Goal: Task Accomplishment & Management: Complete application form

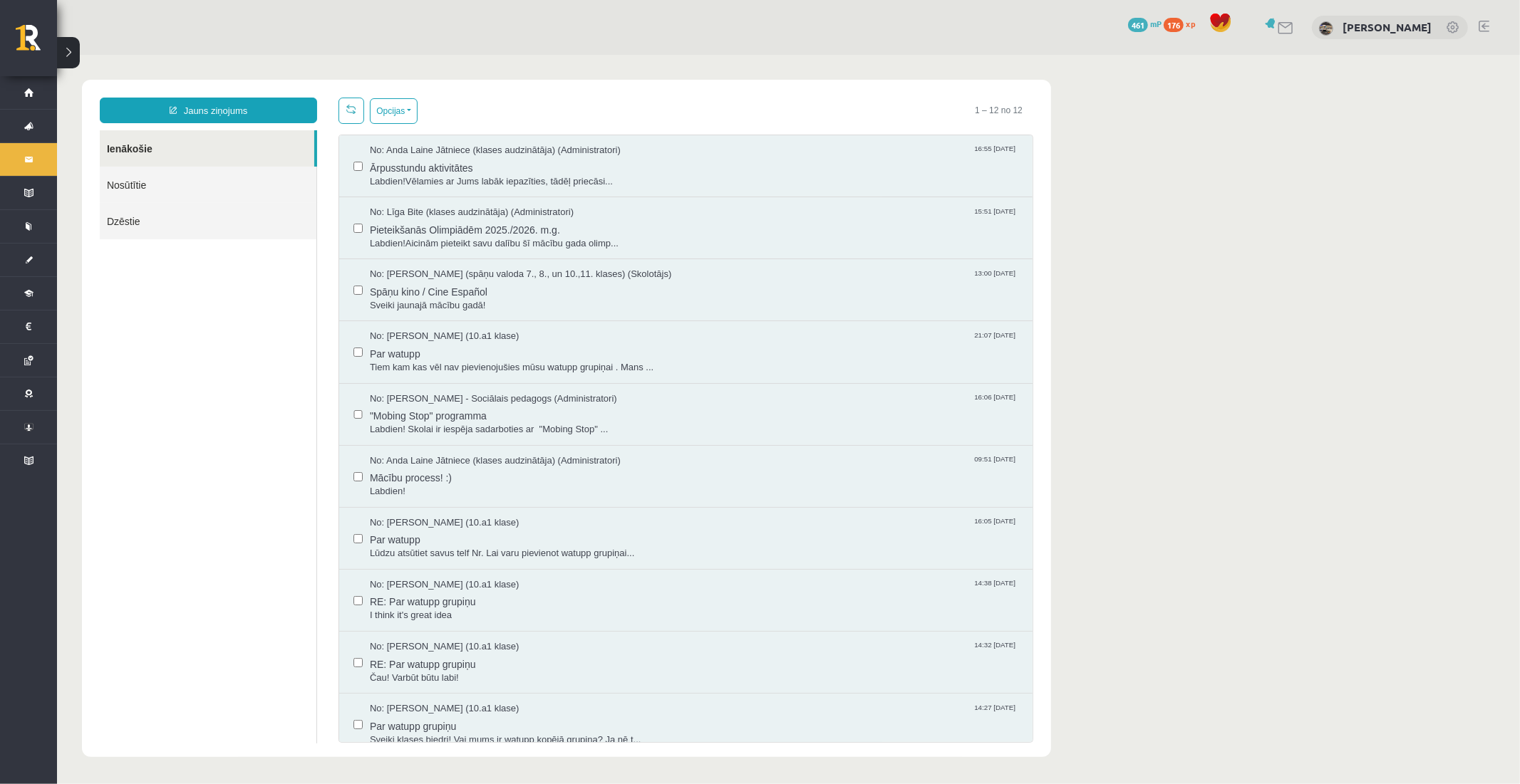
drag, startPoint x: 1262, startPoint y: 603, endPoint x: 1224, endPoint y: 566, distance: 53.0
click at [1262, 603] on body "Jauns ziņojums Ienākošie Nosūtītie Dzēstie ********* ********* ******* Opcijas …" at bounding box center [788, 418] width 1463 height 727
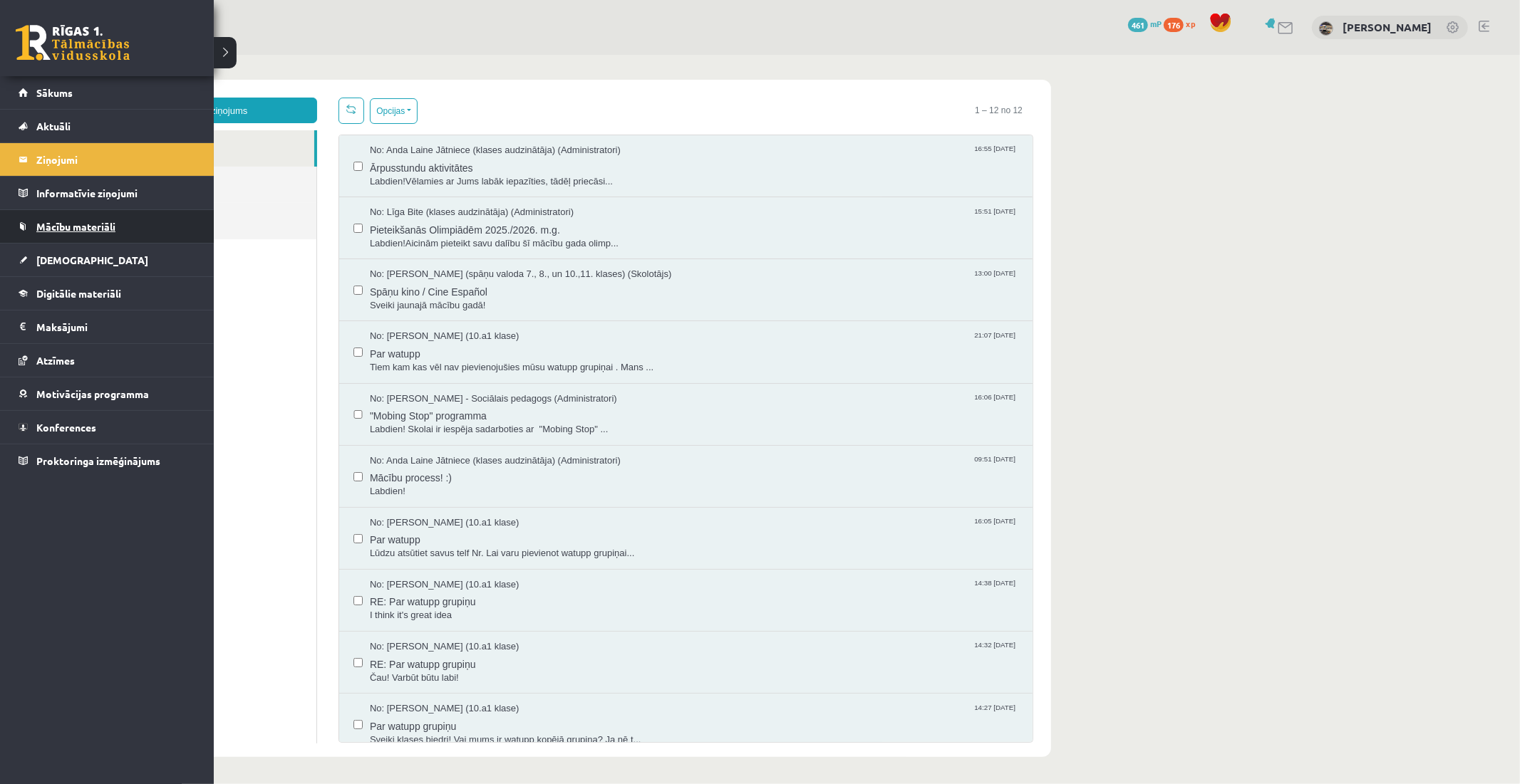
click at [53, 227] on span "Mācību materiāli" at bounding box center [75, 226] width 79 height 13
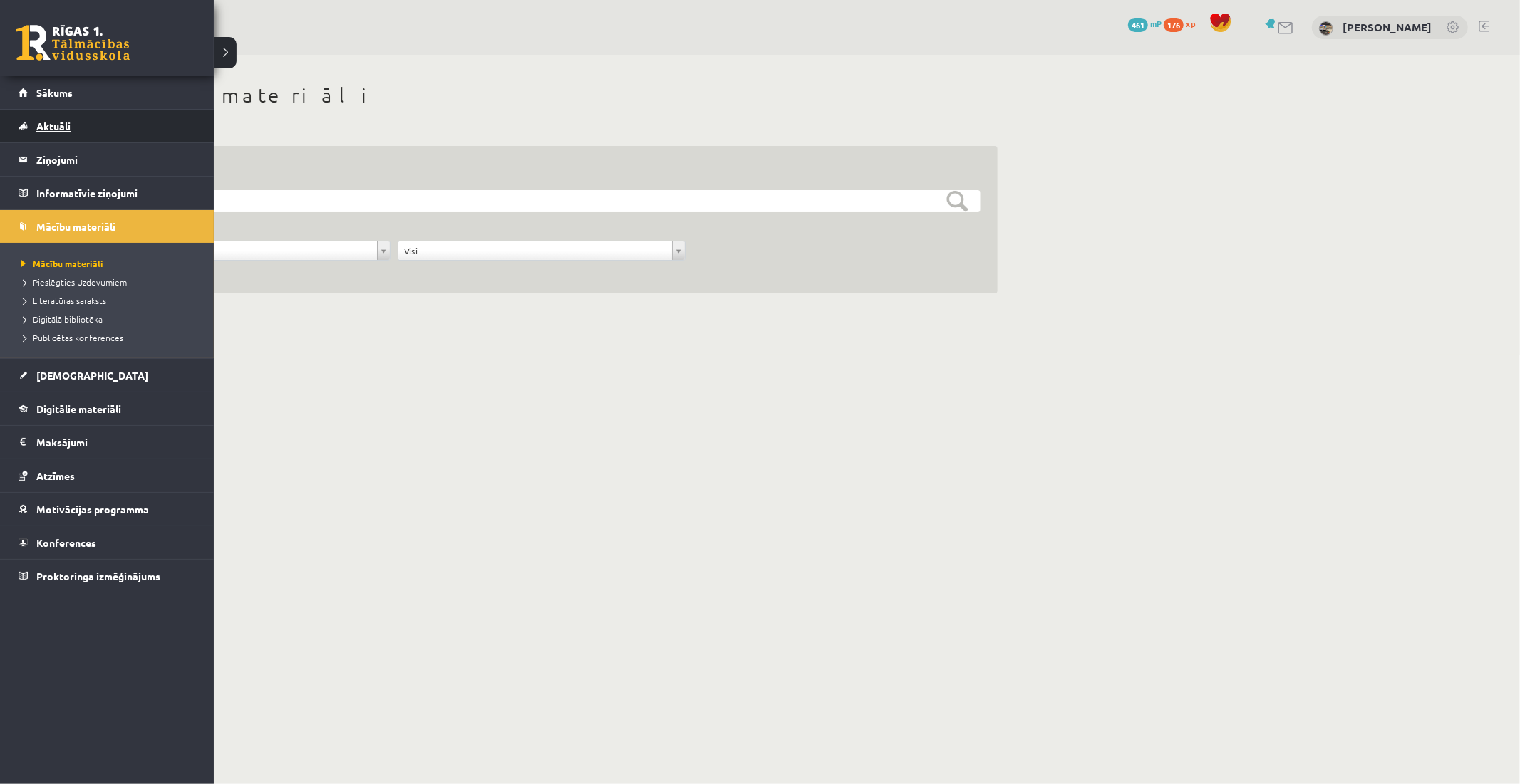
click at [42, 122] on span "Aktuāli" at bounding box center [53, 126] width 35 height 13
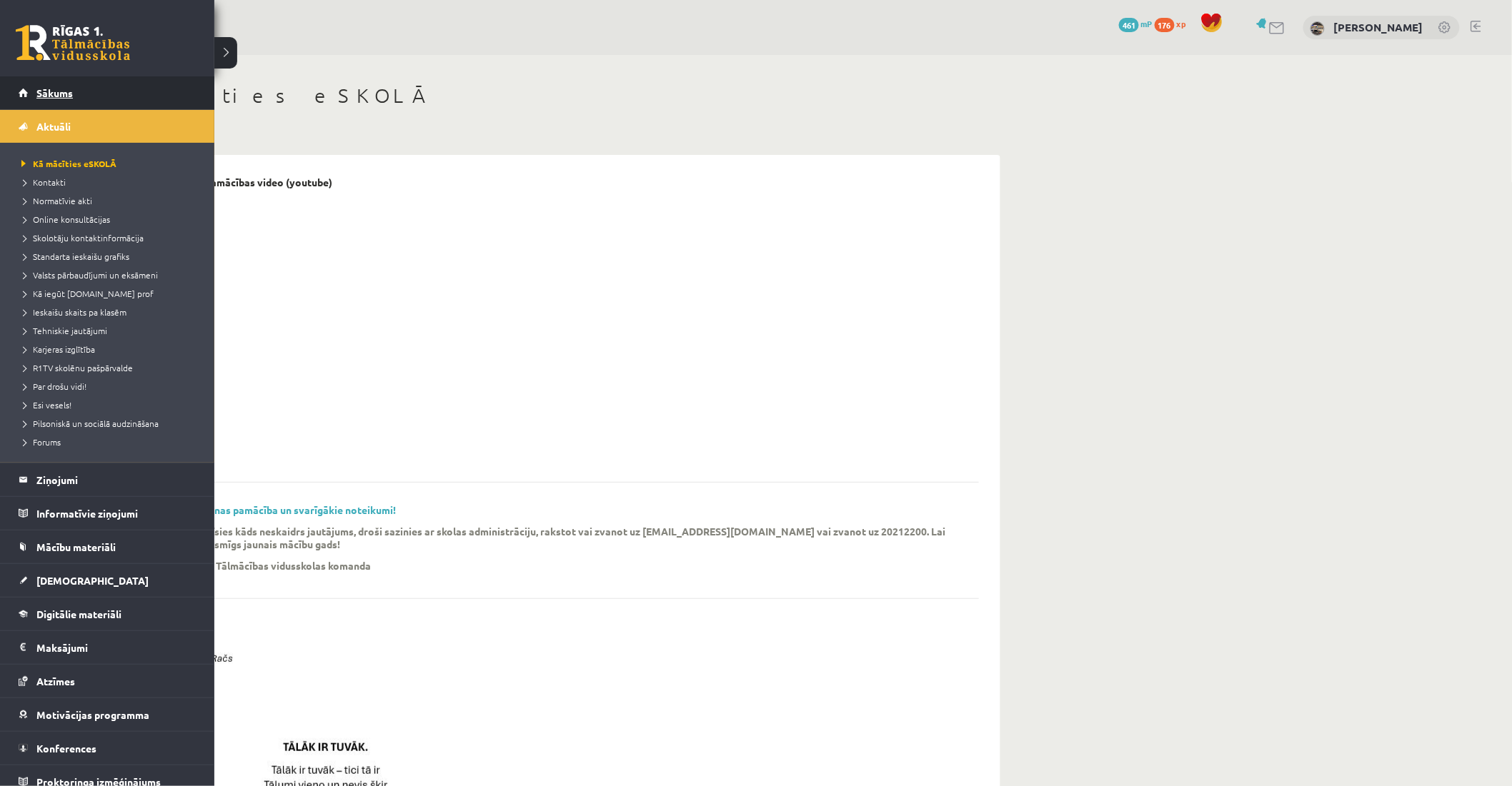
click at [24, 93] on link "Sākums" at bounding box center [108, 93] width 178 height 33
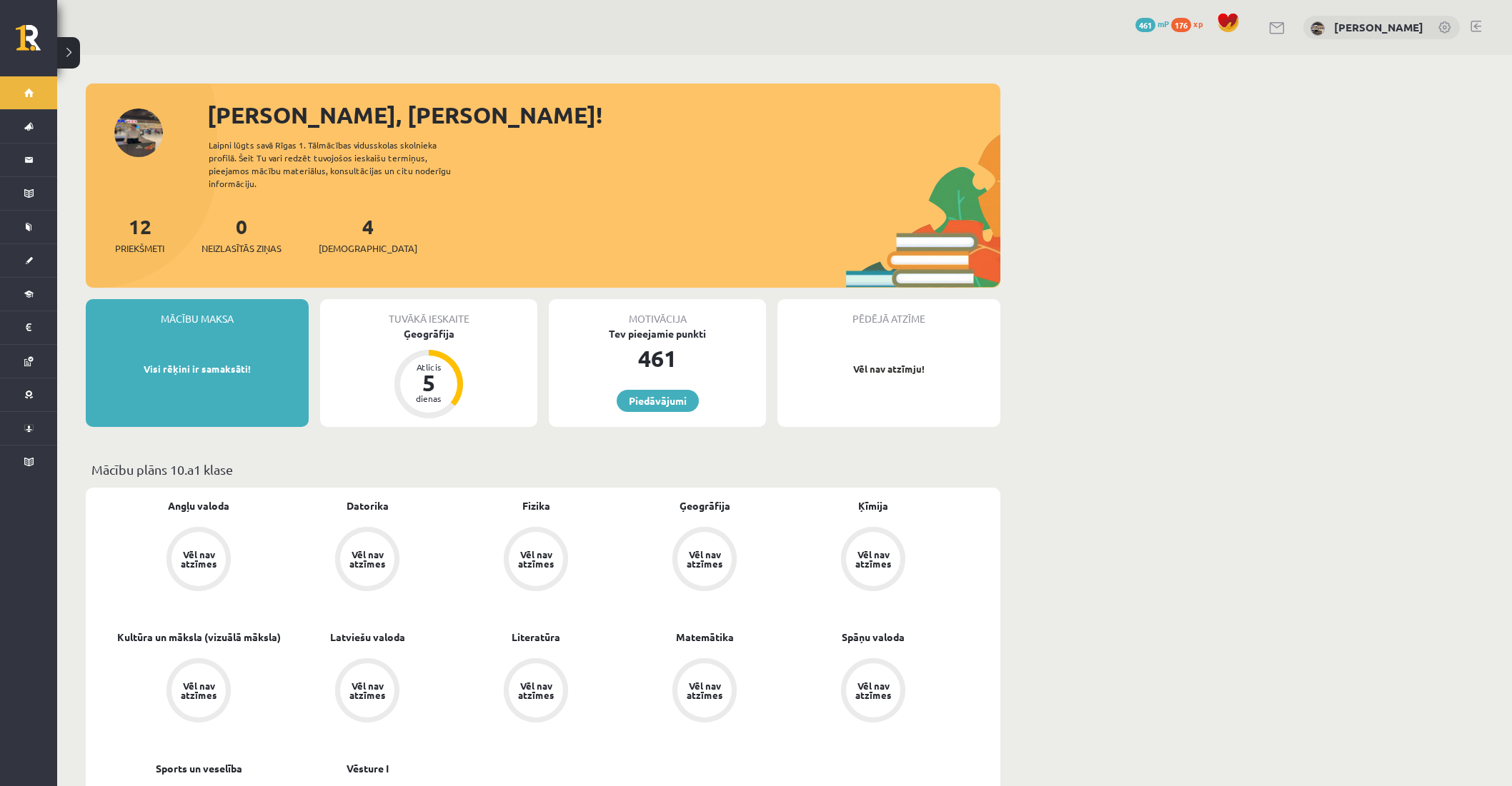
scroll to position [317, 0]
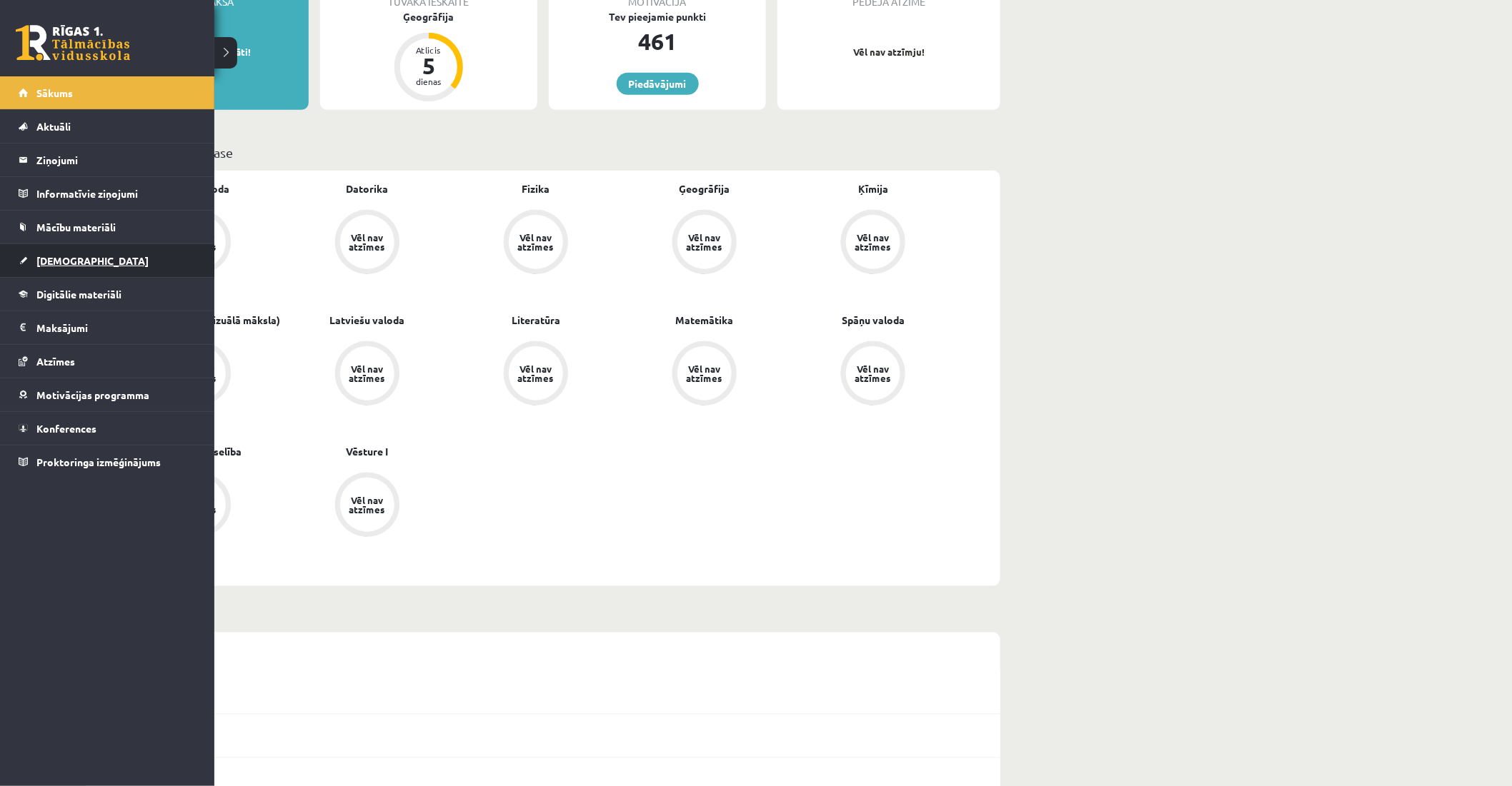
click at [46, 267] on link "[DEMOGRAPHIC_DATA]" at bounding box center [108, 260] width 178 height 33
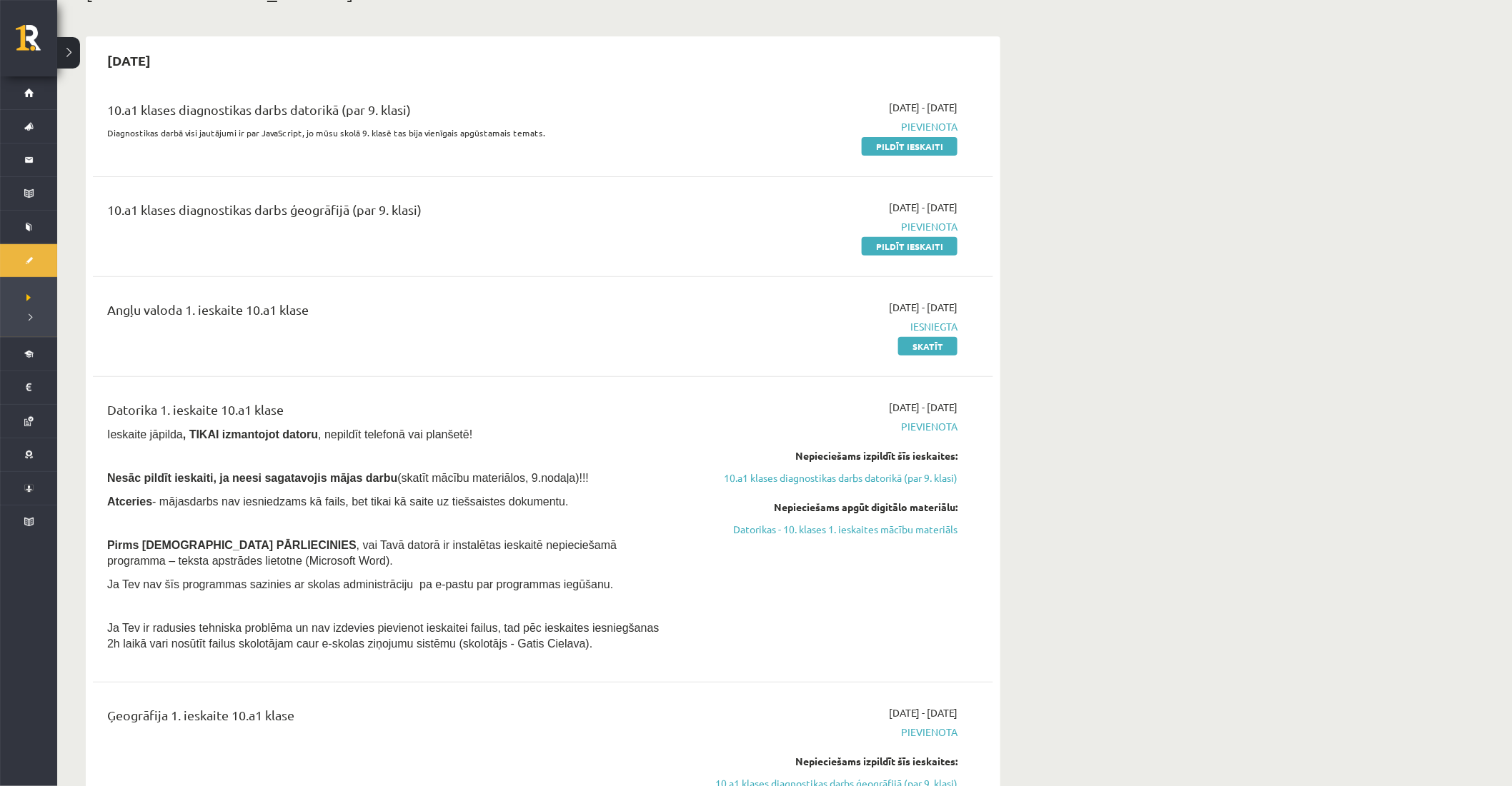
scroll to position [79, 0]
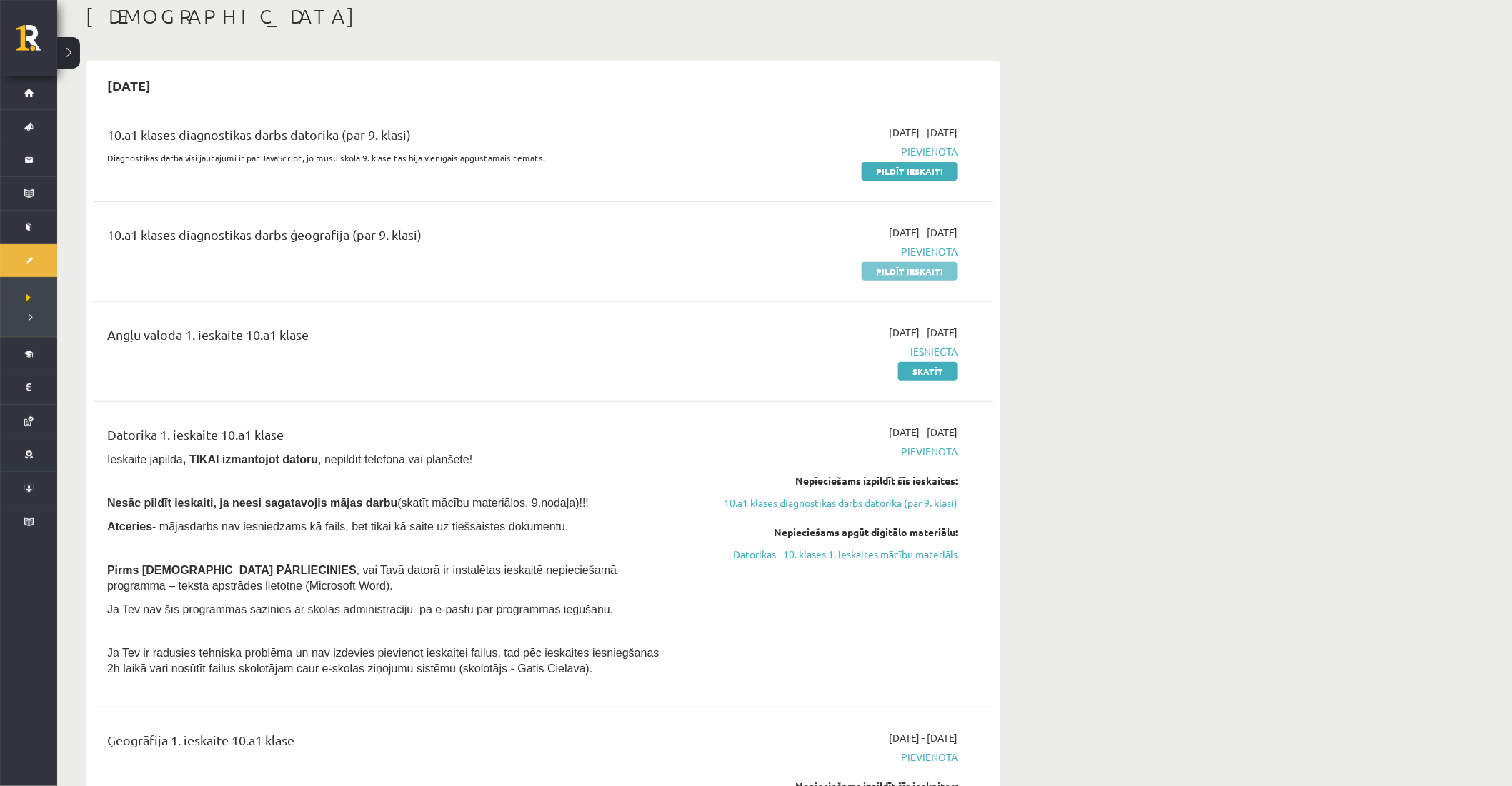
click at [897, 269] on link "Pildīt ieskaiti" at bounding box center [910, 271] width 96 height 19
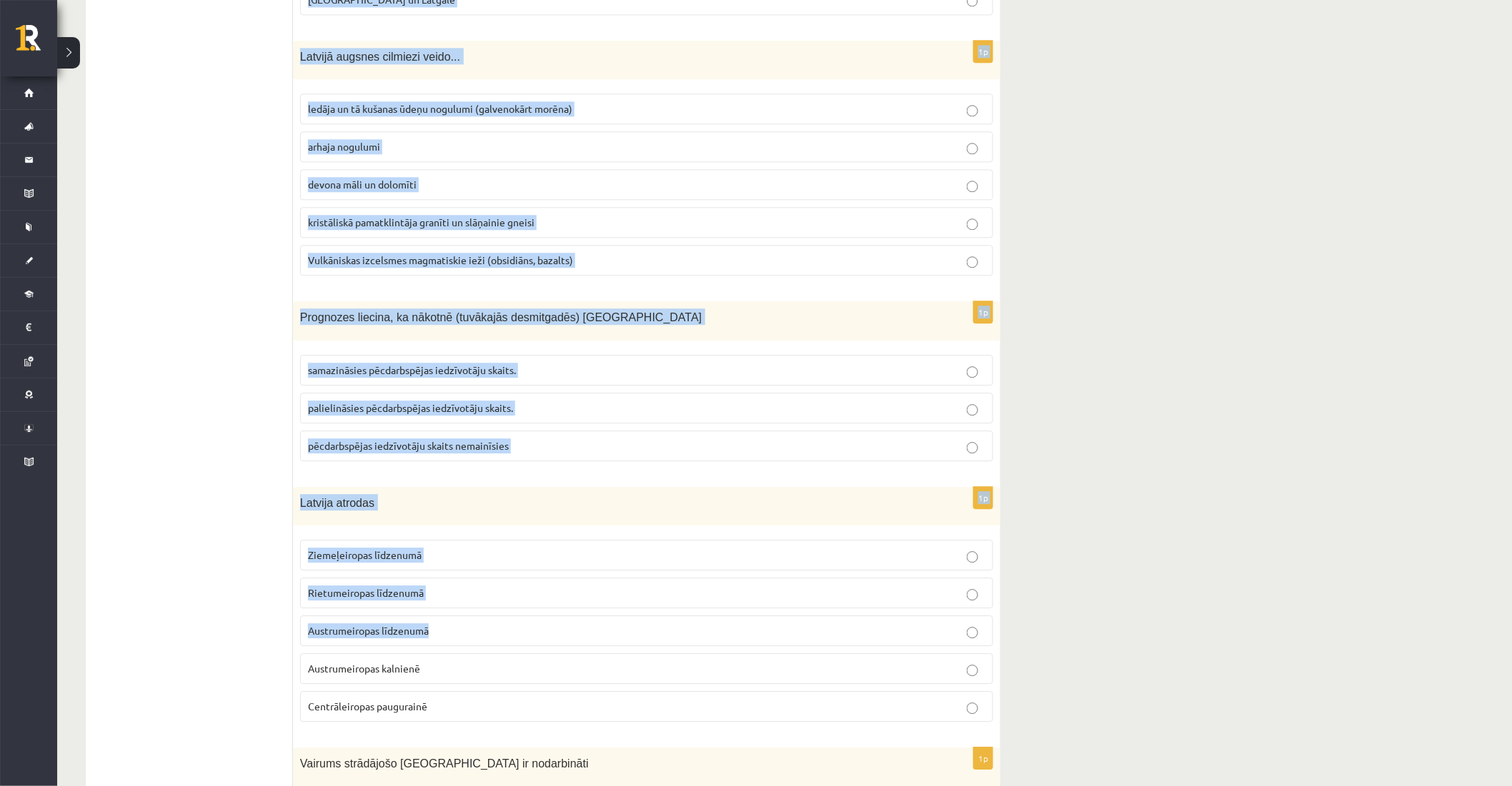
scroll to position [6387, 0]
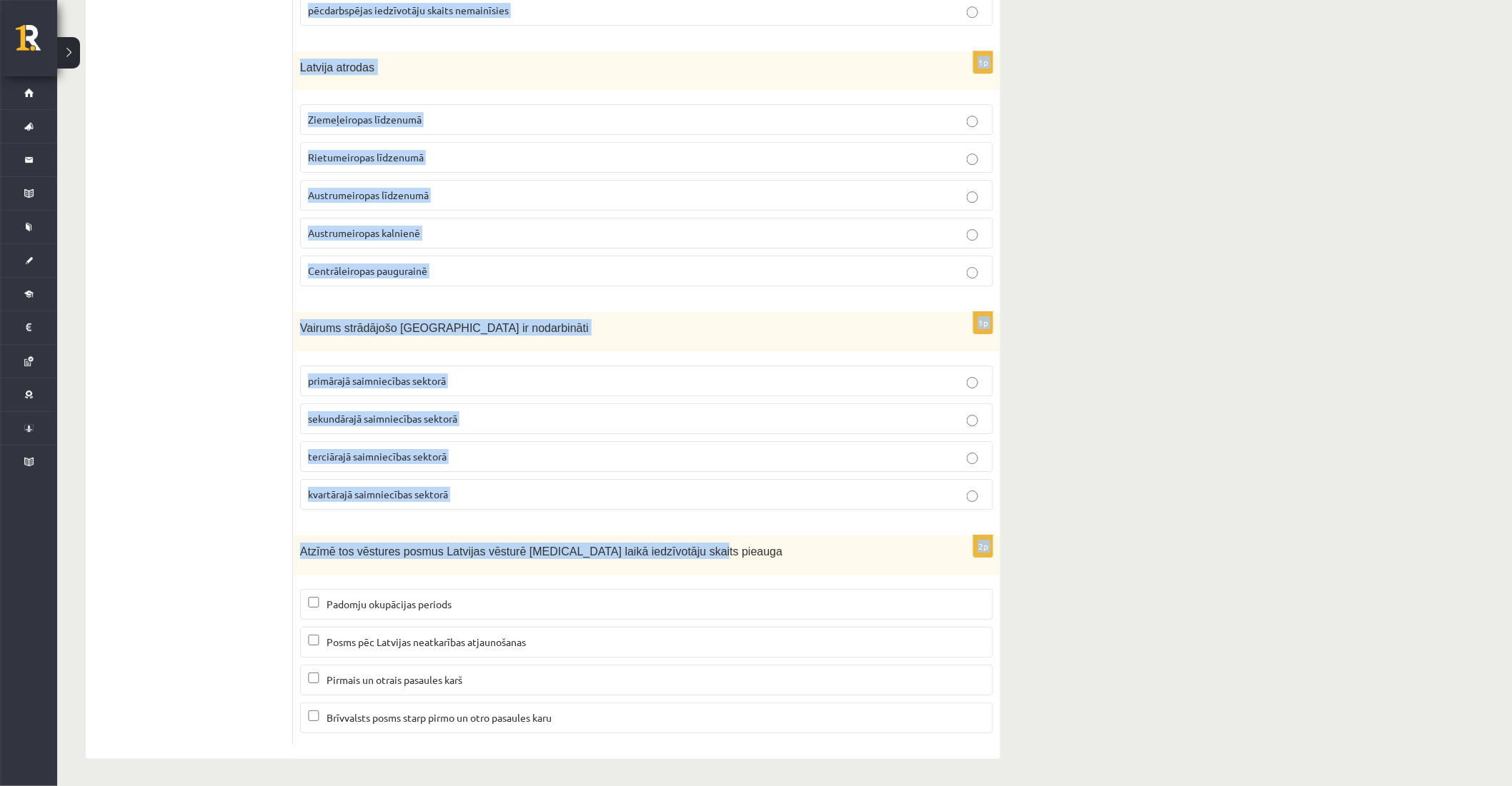
drag, startPoint x: 300, startPoint y: 282, endPoint x: 827, endPoint y: 561, distance: 596.3
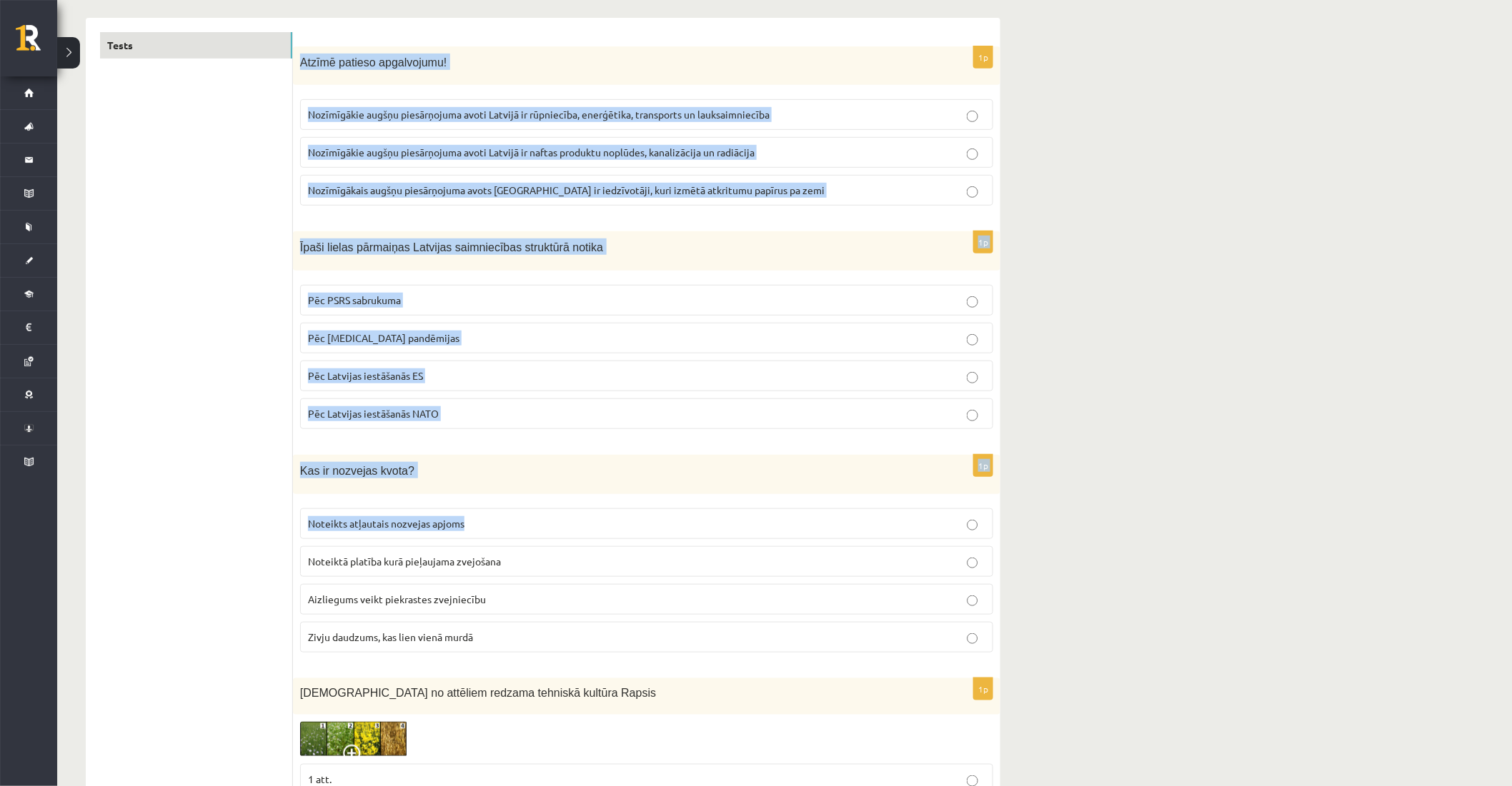
scroll to position [476, 0]
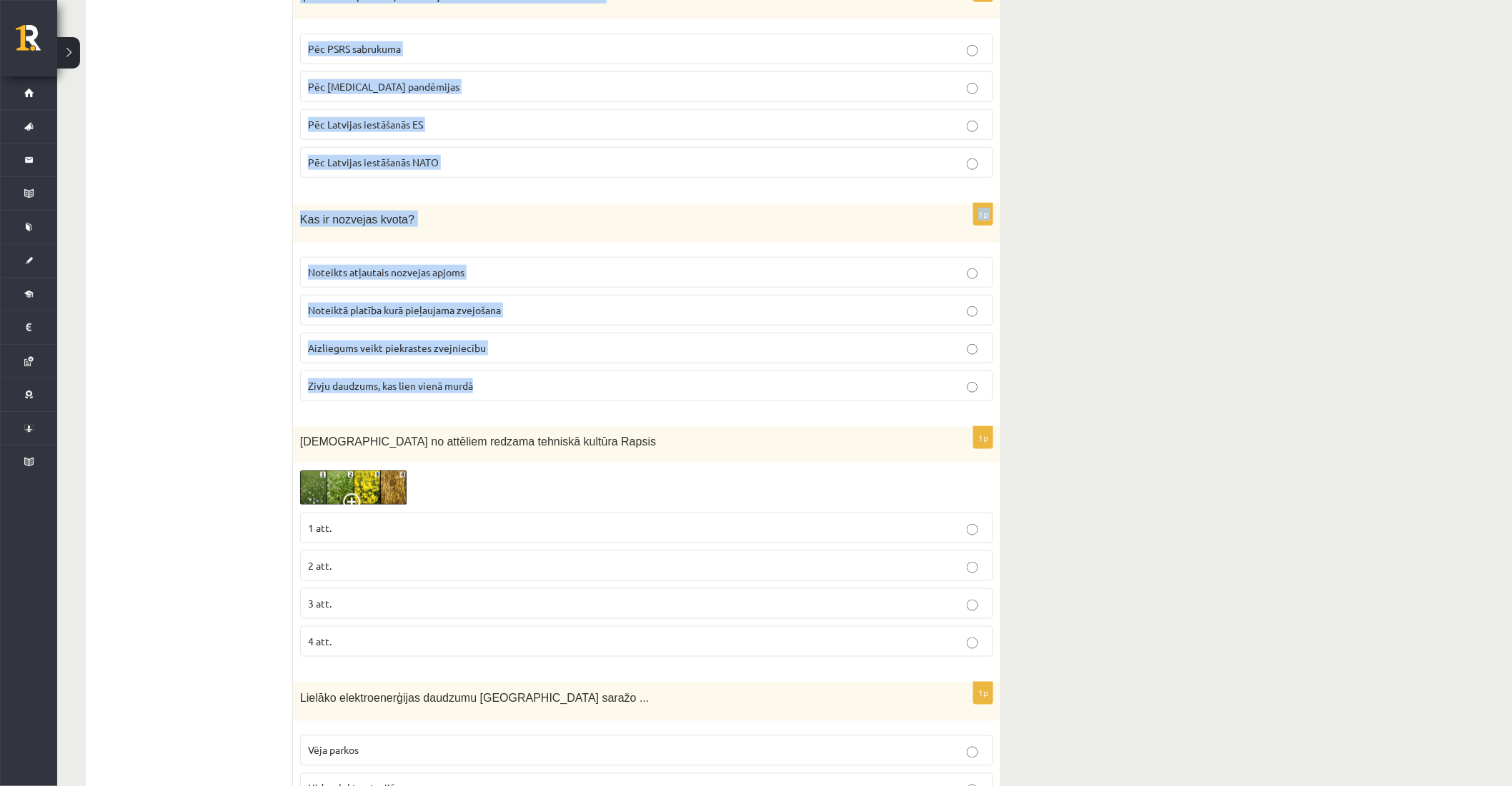
drag, startPoint x: 300, startPoint y: 282, endPoint x: 752, endPoint y: 396, distance: 466.2
copy form "Atzīmē patieso apgalvojumu! Nozīmīgākie augšņu piesārņojuma avoti Latvijā ir rū…"
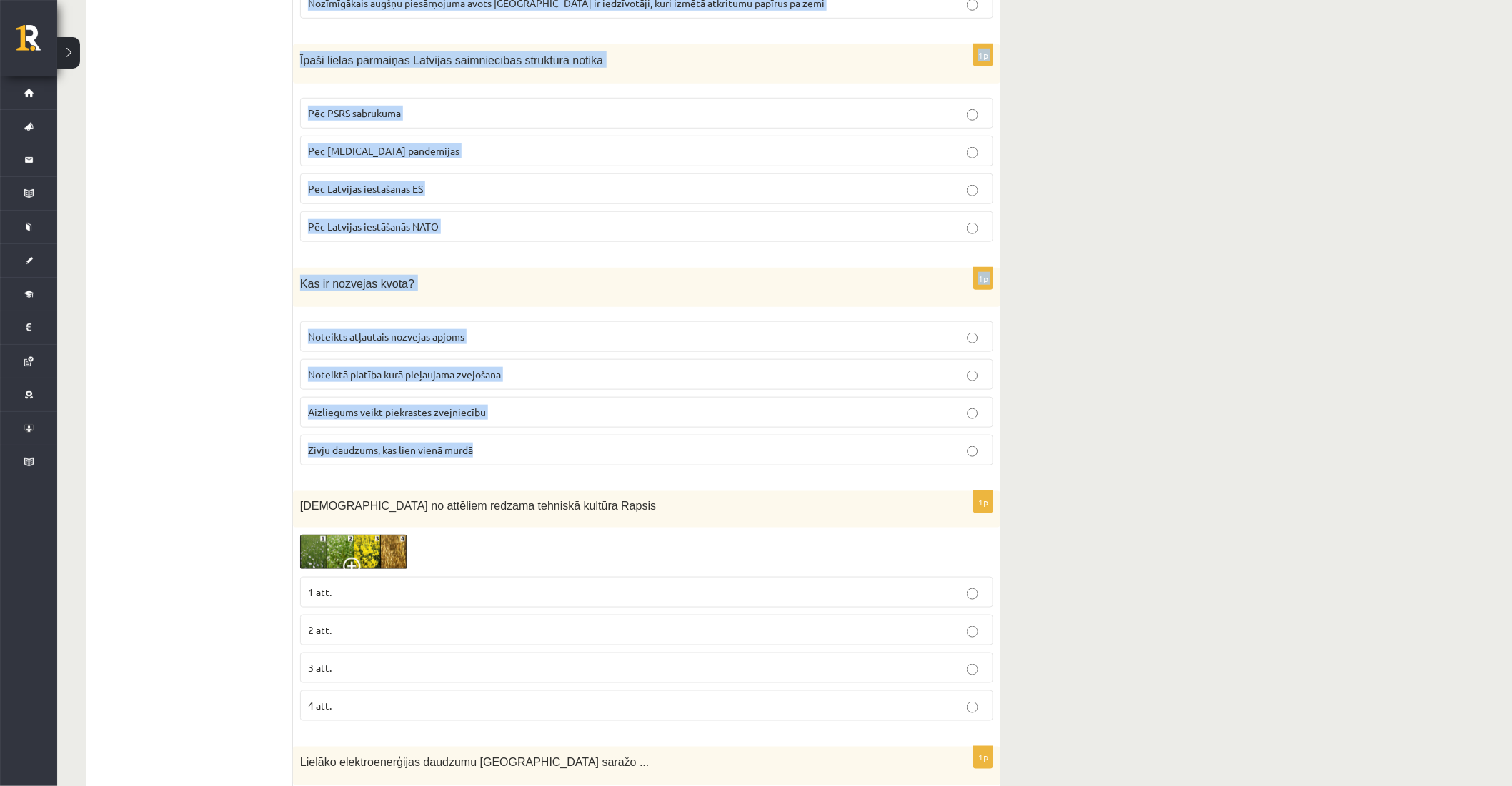
scroll to position [159, 0]
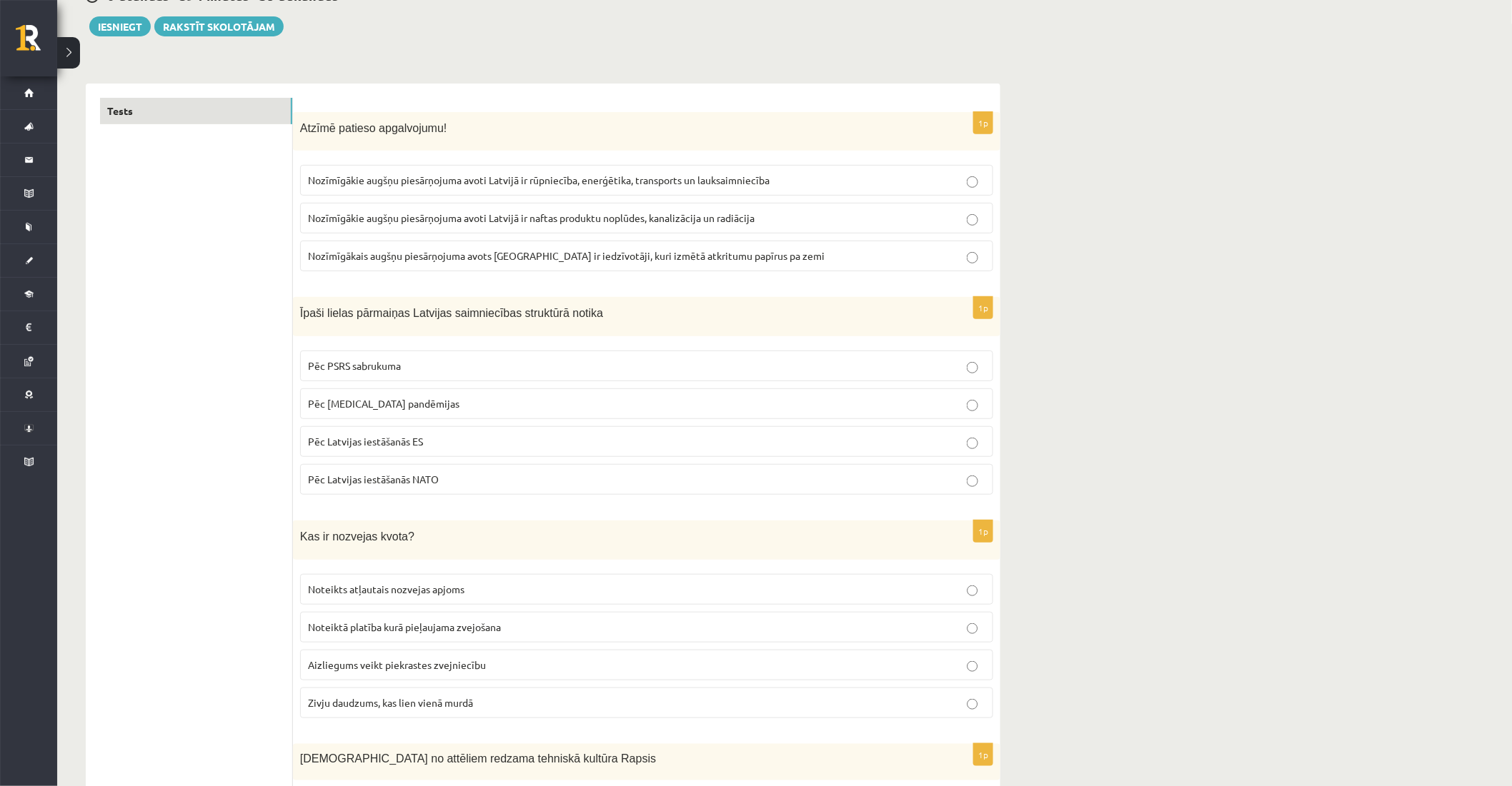
click at [383, 367] on span "Pēc PSRS sabrukuma" at bounding box center [354, 366] width 93 height 13
click at [460, 182] on span "Nozīmīgākie augšņu piesārņojuma avoti Latvijā ir rūpniecība, enerģētika, transp…" at bounding box center [538, 180] width 461 height 13
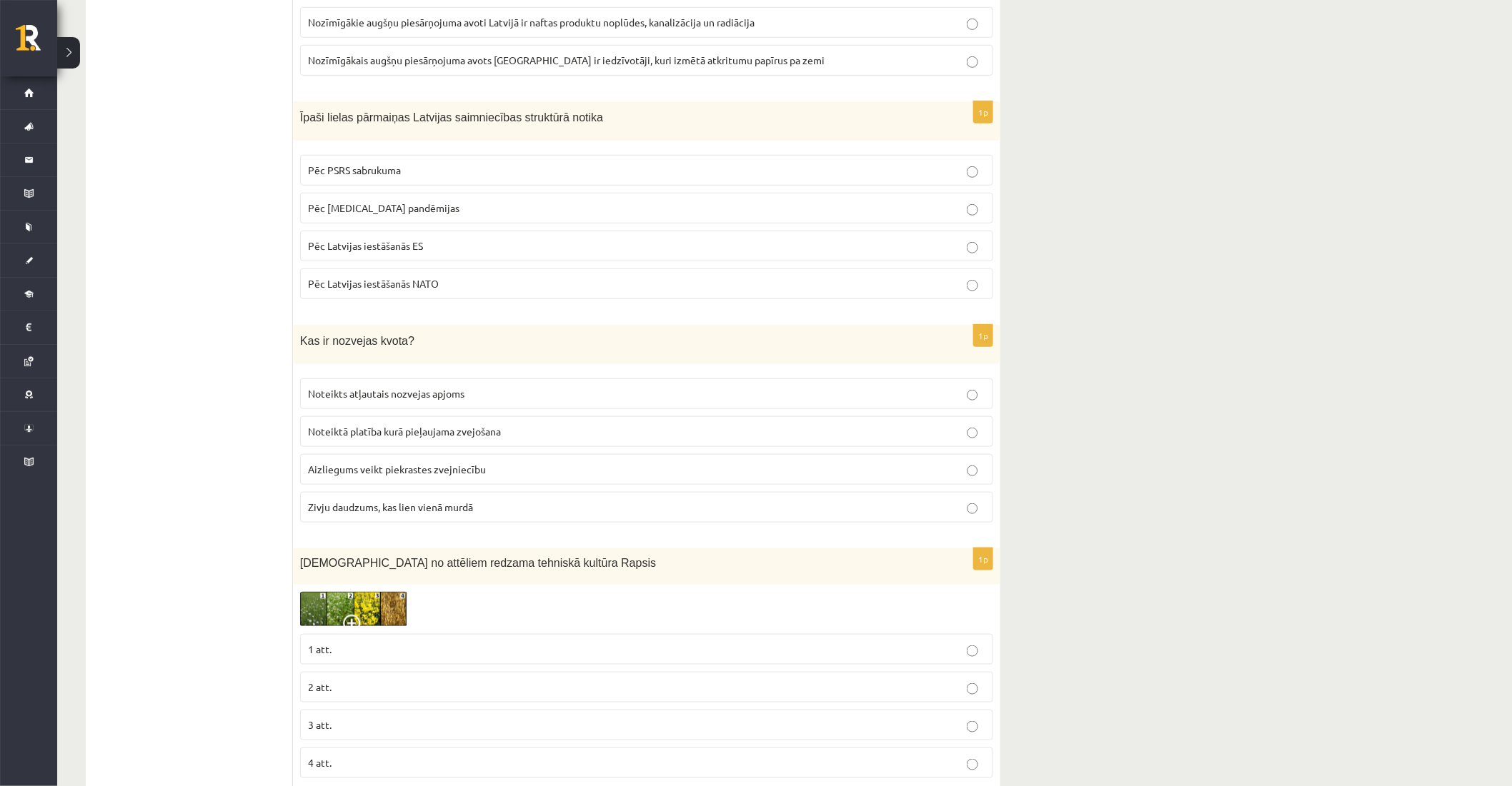
scroll to position [397, 0]
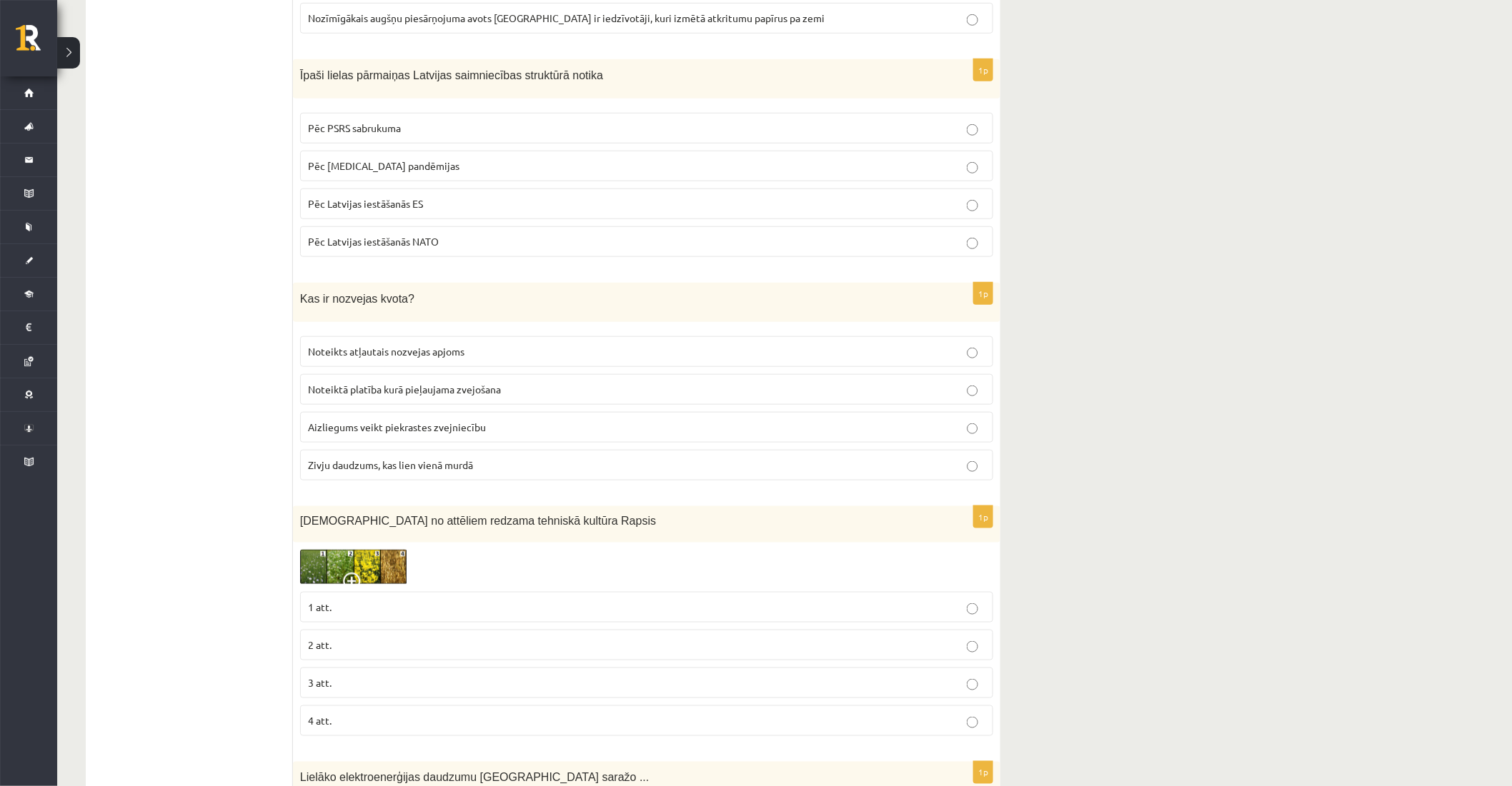
click at [438, 352] on span "Noteikts atļautais nozvejas apjoms" at bounding box center [386, 351] width 157 height 13
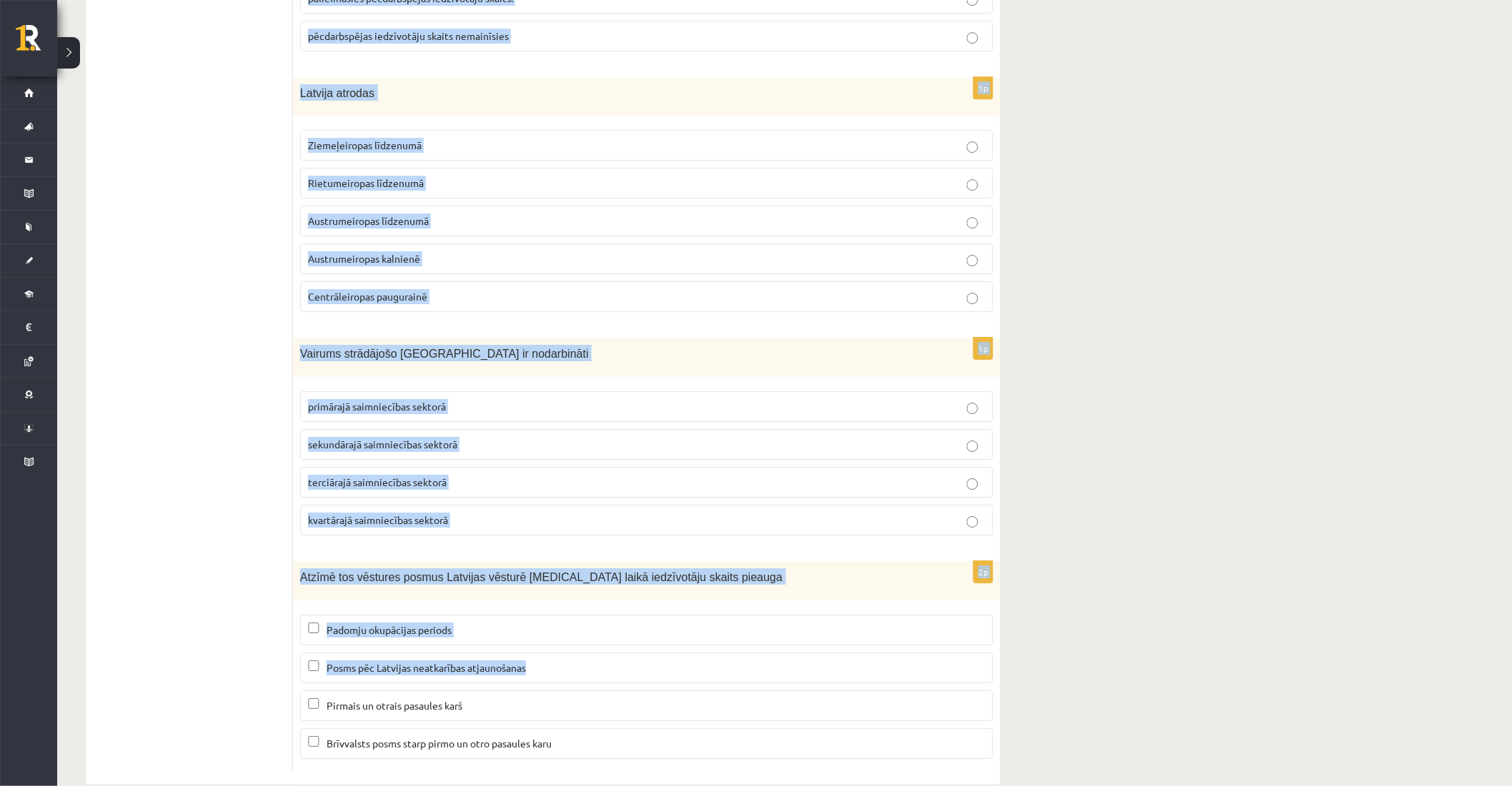
scroll to position [6387, 0]
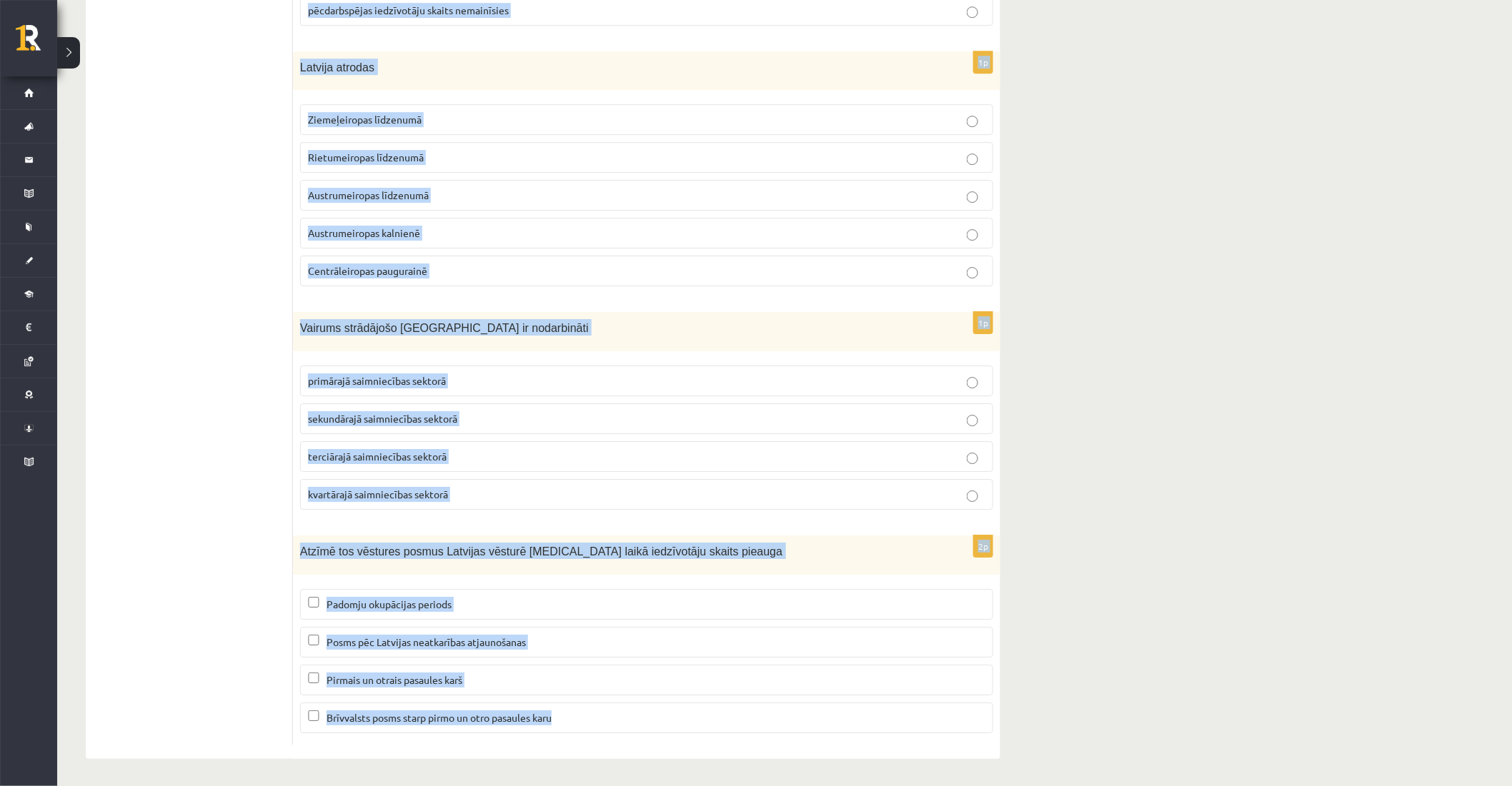
drag, startPoint x: 300, startPoint y: 459, endPoint x: 990, endPoint y: 696, distance: 729.6
copy form "Lielāko elektroenerģijas daudzumu Latvijā saražo ... Vēja parkos Hidroelektrost…"
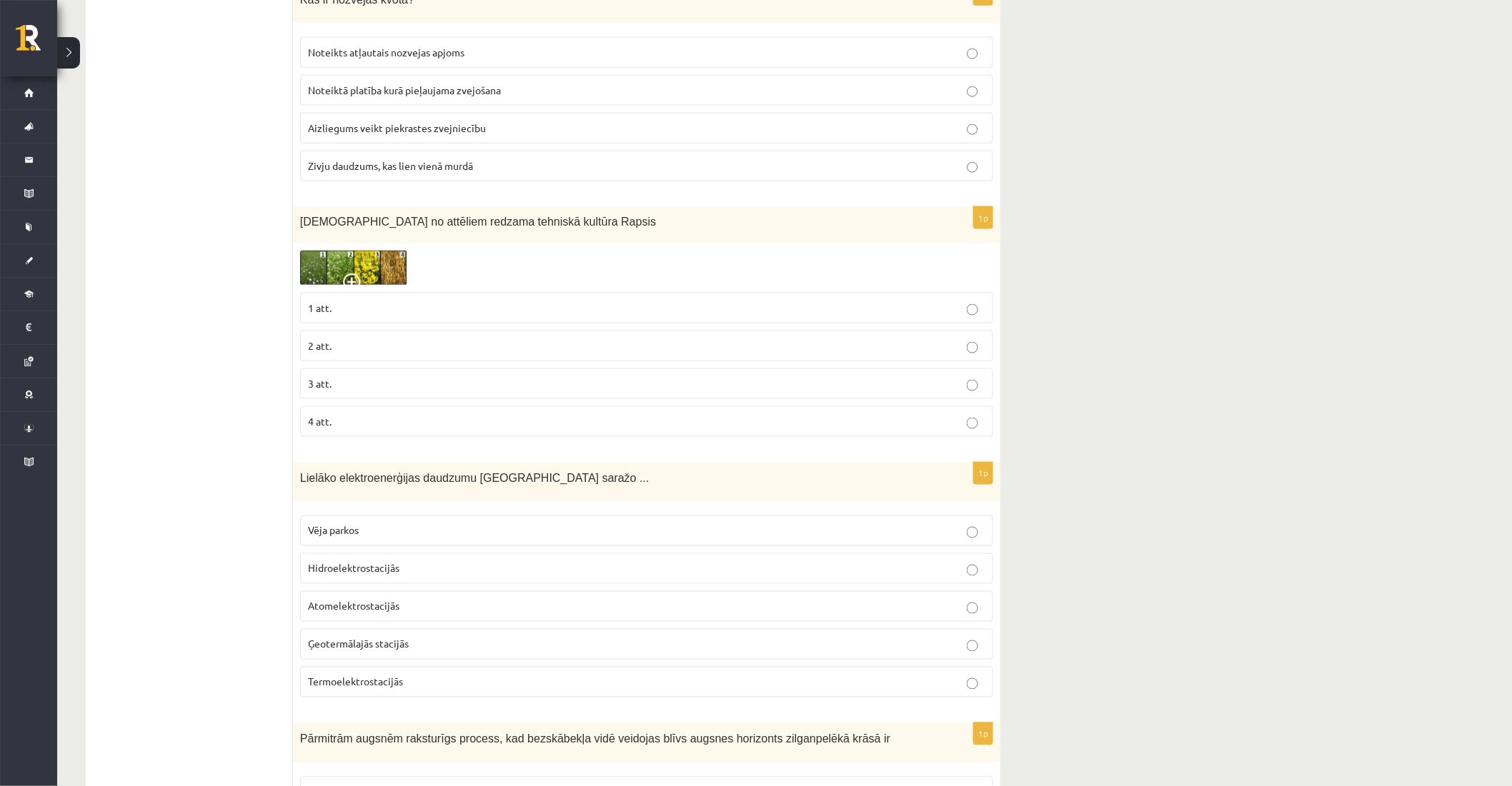
scroll to position [753, 0]
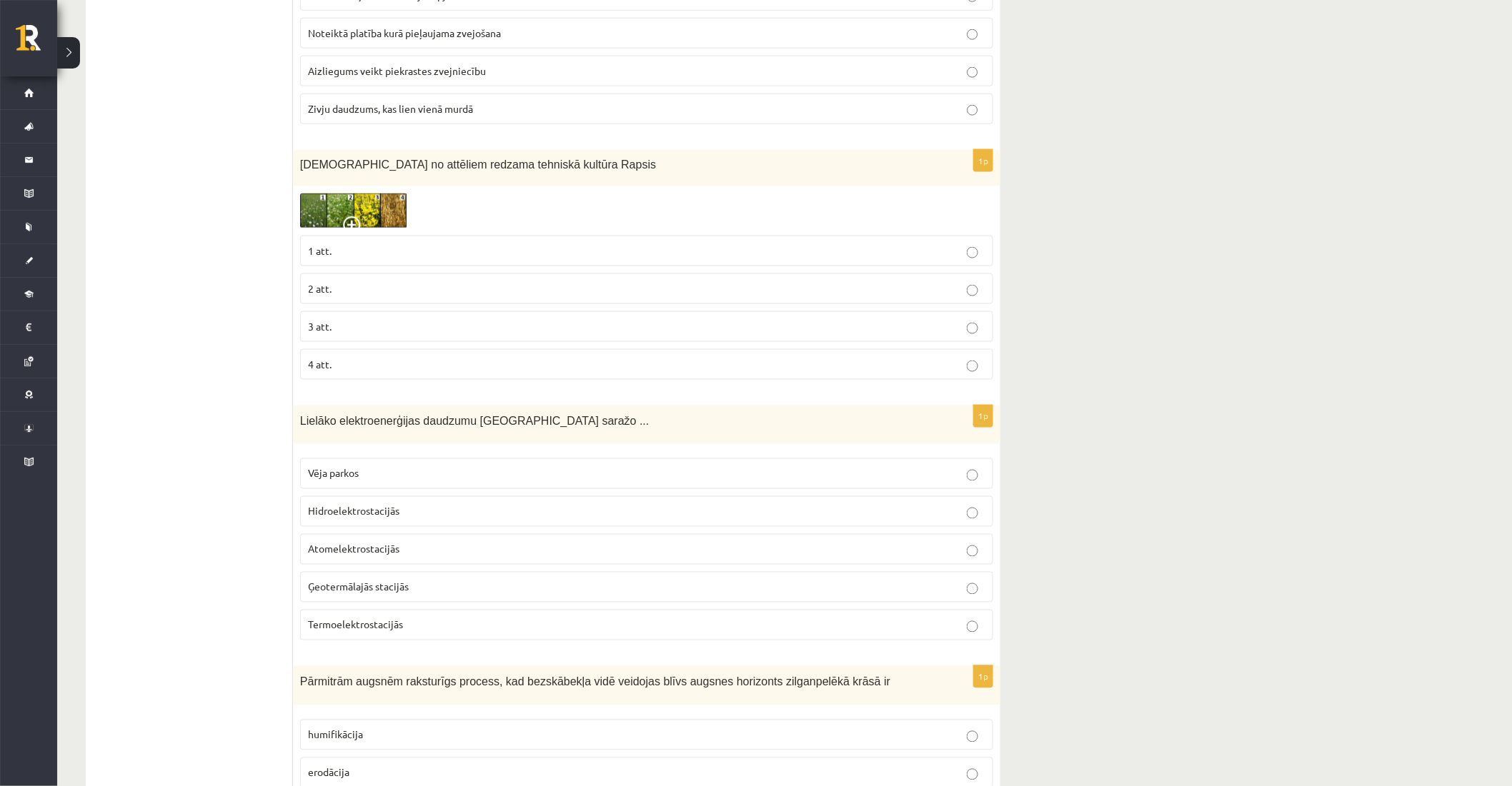
click at [329, 518] on span "Hidroelektrostacijās" at bounding box center [353, 511] width 91 height 13
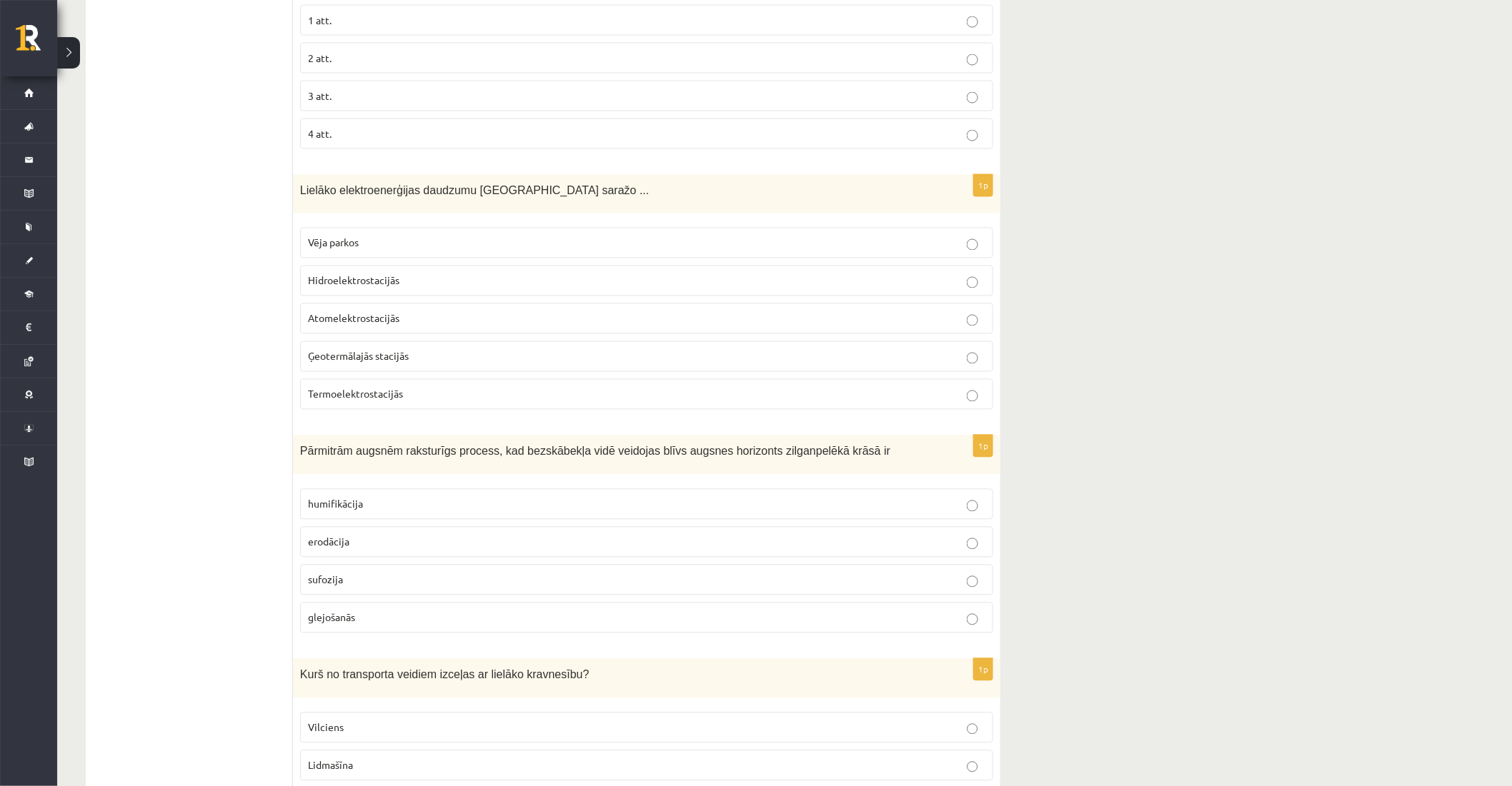
scroll to position [991, 0]
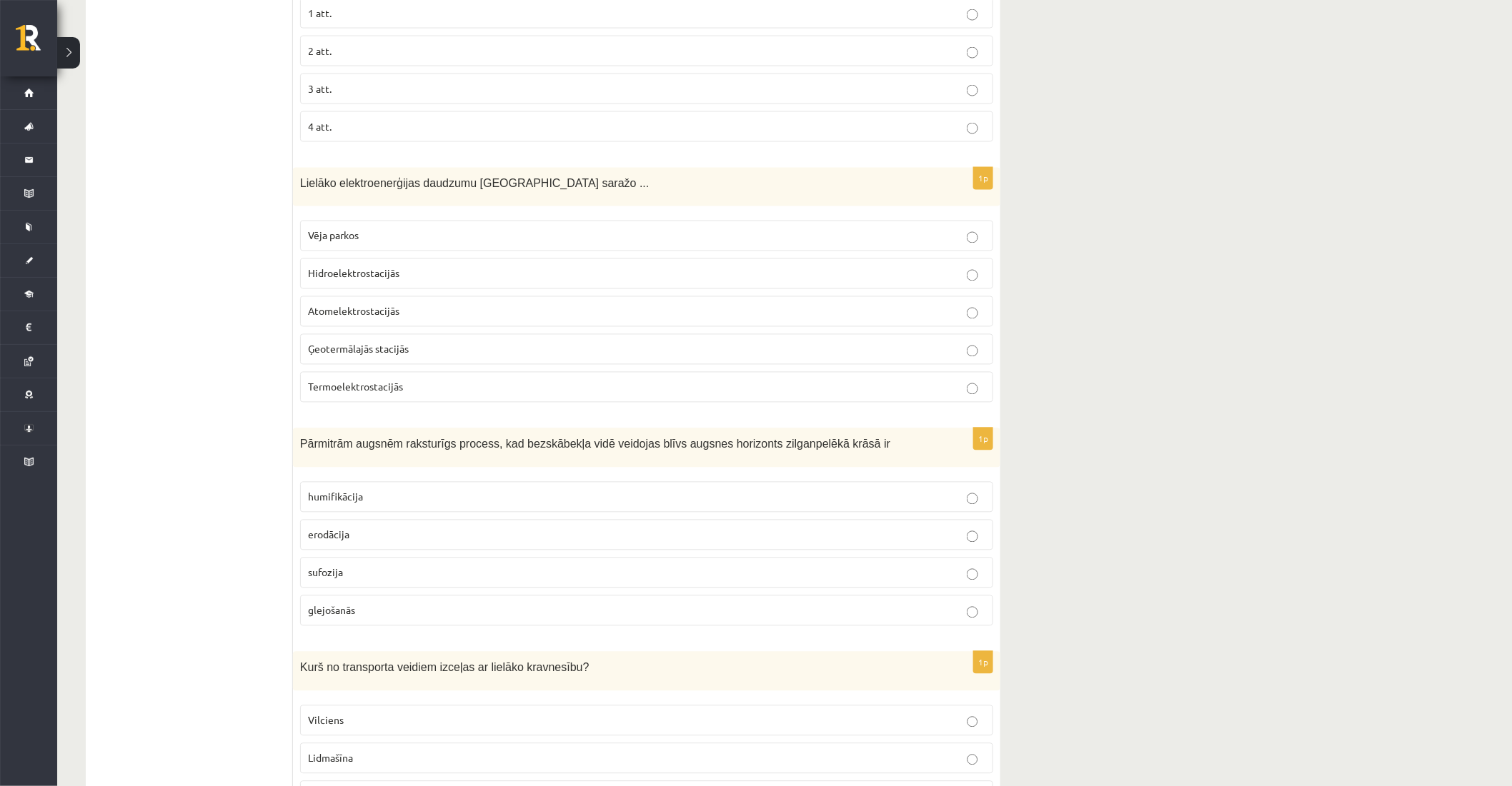
drag, startPoint x: 351, startPoint y: 614, endPoint x: 348, endPoint y: 592, distance: 22.2
click at [350, 613] on span "glejošanās" at bounding box center [331, 611] width 47 height 13
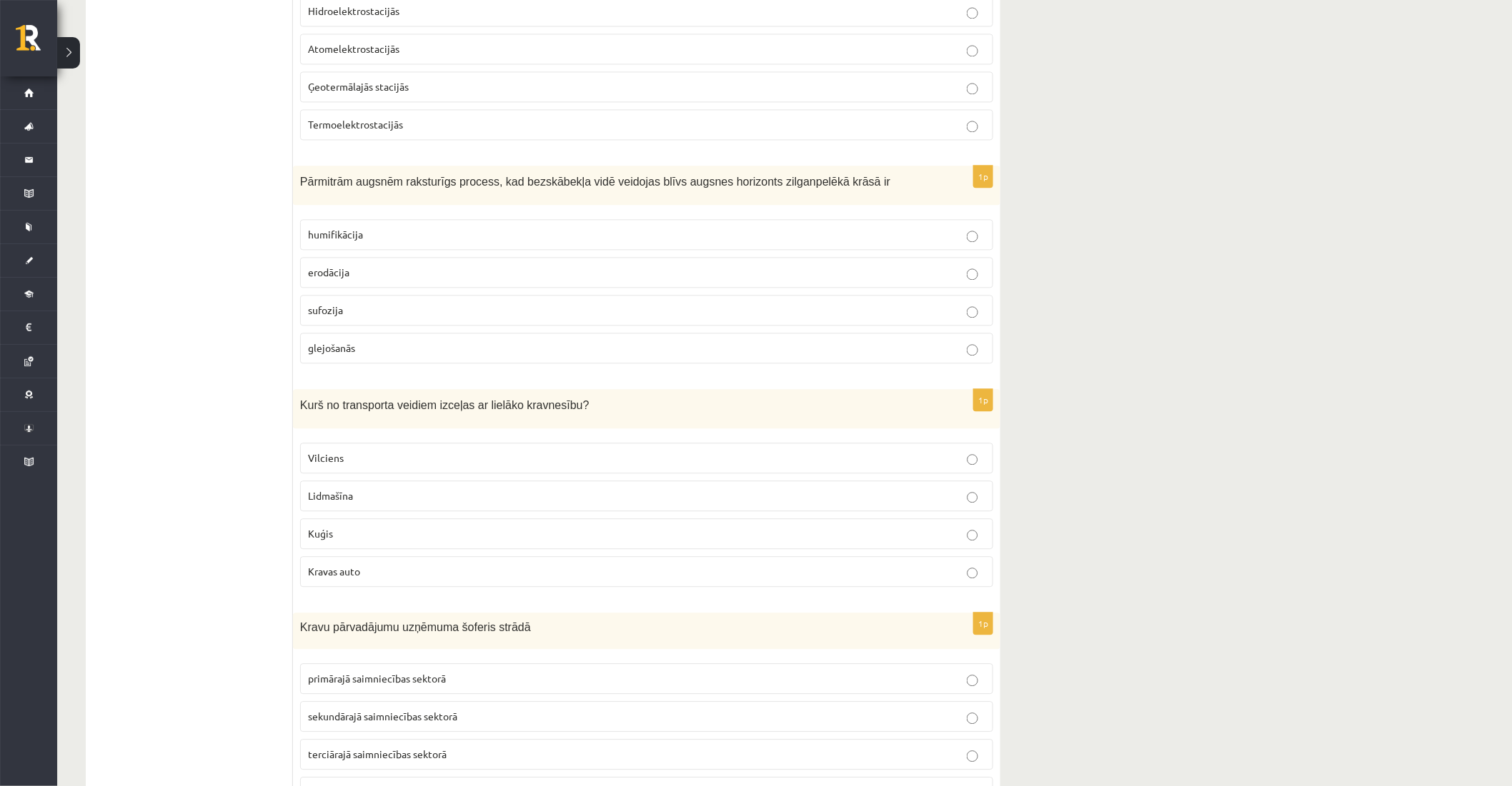
scroll to position [1308, 0]
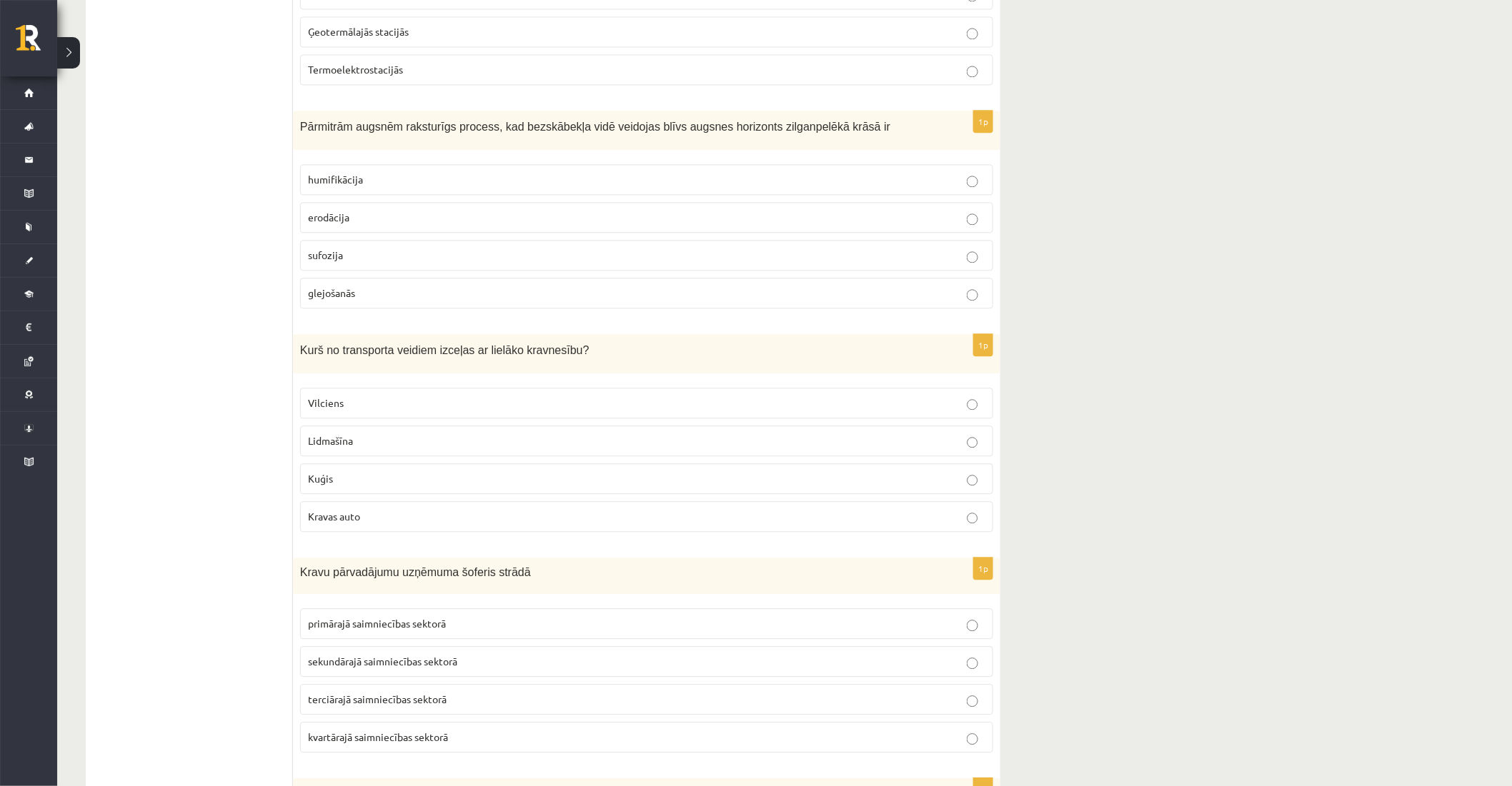
click at [345, 480] on p "Kuģis" at bounding box center [646, 478] width 678 height 15
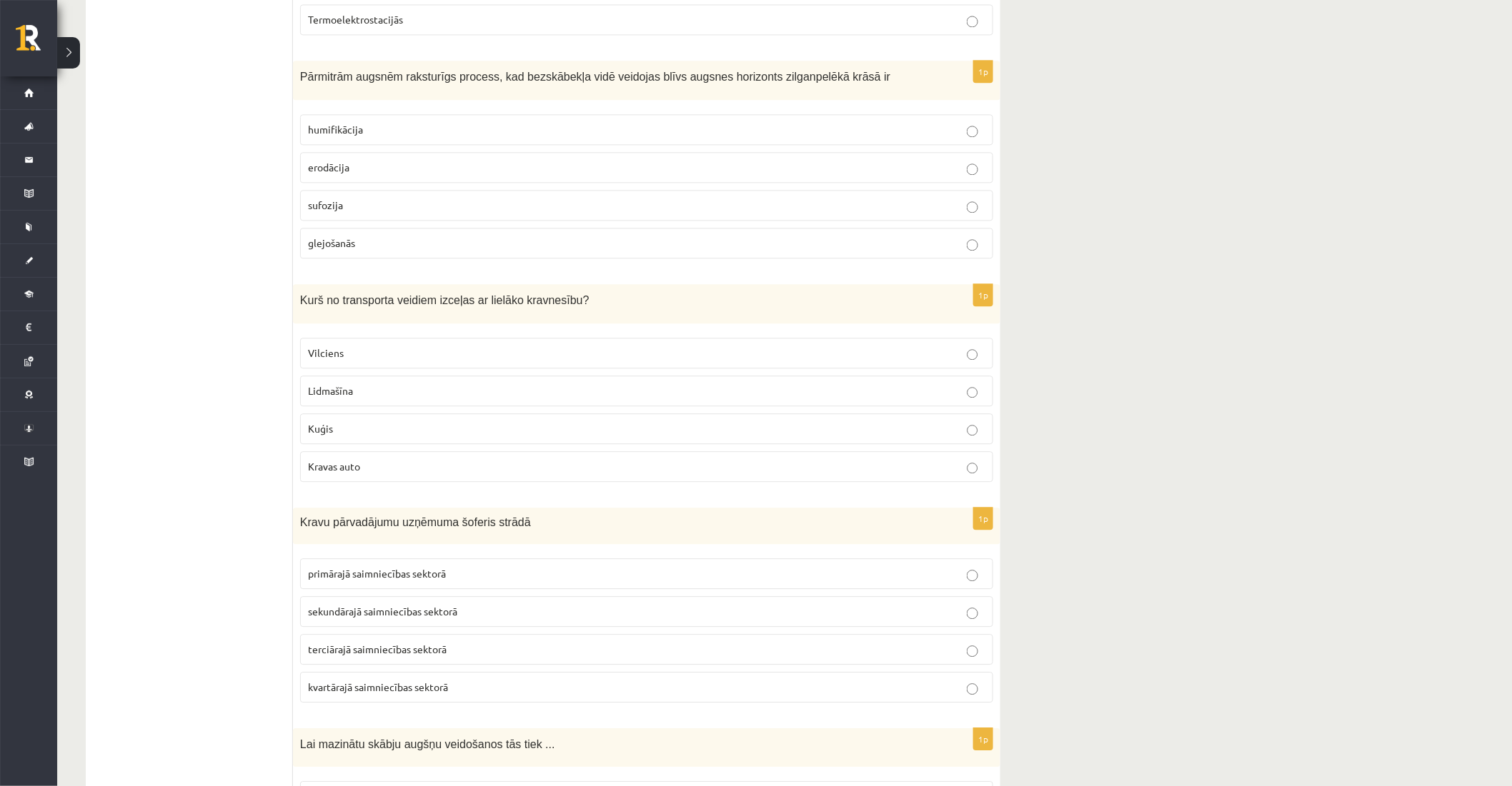
scroll to position [1546, 0]
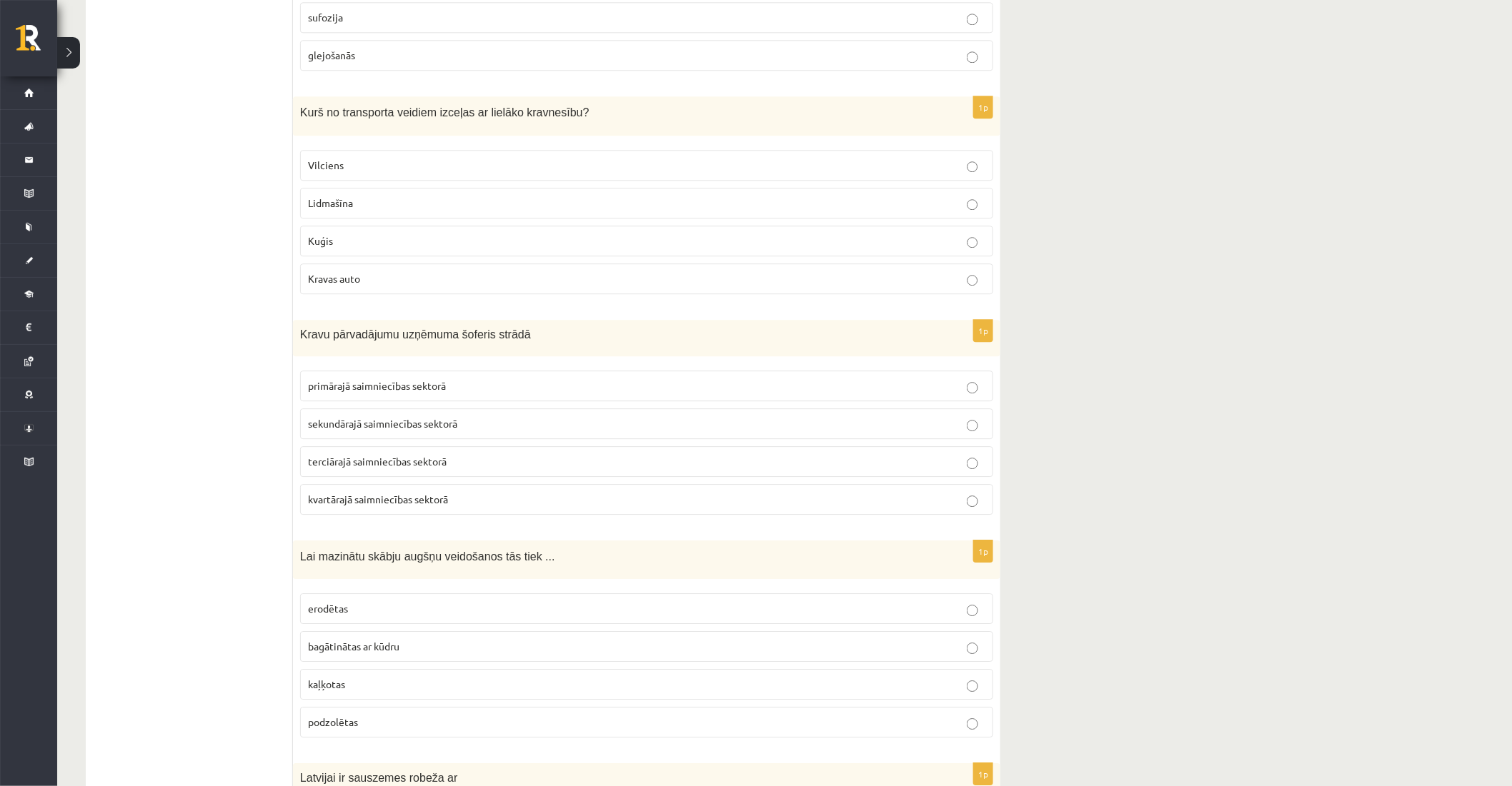
click at [404, 429] on span "sekundārajā saimniecības sektorā" at bounding box center [383, 423] width 150 height 13
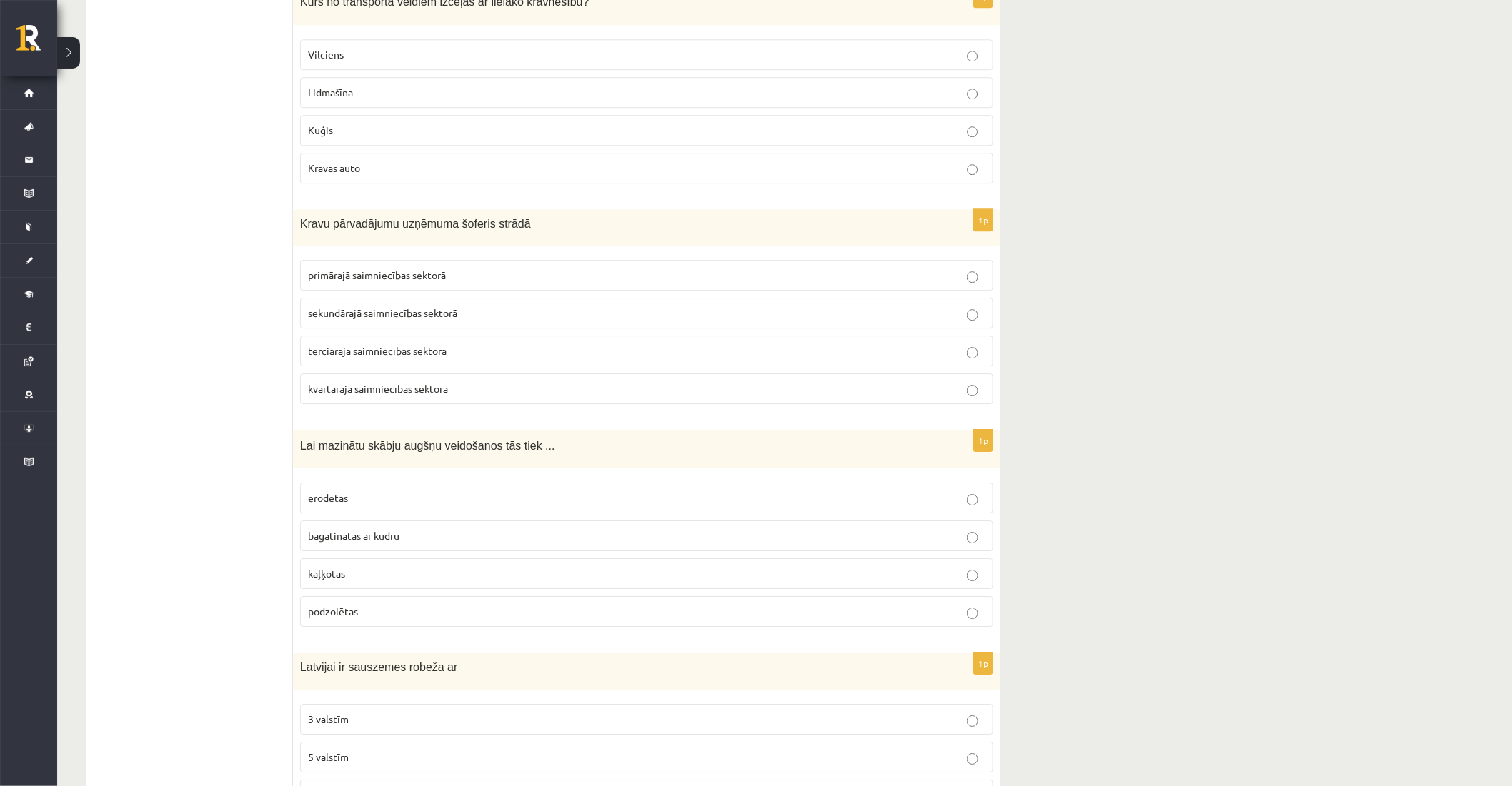
scroll to position [1705, 0]
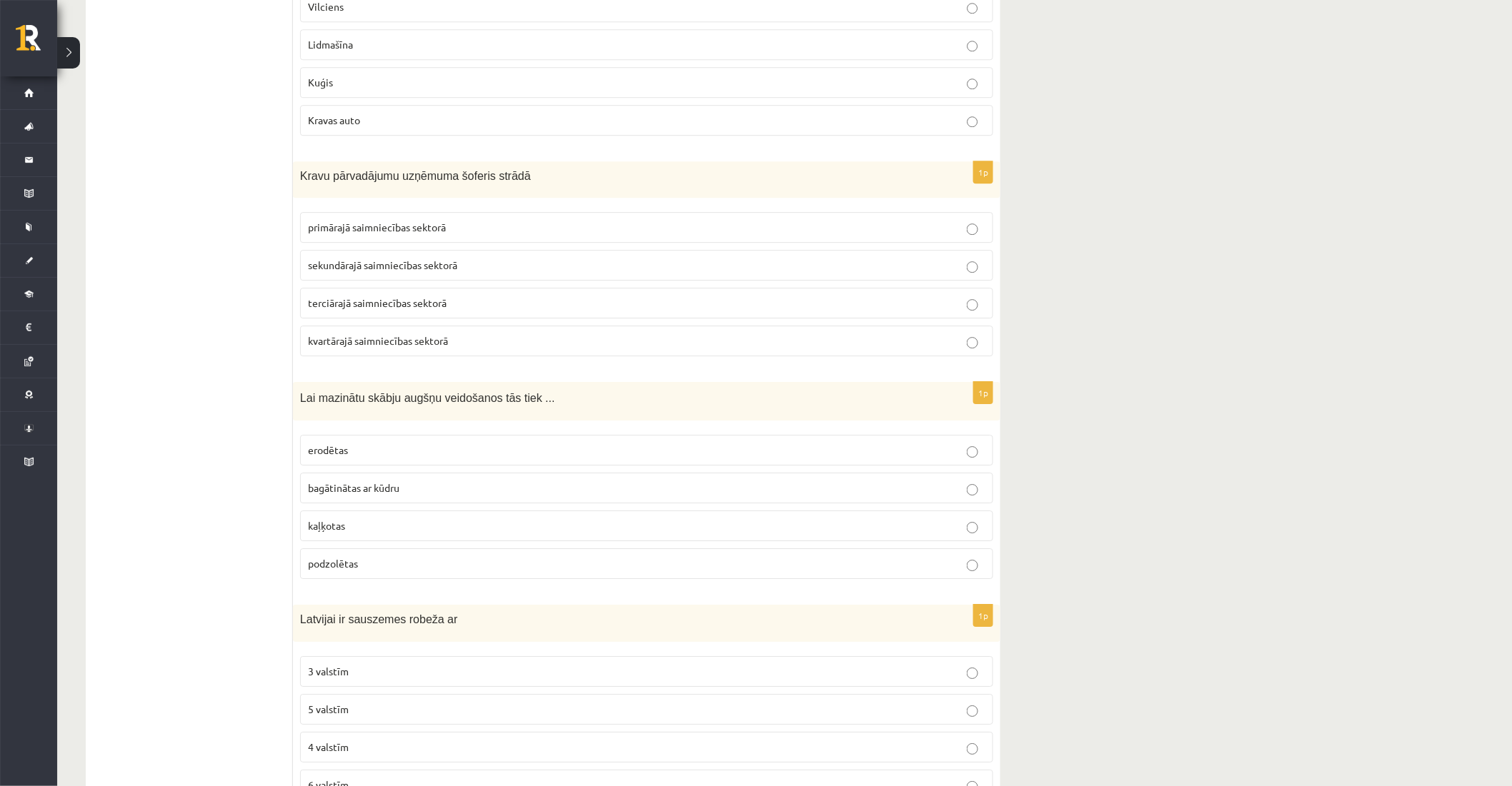
drag, startPoint x: 369, startPoint y: 540, endPoint x: 369, endPoint y: 308, distance: 232.0
click at [369, 539] on label "kaļķotas" at bounding box center [646, 526] width 693 height 31
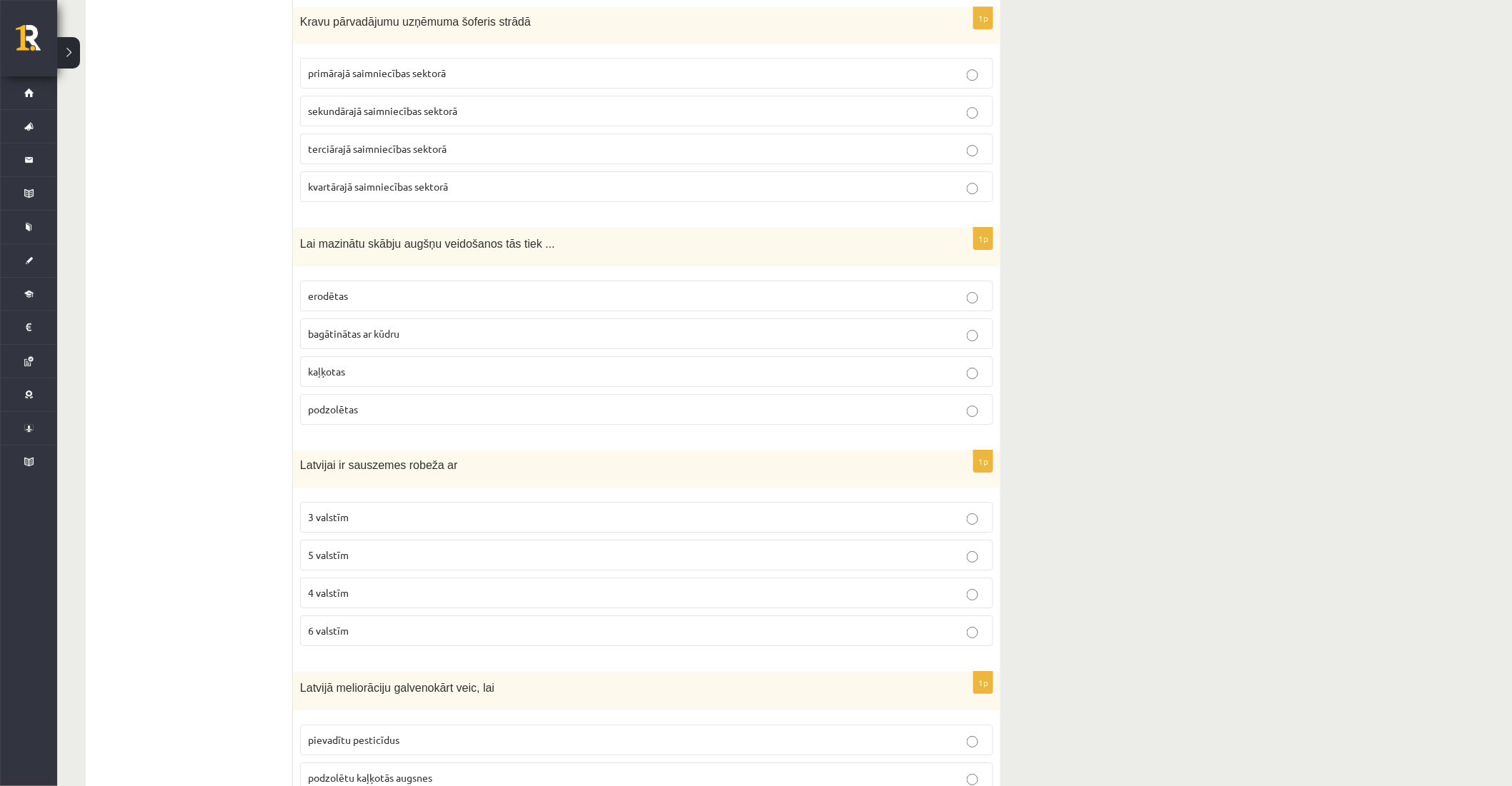
scroll to position [1864, 0]
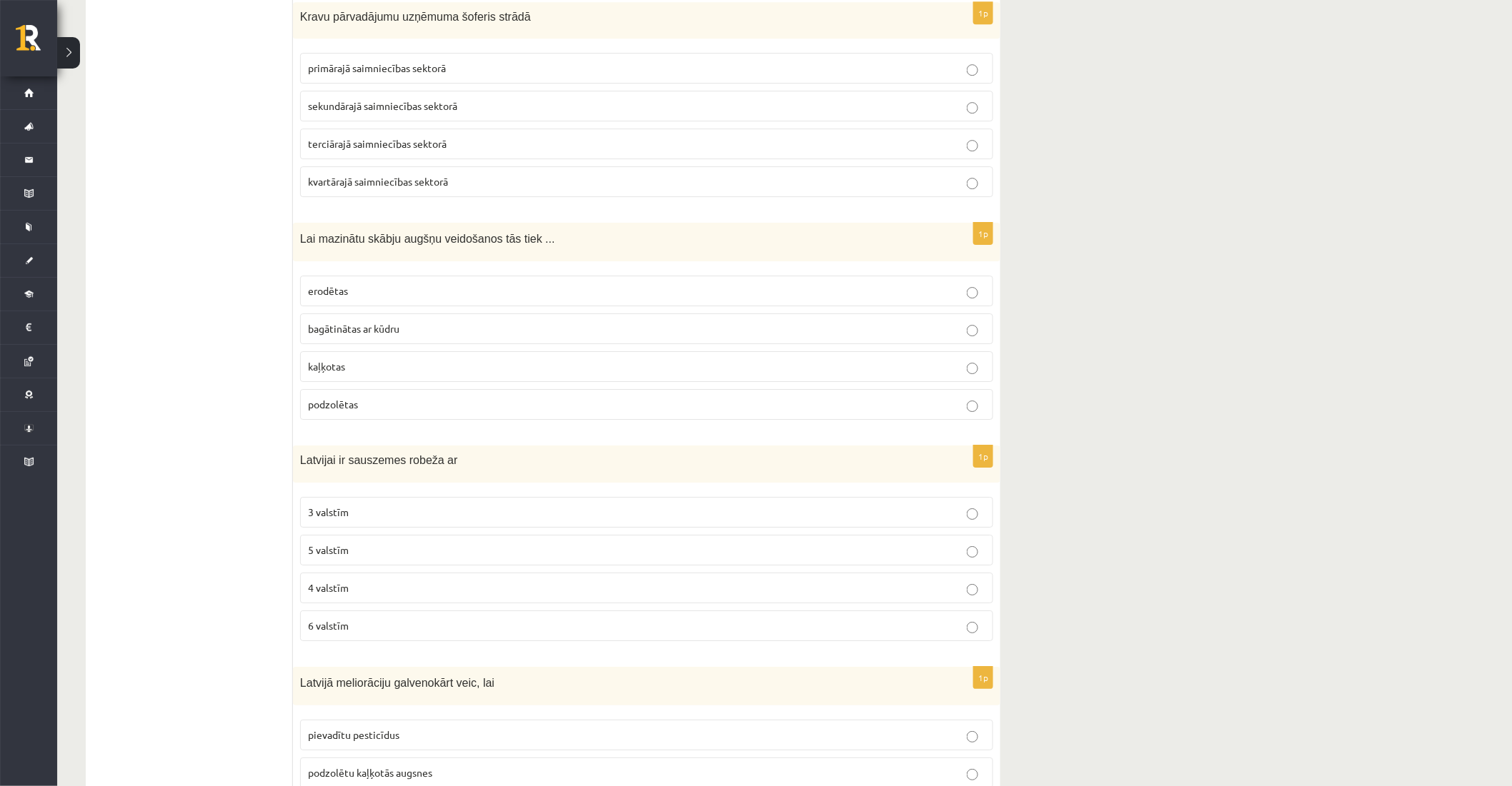
drag, startPoint x: 335, startPoint y: 558, endPoint x: 337, endPoint y: 572, distance: 14.1
click at [336, 556] on span "5 valstīm" at bounding box center [328, 550] width 41 height 13
click at [331, 589] on span "4 valstīm" at bounding box center [328, 588] width 41 height 13
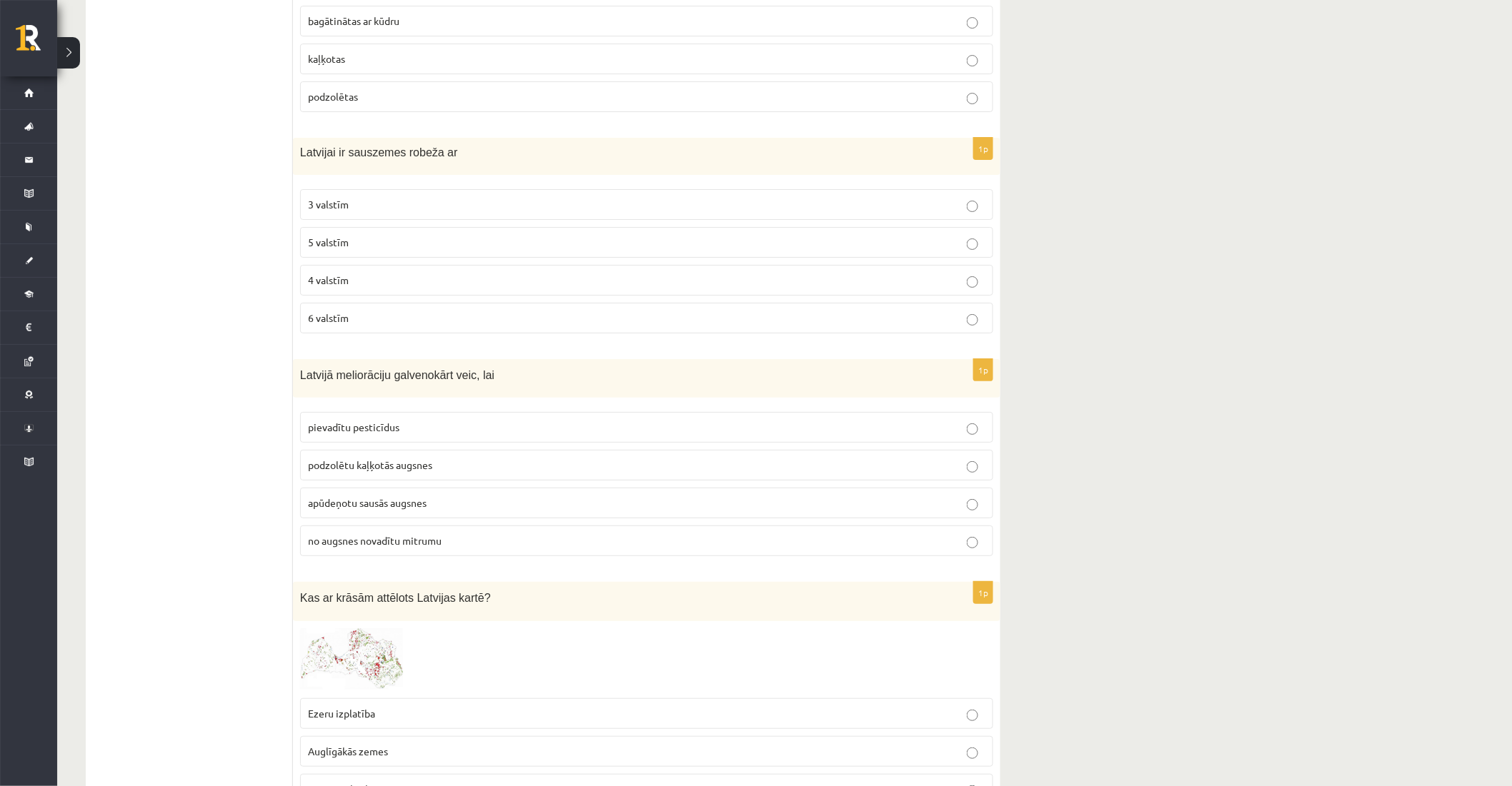
scroll to position [2181, 0]
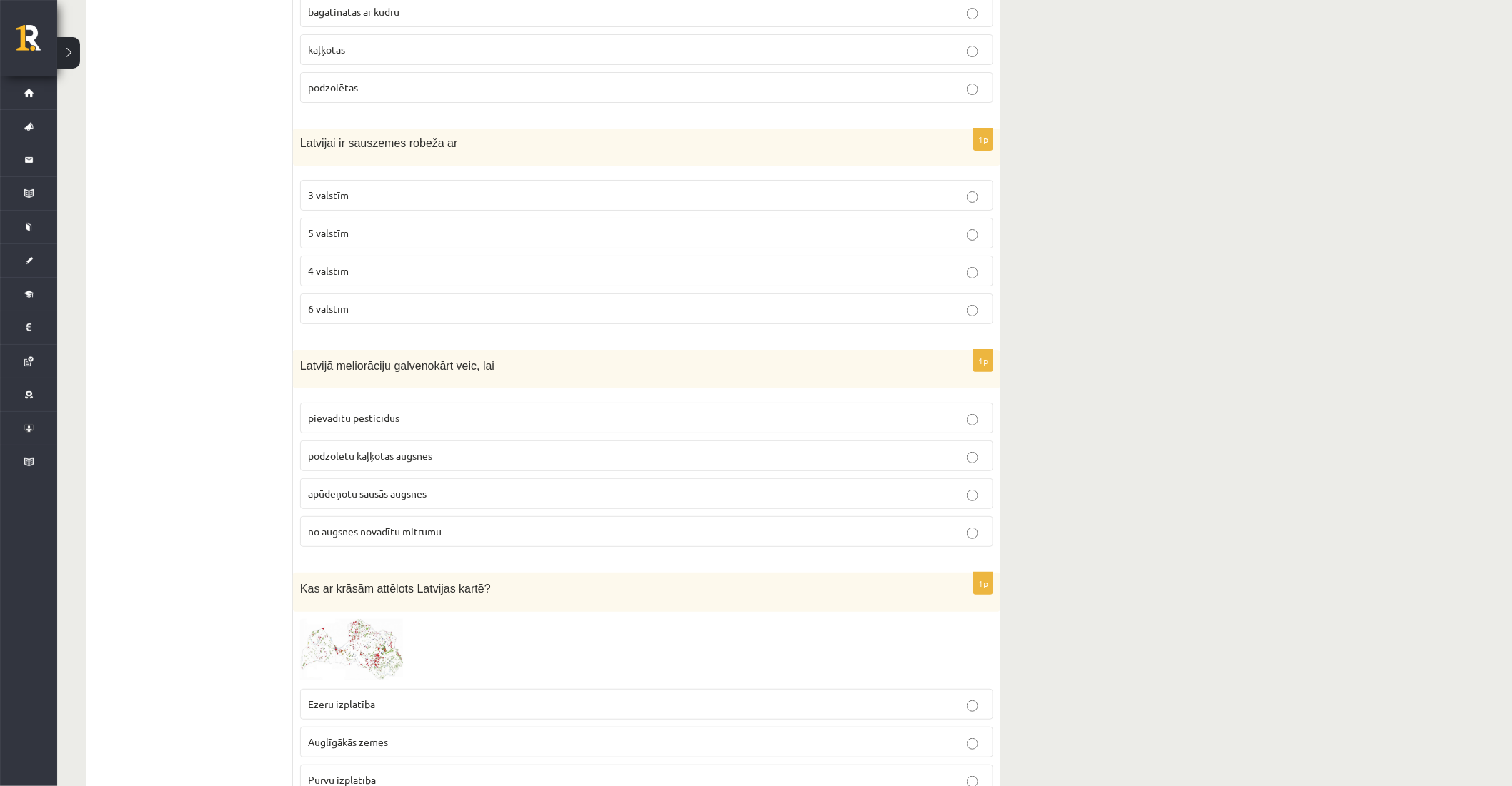
click at [368, 547] on label "no augsnes novadītu mitrumu" at bounding box center [646, 531] width 693 height 31
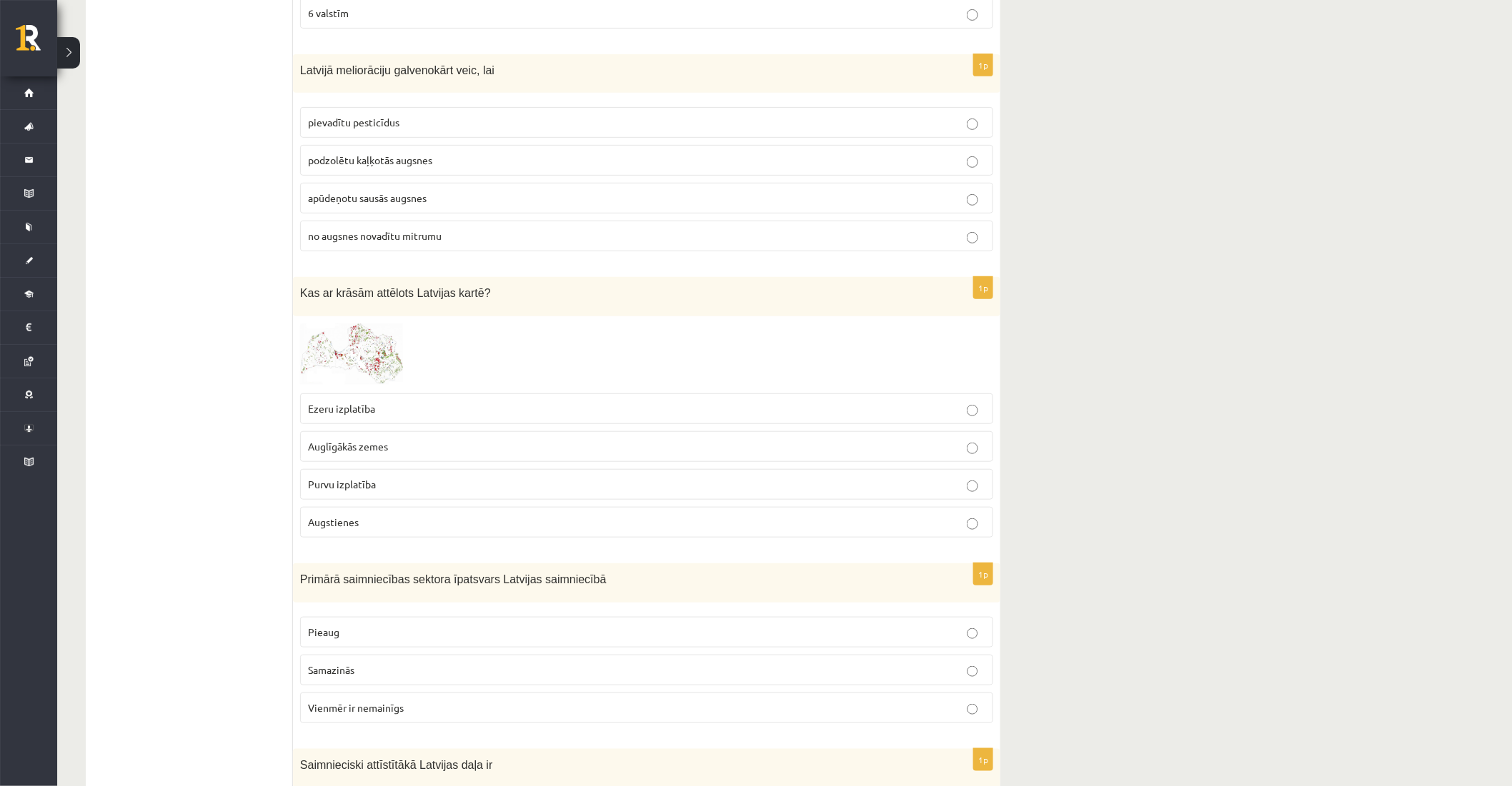
scroll to position [2498, 0]
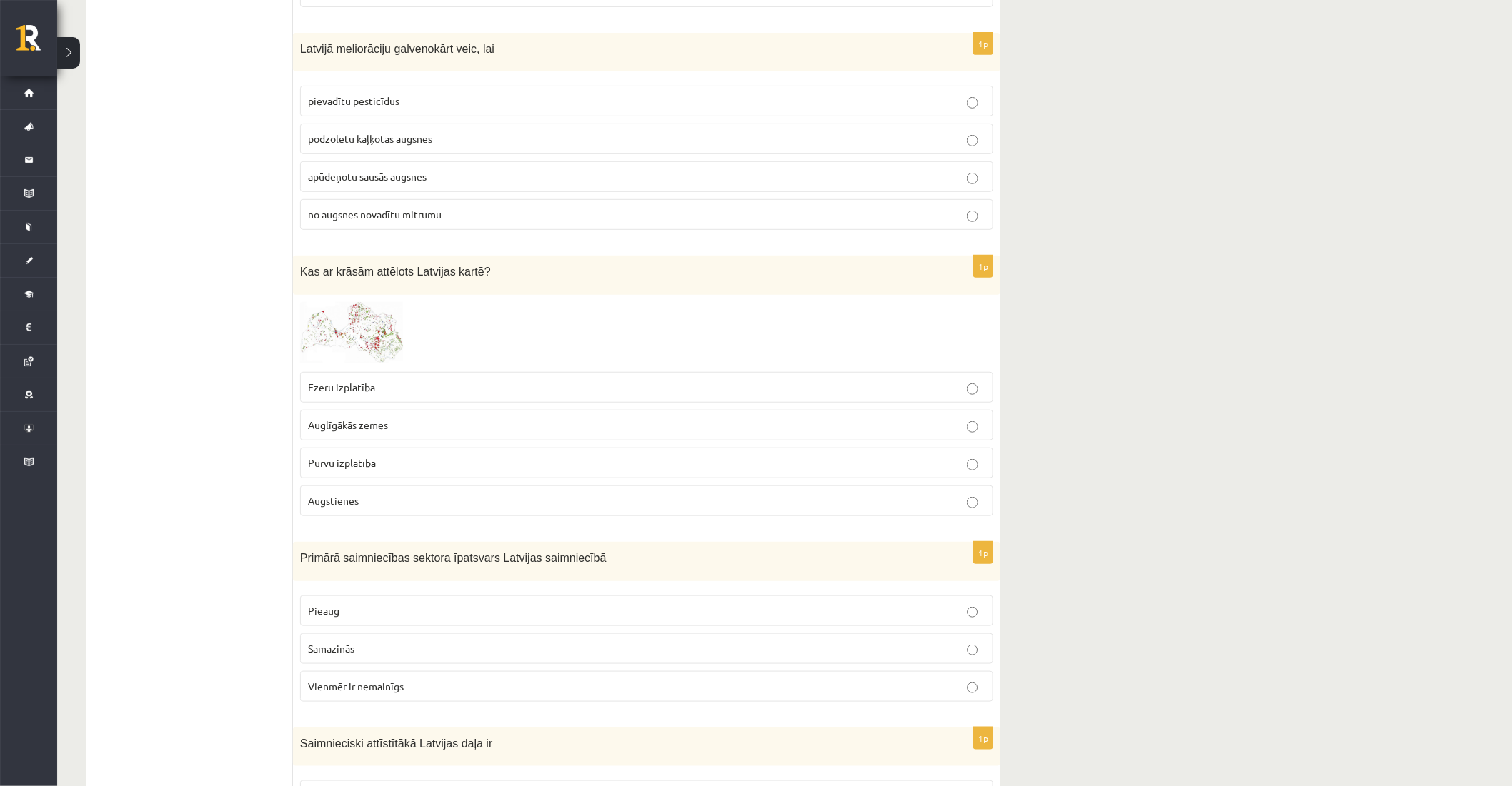
click at [353, 343] on span at bounding box center [354, 336] width 23 height 23
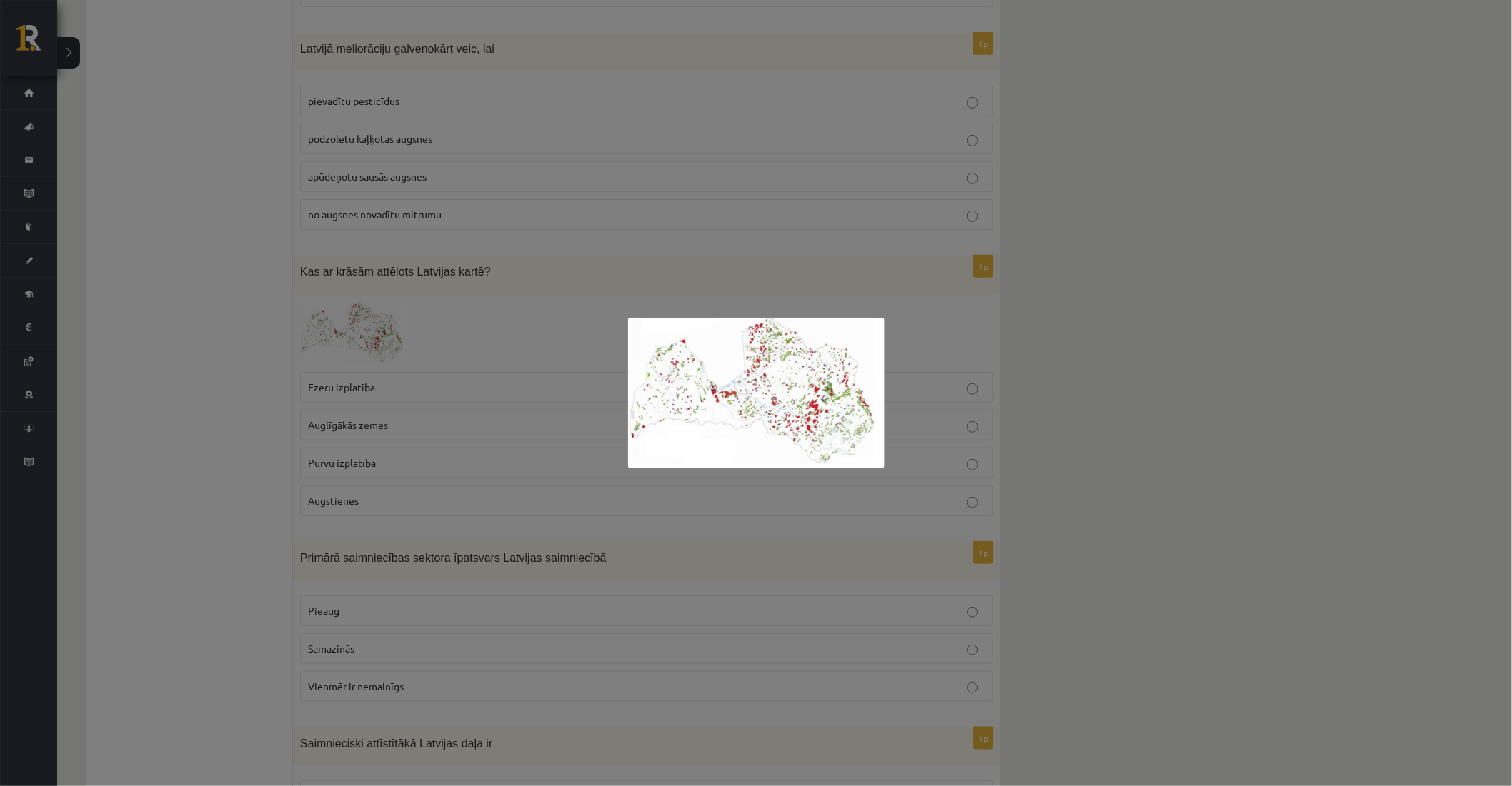
click at [551, 419] on div at bounding box center [756, 393] width 1512 height 786
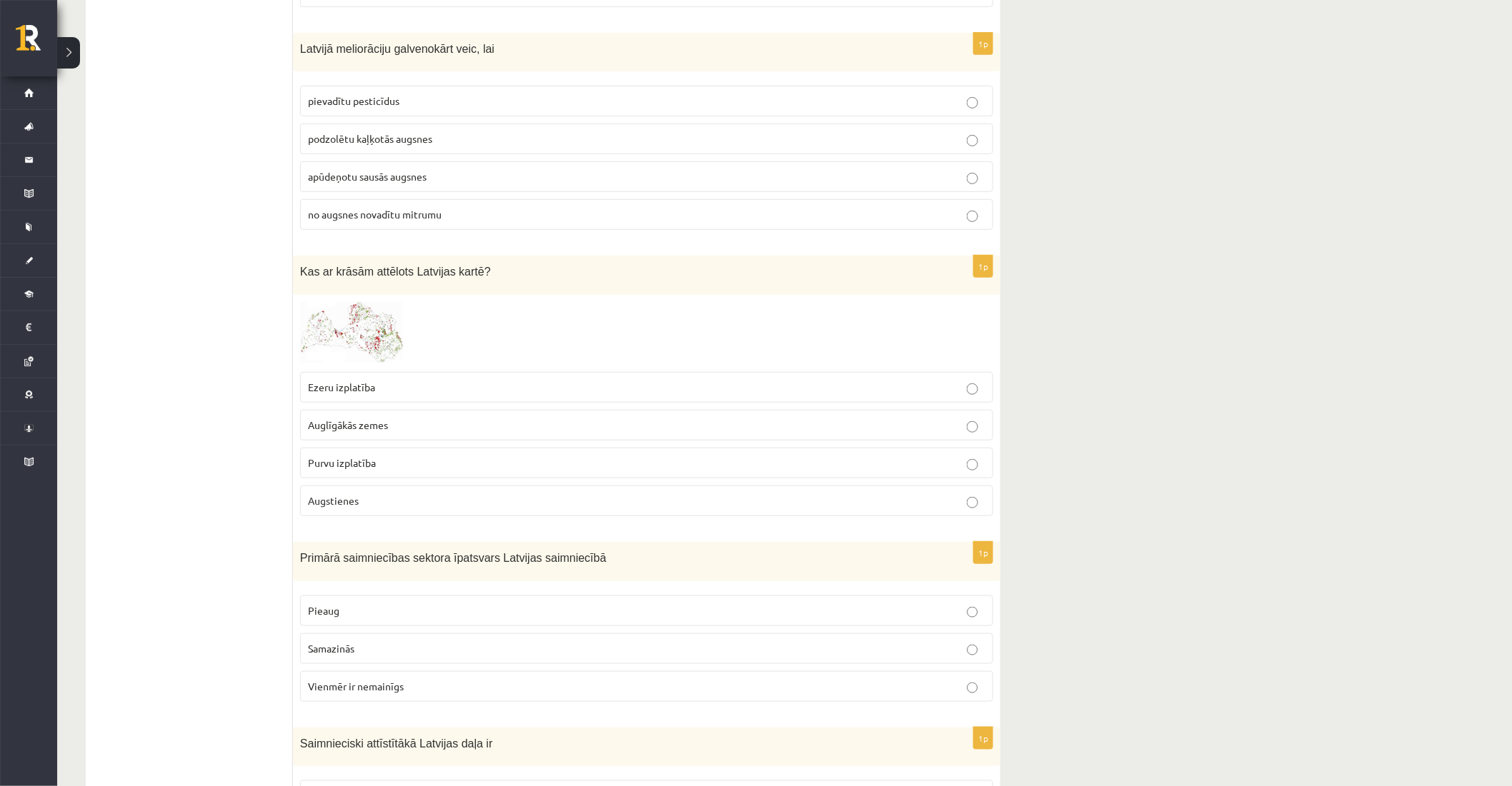
click at [317, 467] on span "Purvu izplatība" at bounding box center [342, 463] width 68 height 13
click at [358, 469] on span "Purvu izplatība" at bounding box center [342, 463] width 68 height 13
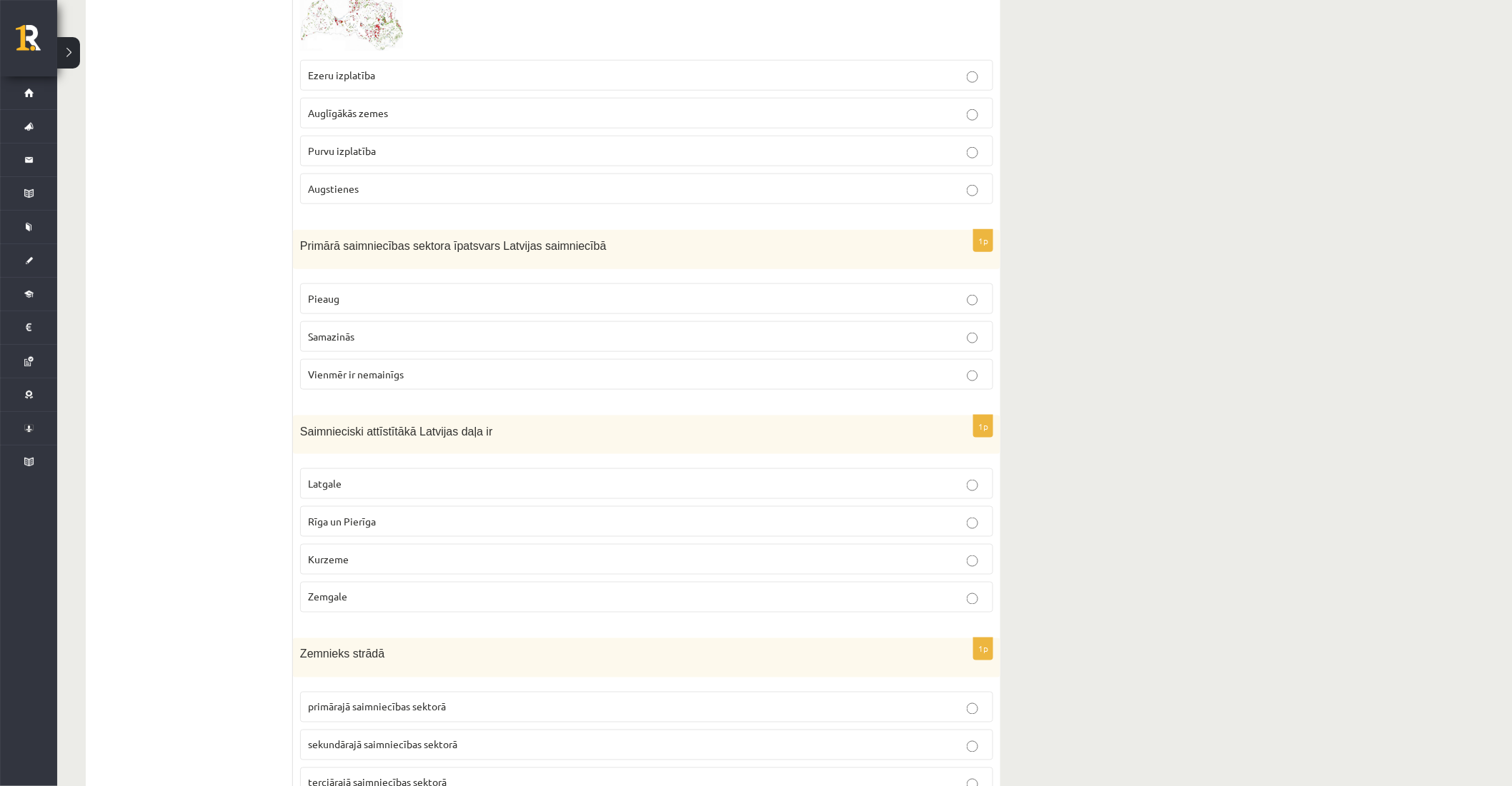
scroll to position [2816, 0]
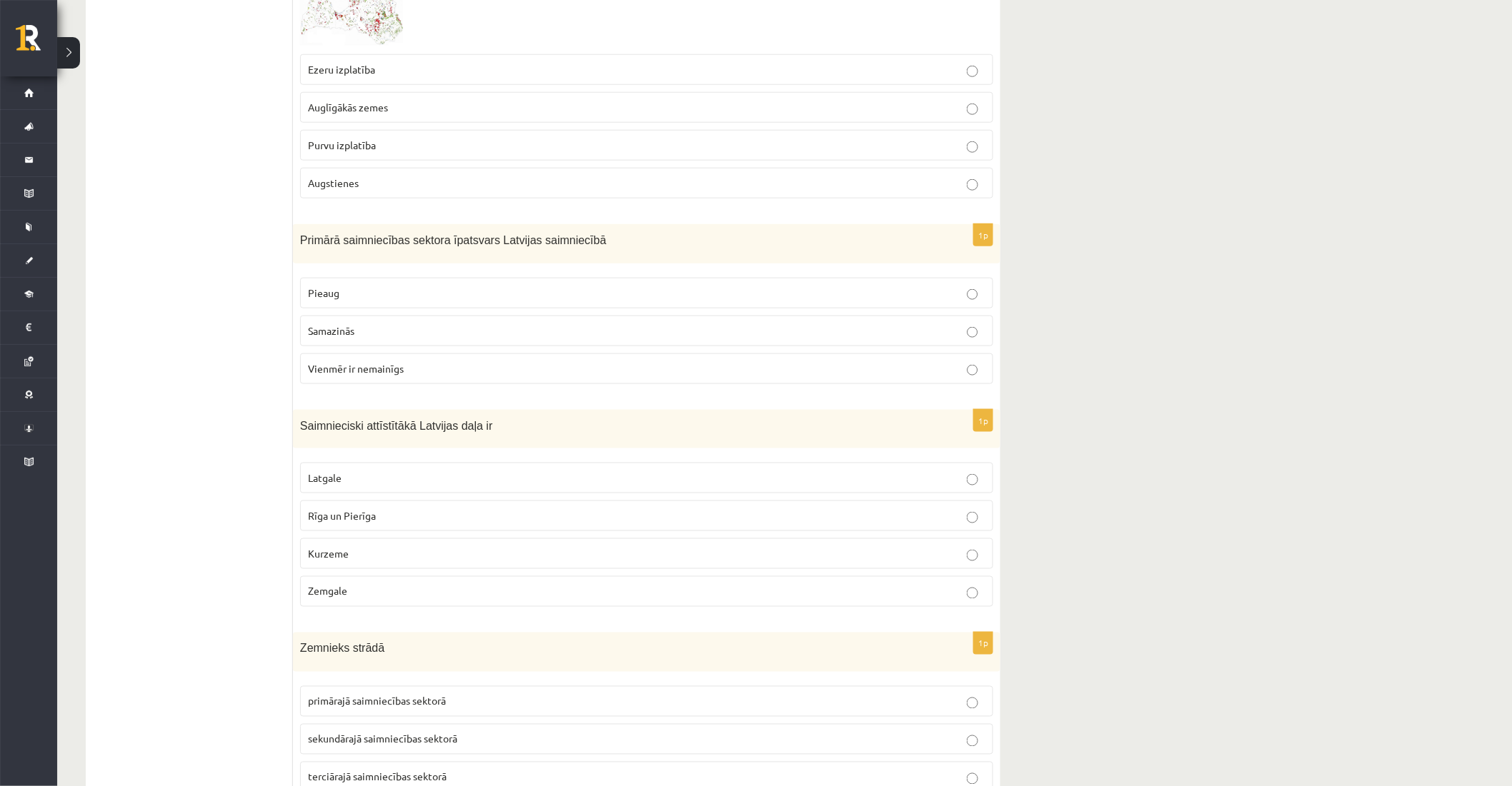
click at [362, 331] on p "Samazinās" at bounding box center [646, 330] width 678 height 15
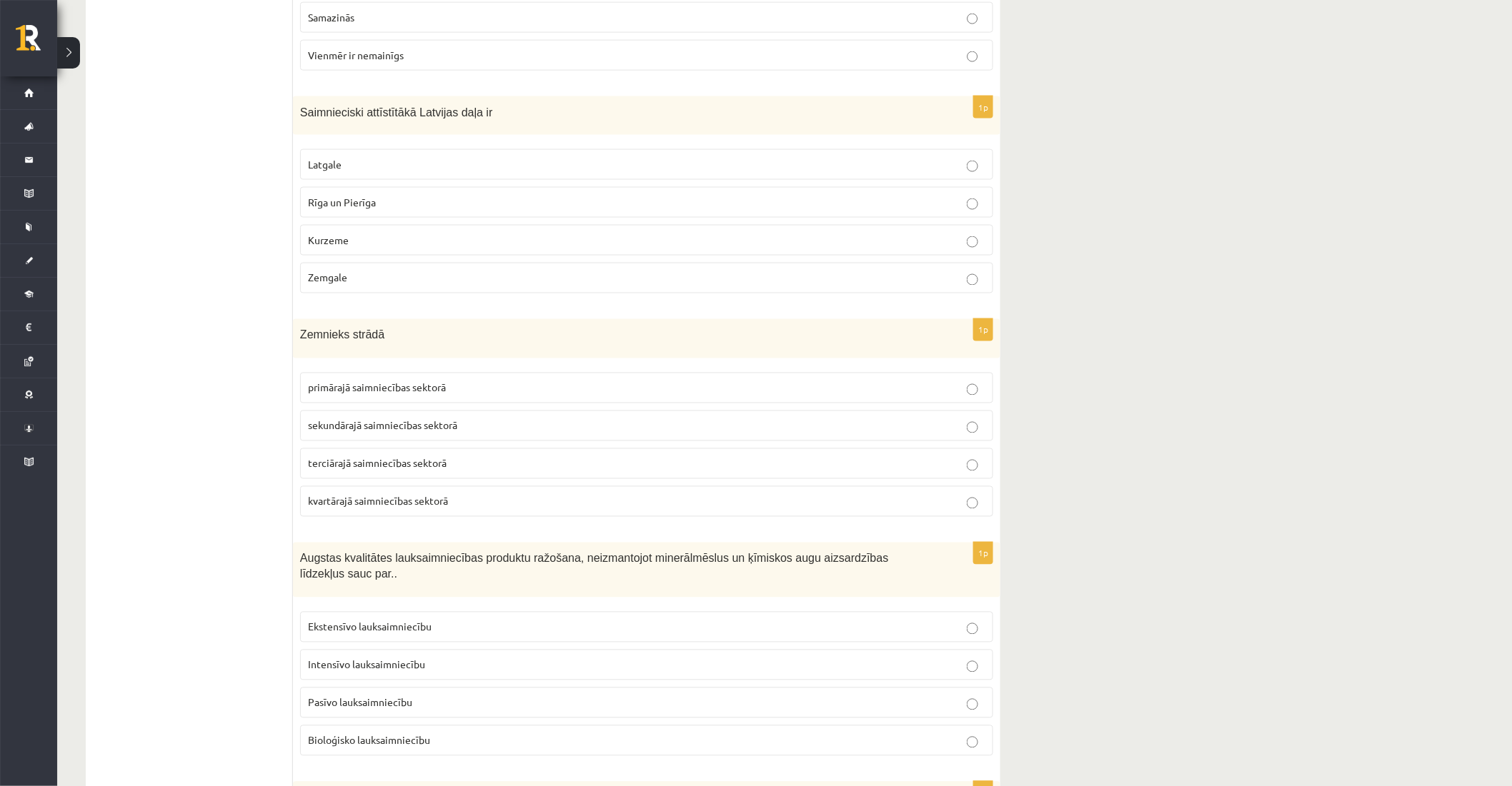
scroll to position [3133, 0]
click at [367, 205] on span "Rīga un Pierīga" at bounding box center [342, 198] width 68 height 13
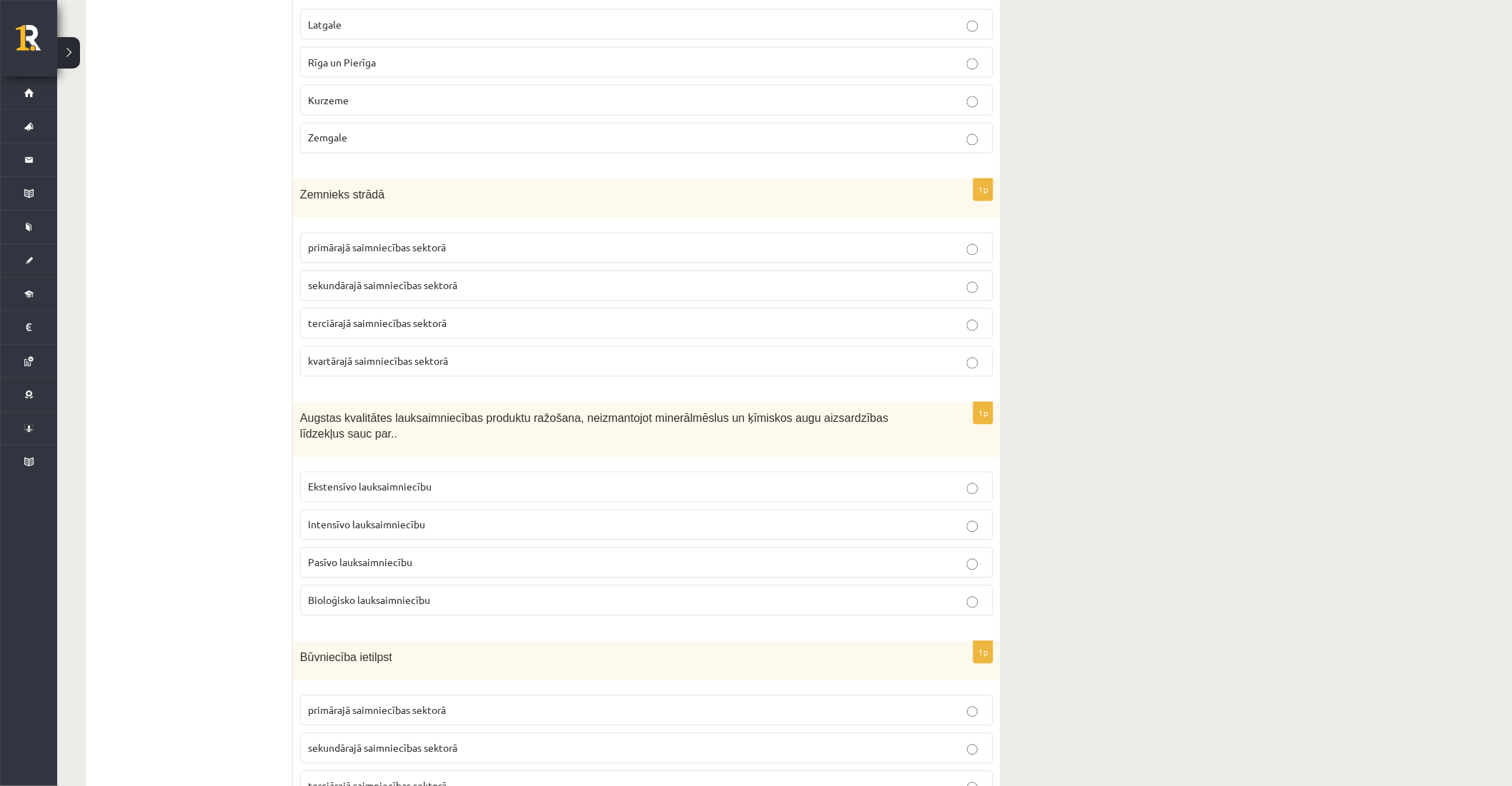
scroll to position [3293, 0]
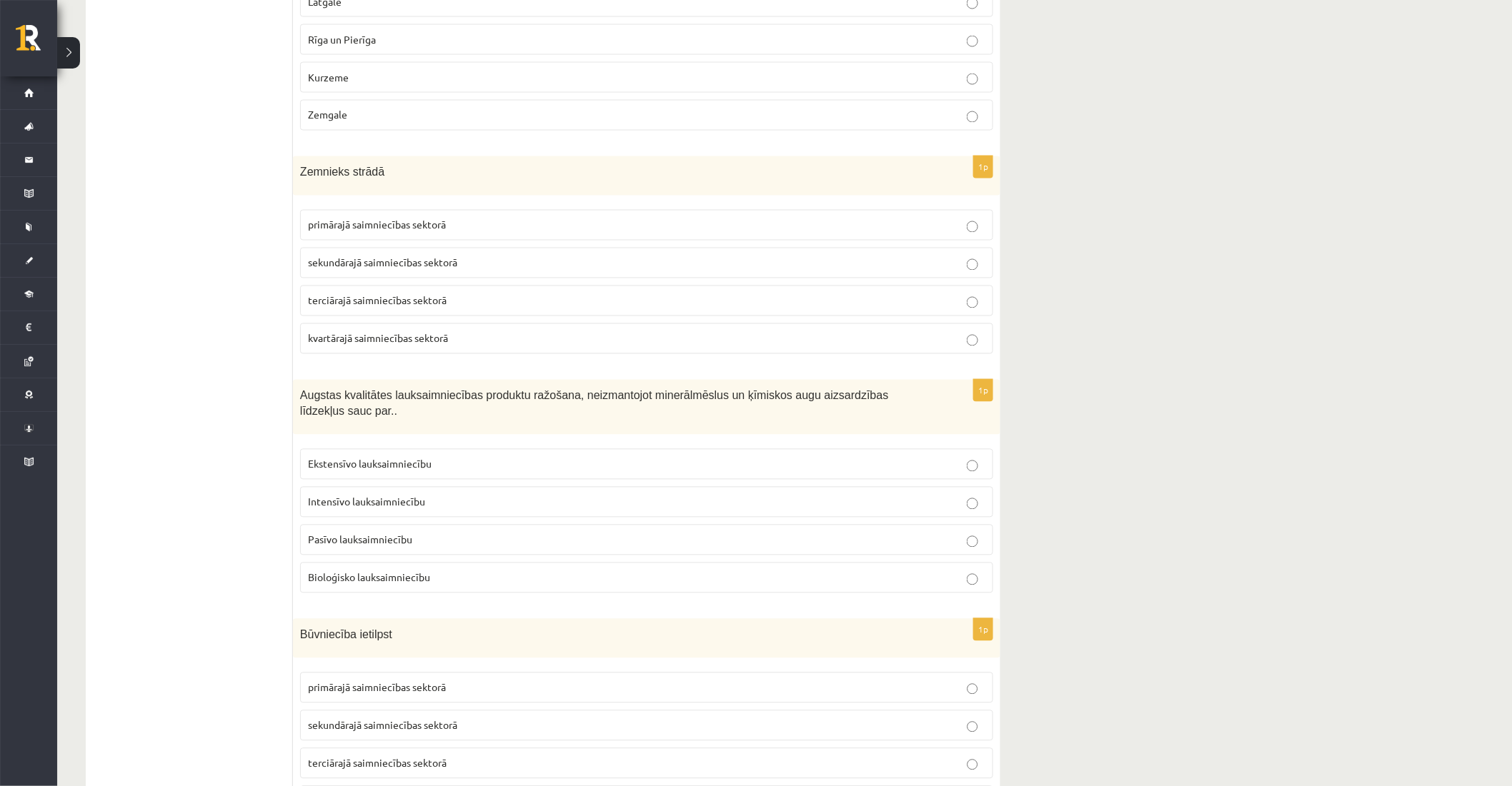
drag, startPoint x: 373, startPoint y: 233, endPoint x: 351, endPoint y: 20, distance: 214.1
click at [372, 231] on span "primārajā saimniecības sektorā" at bounding box center [376, 225] width 138 height 13
click at [380, 563] on label "Bioloģisko lauksaimniecību" at bounding box center [646, 578] width 693 height 31
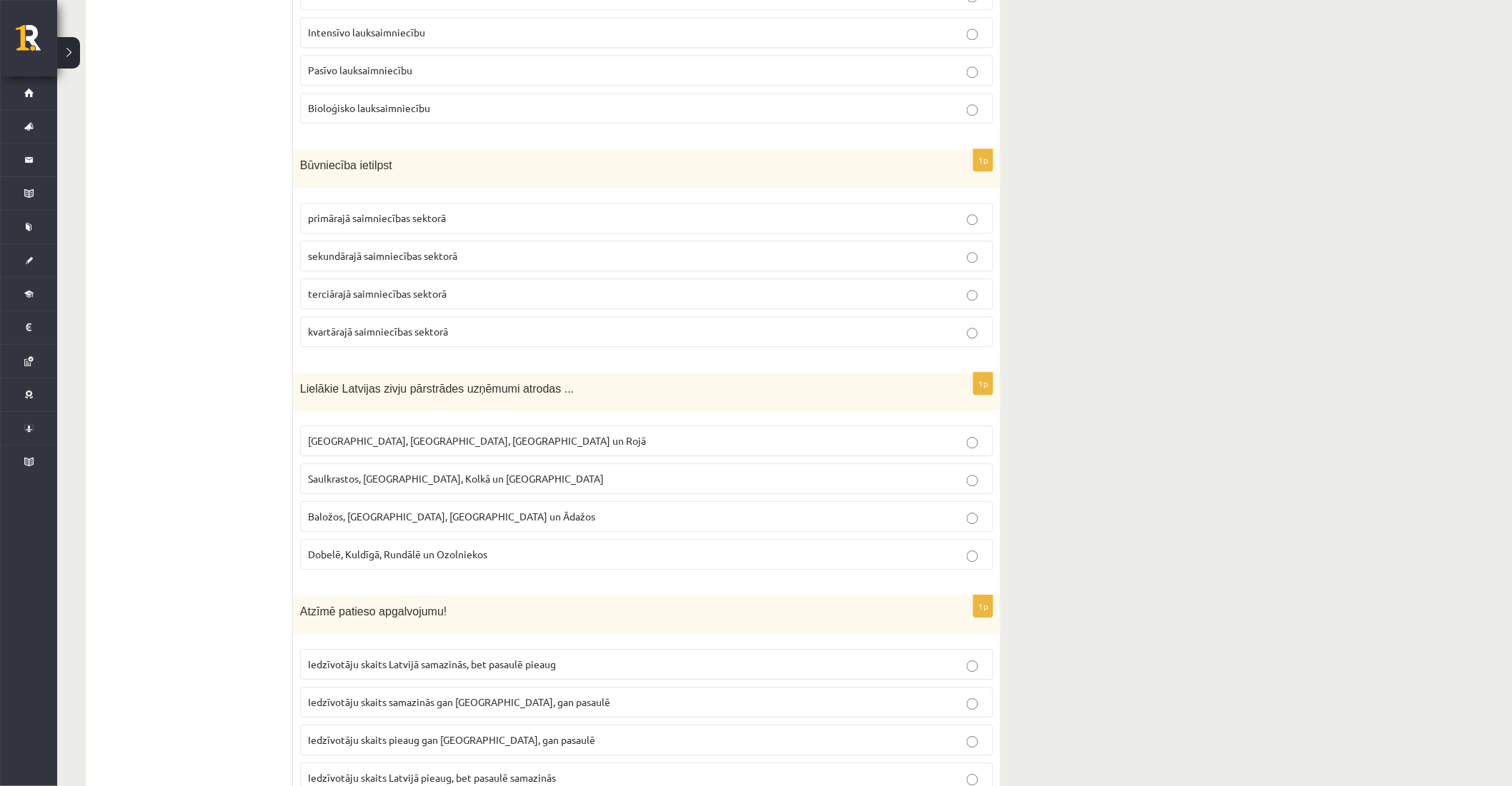
scroll to position [3768, 0]
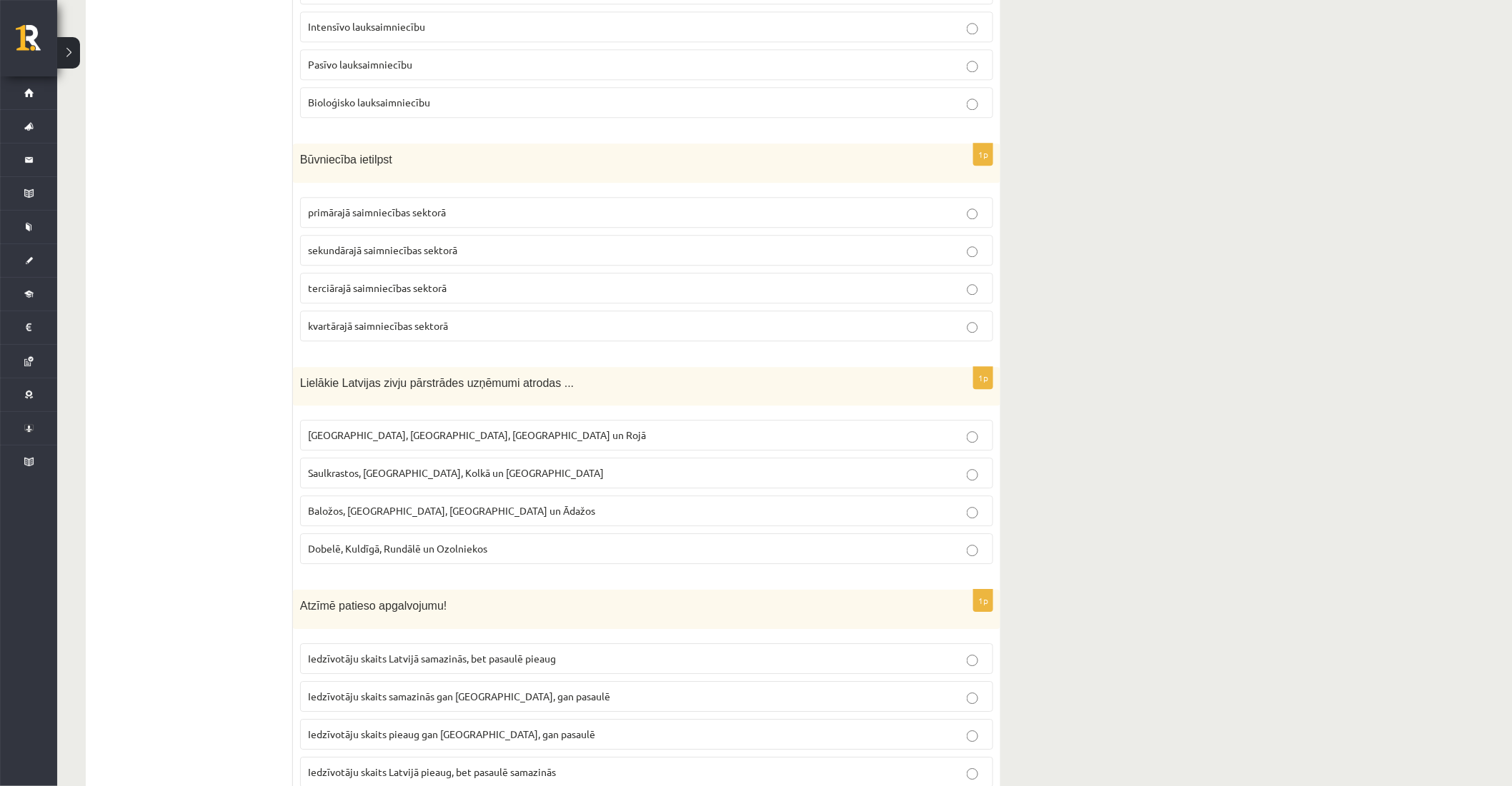
click at [380, 244] on span "sekundārajā saimniecības sektorā" at bounding box center [383, 250] width 150 height 13
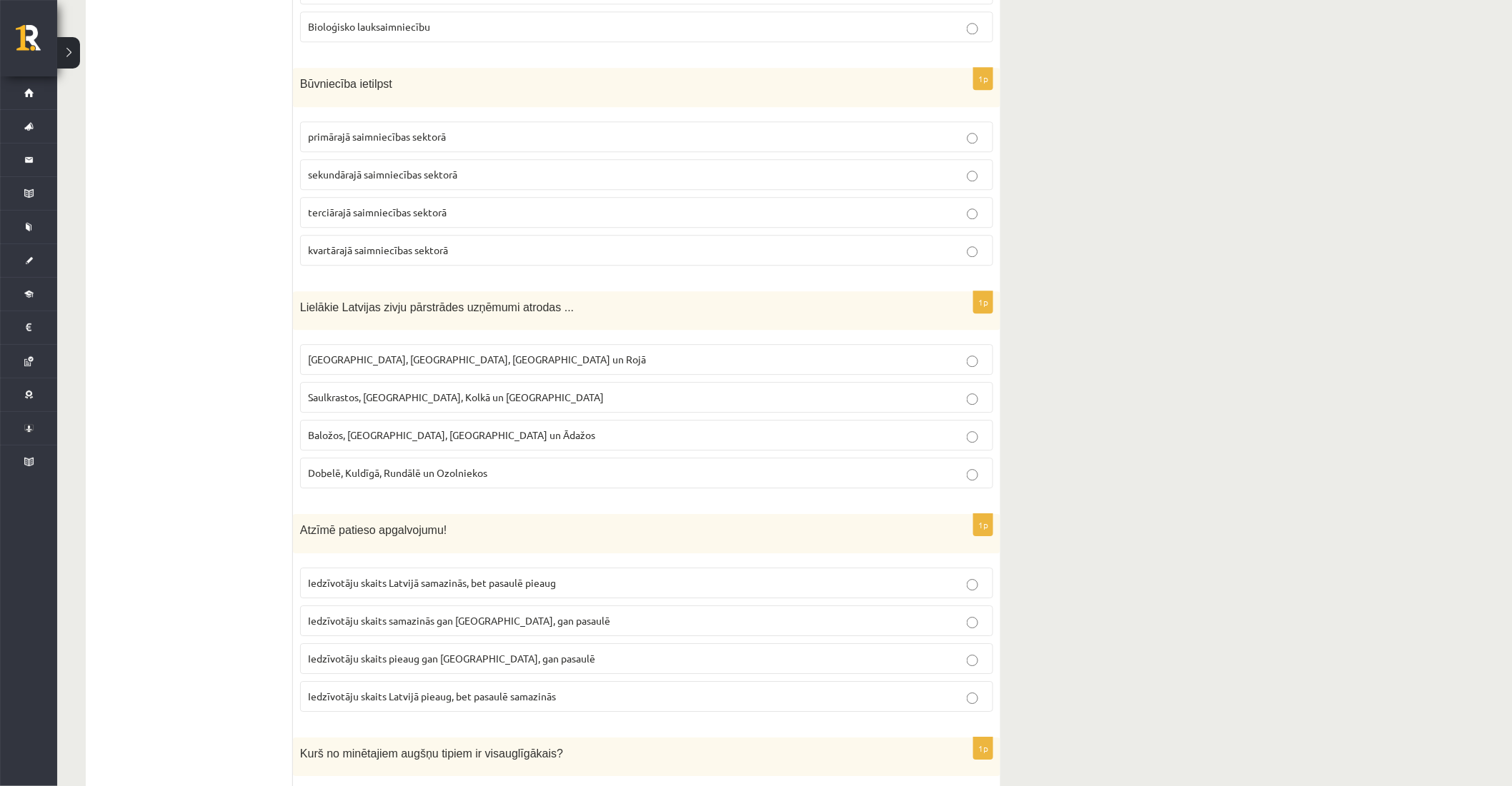
scroll to position [3847, 0]
click at [368, 352] on span "Rīgā, Liepājā, Salacgrīvā un Rojā" at bounding box center [476, 356] width 338 height 13
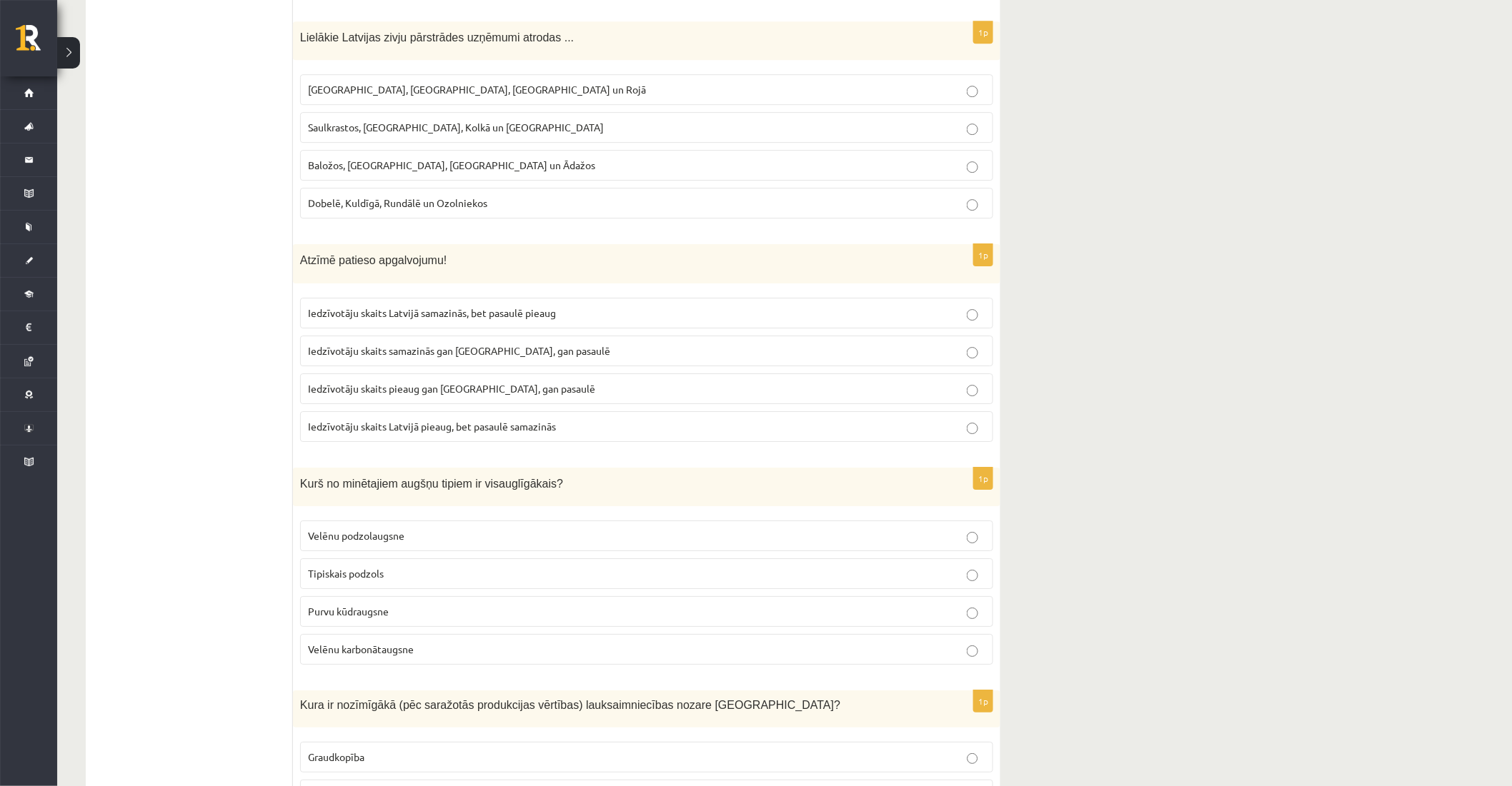
scroll to position [4245, 0]
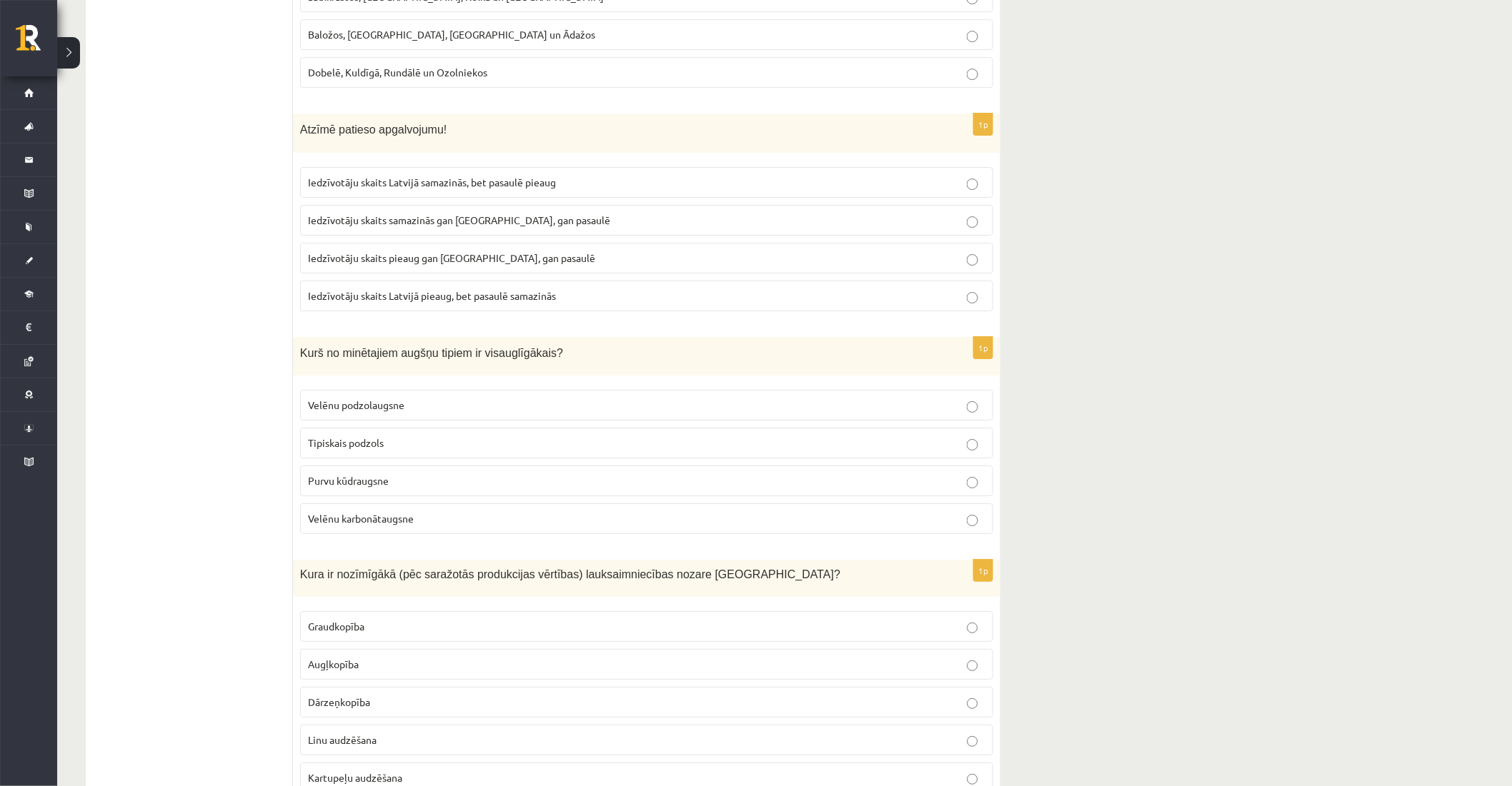
click at [495, 213] on span "Iedzīvotāju skaits samazinās gan Latvijā, gan pasaulē" at bounding box center [459, 220] width 302 height 13
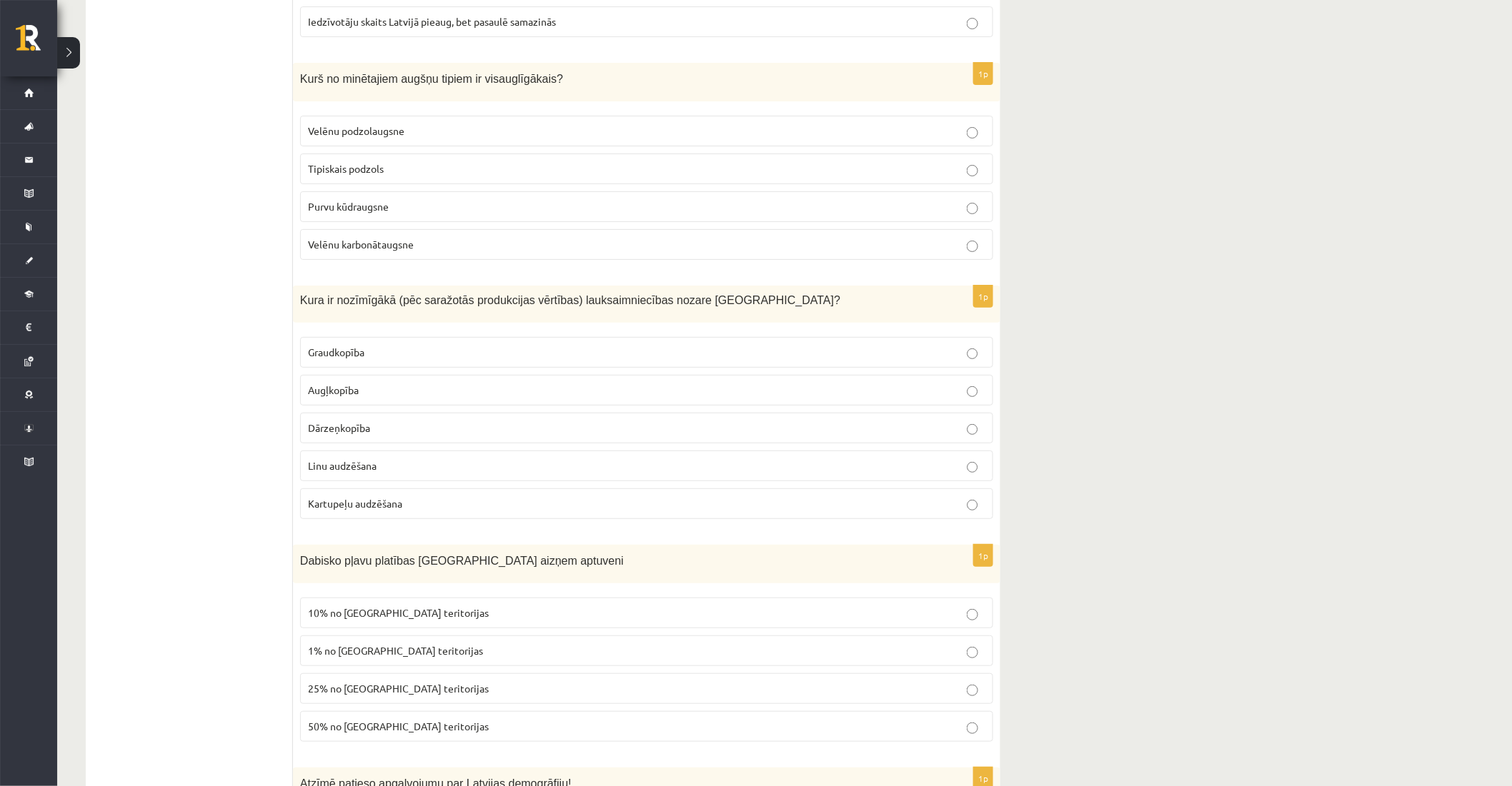
scroll to position [4562, 0]
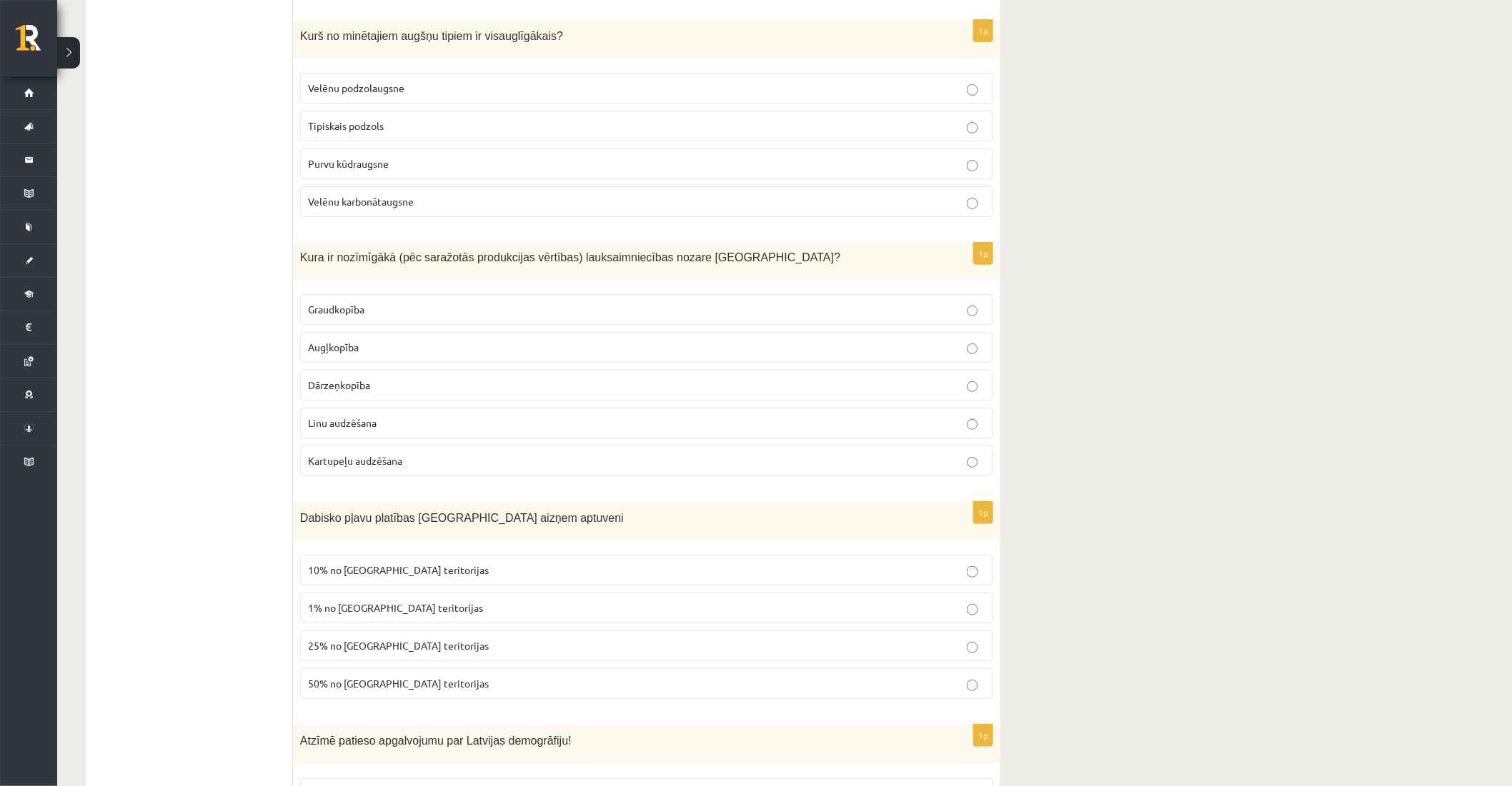
click at [386, 83] on span "Velēnu podzolaugsne" at bounding box center [356, 87] width 97 height 13
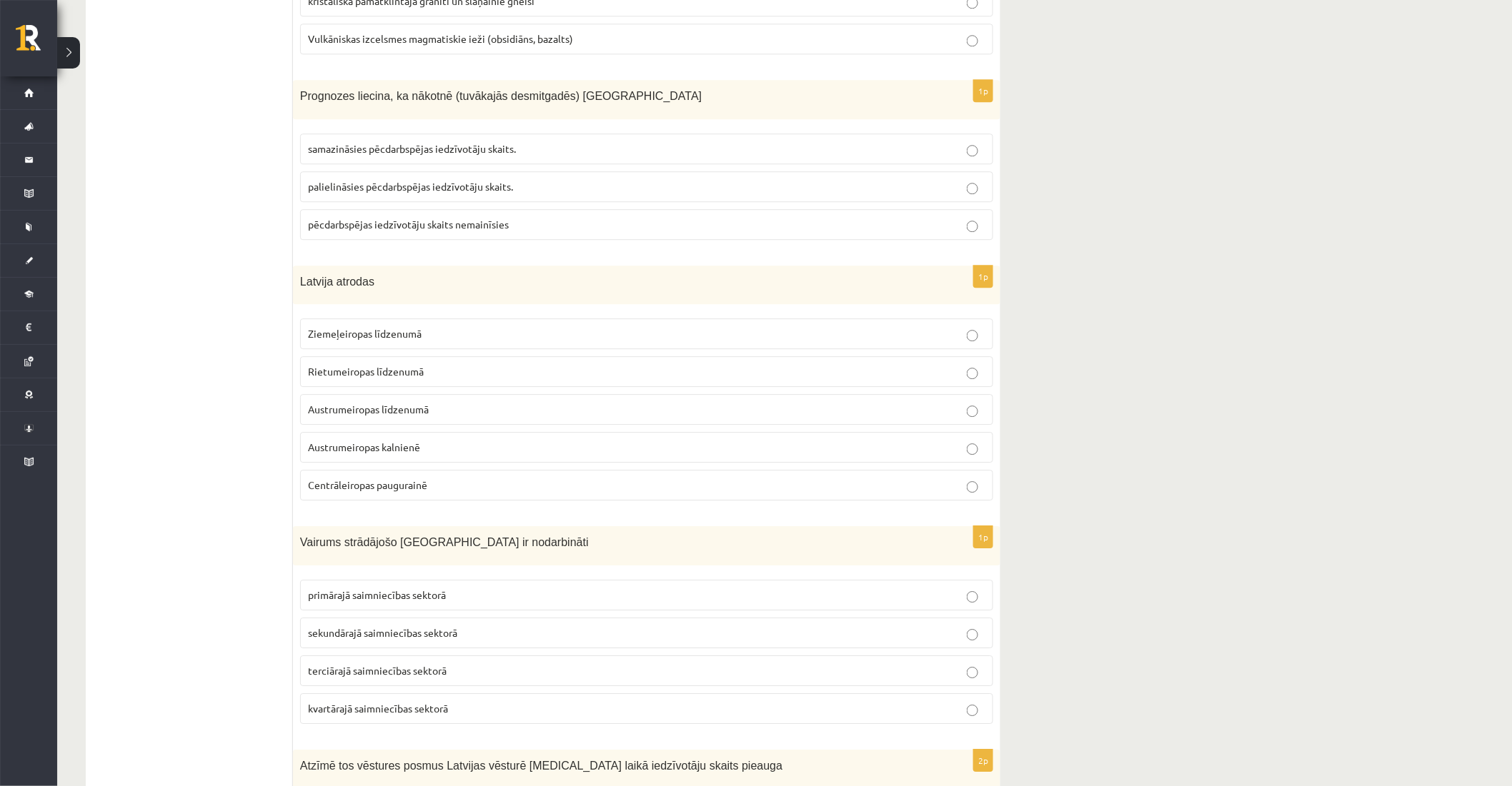
scroll to position [6387, 0]
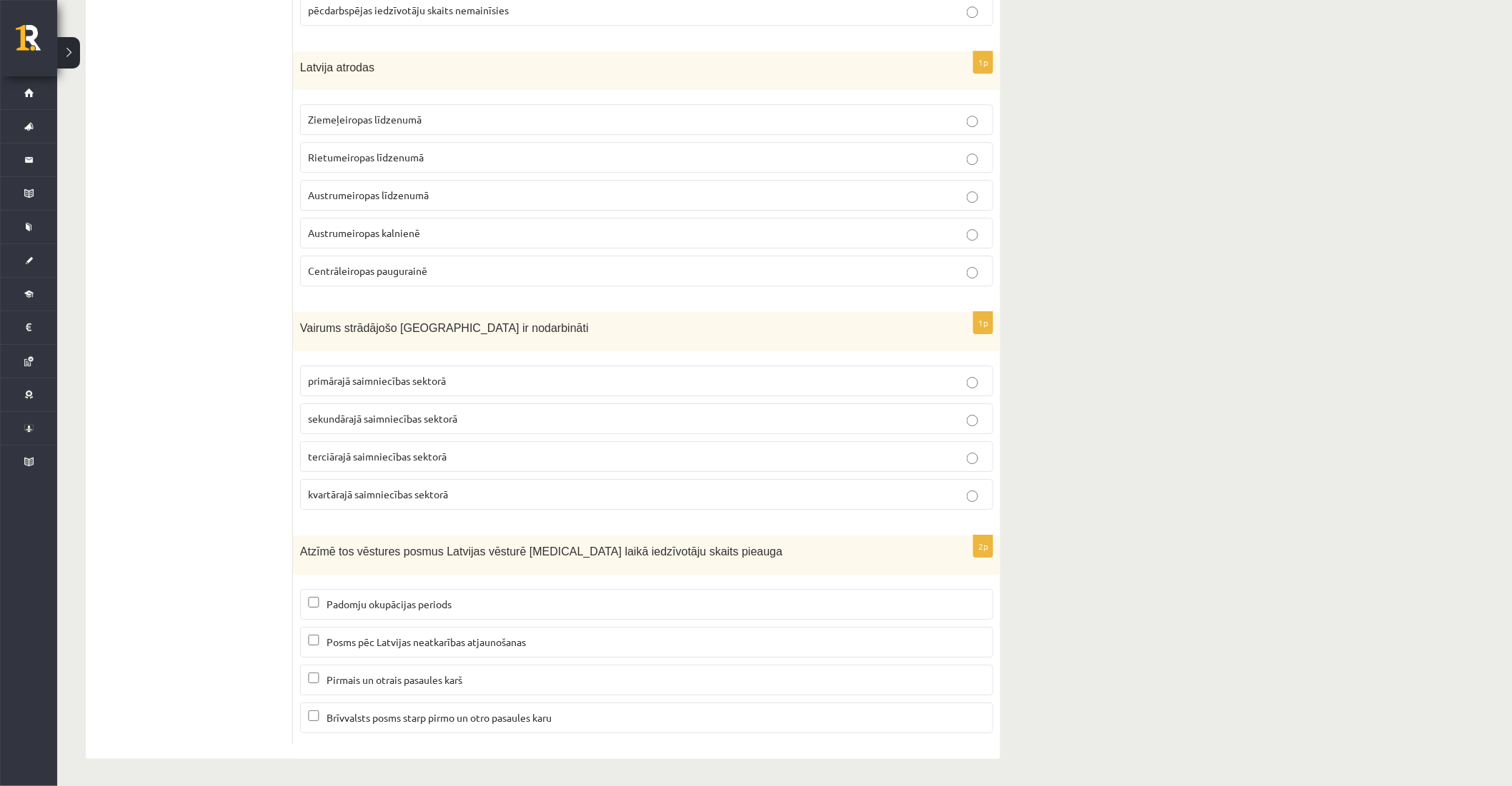
click at [349, 603] on span "Padomju okupācijas periods" at bounding box center [389, 604] width 125 height 13
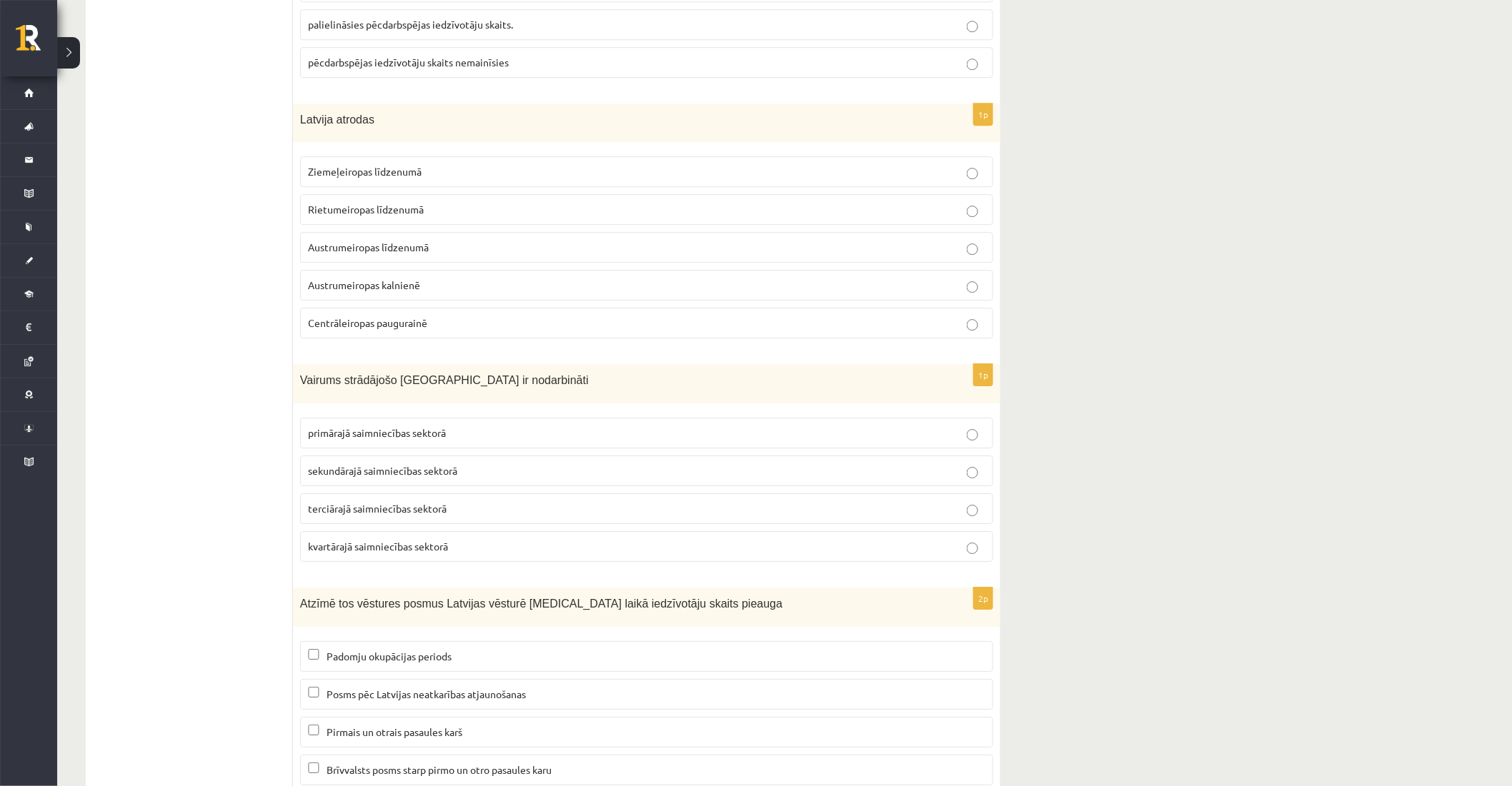
scroll to position [6228, 0]
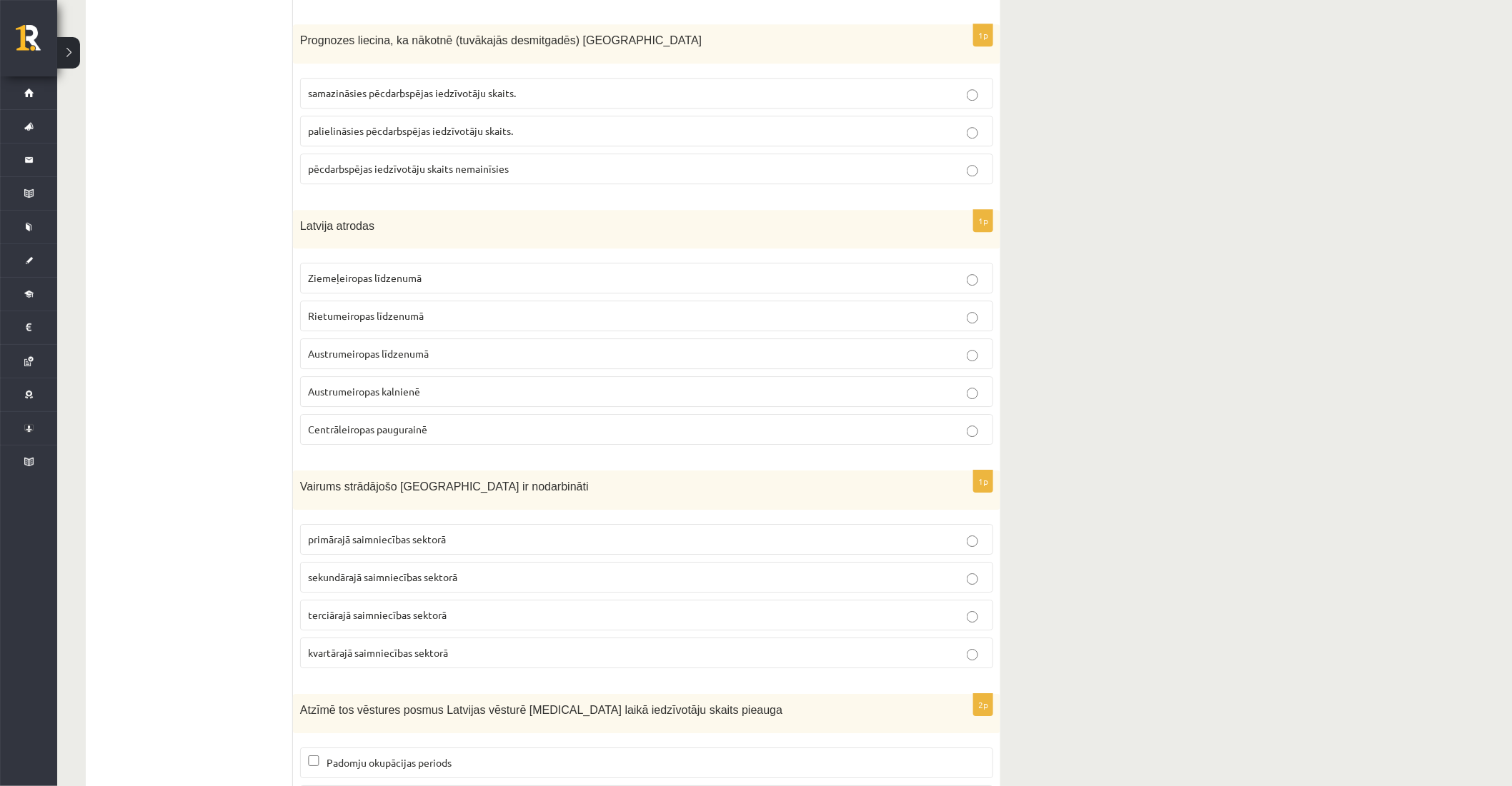
drag, startPoint x: 356, startPoint y: 611, endPoint x: 310, endPoint y: 201, distance: 412.6
click at [355, 608] on span "terciārajā saimniecības sektorā" at bounding box center [377, 614] width 139 height 13
click at [350, 384] on p "Austrumeiropas kalnienē" at bounding box center [646, 391] width 678 height 15
click at [401, 346] on p "Austrumeiropas līdzenumā" at bounding box center [646, 353] width 678 height 15
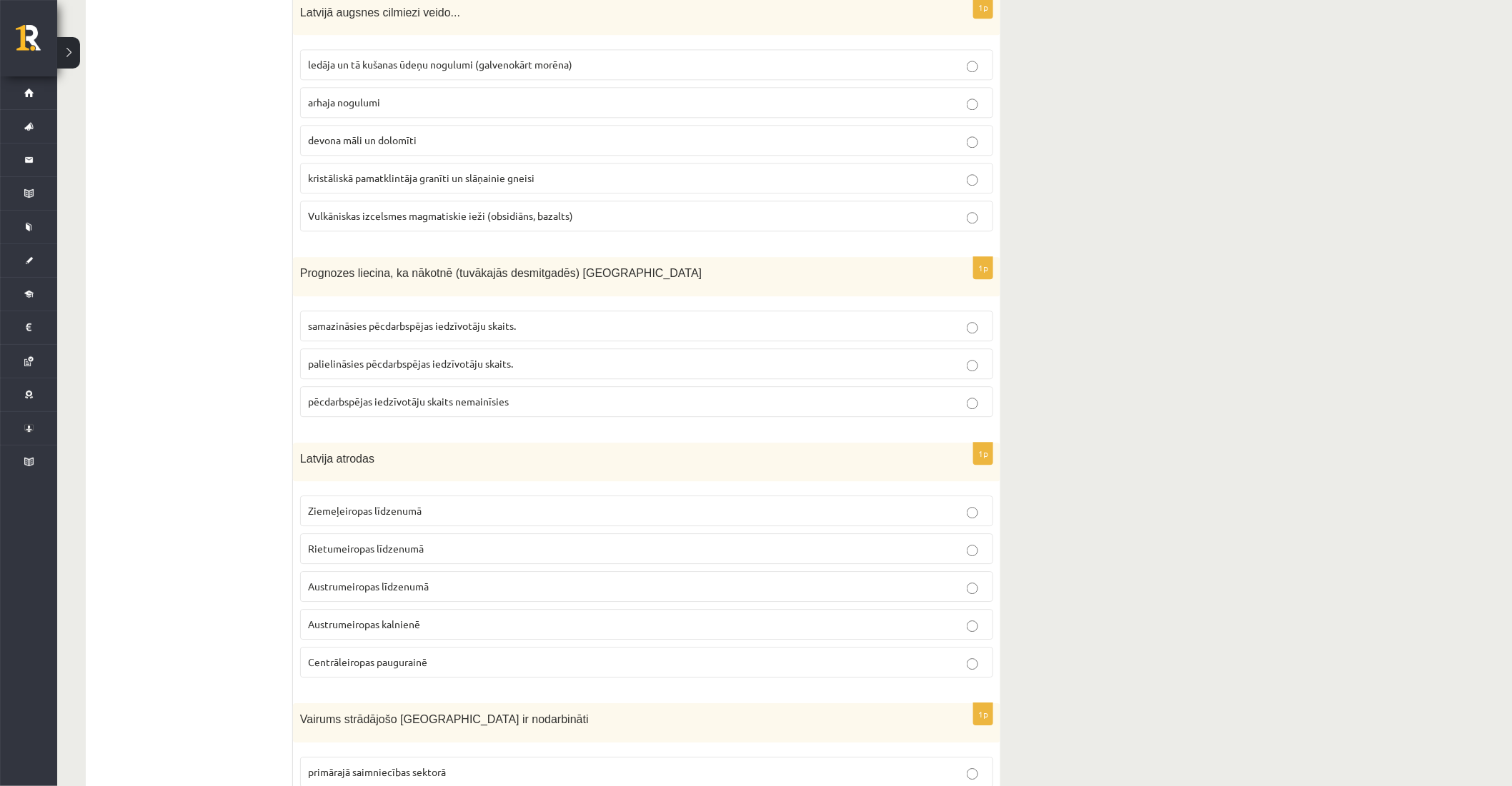
scroll to position [5990, 0]
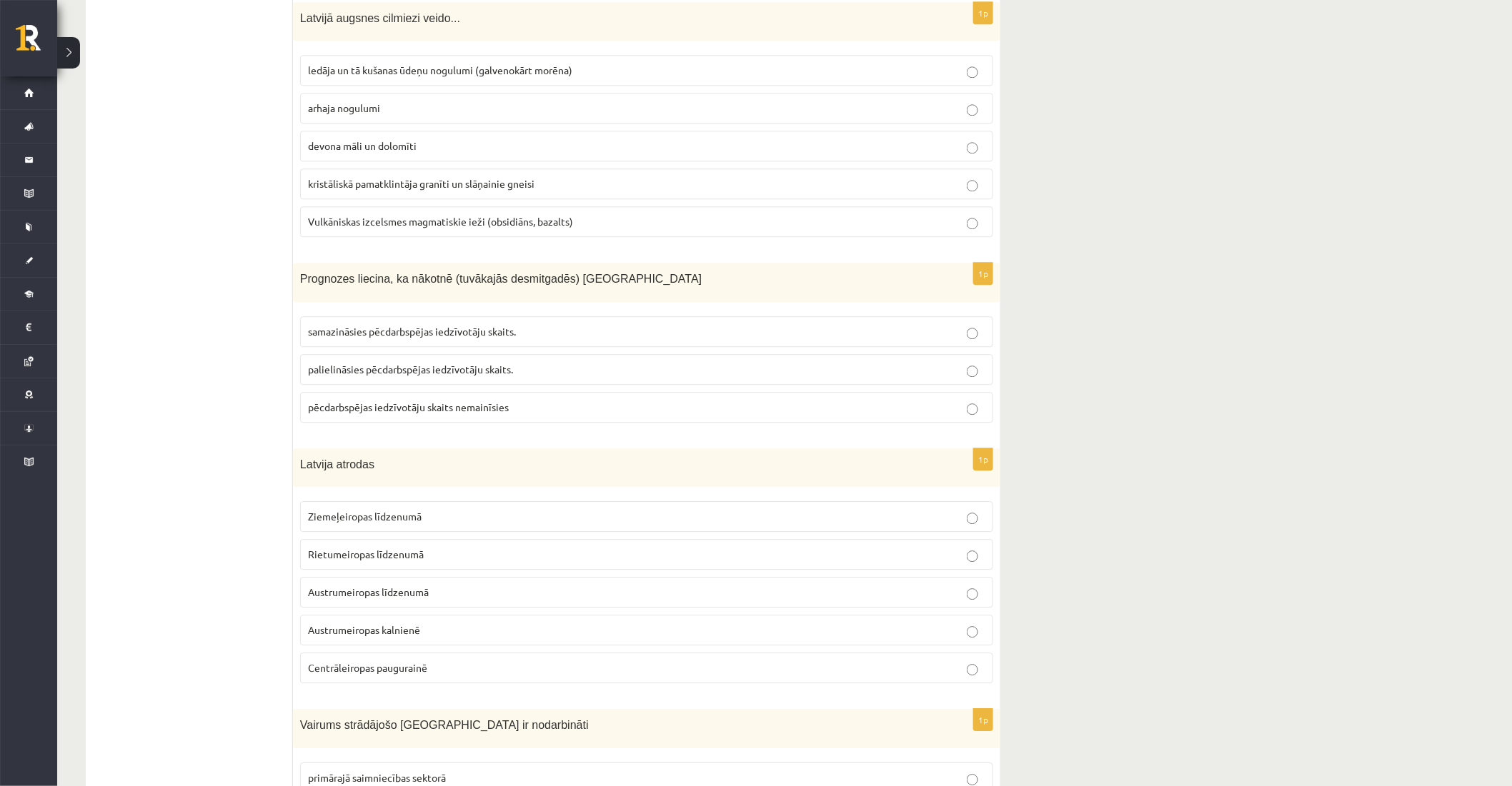
click at [400, 372] on p "palielināsies pēcdarbspējas iedzīvotāju skaits." at bounding box center [646, 369] width 678 height 15
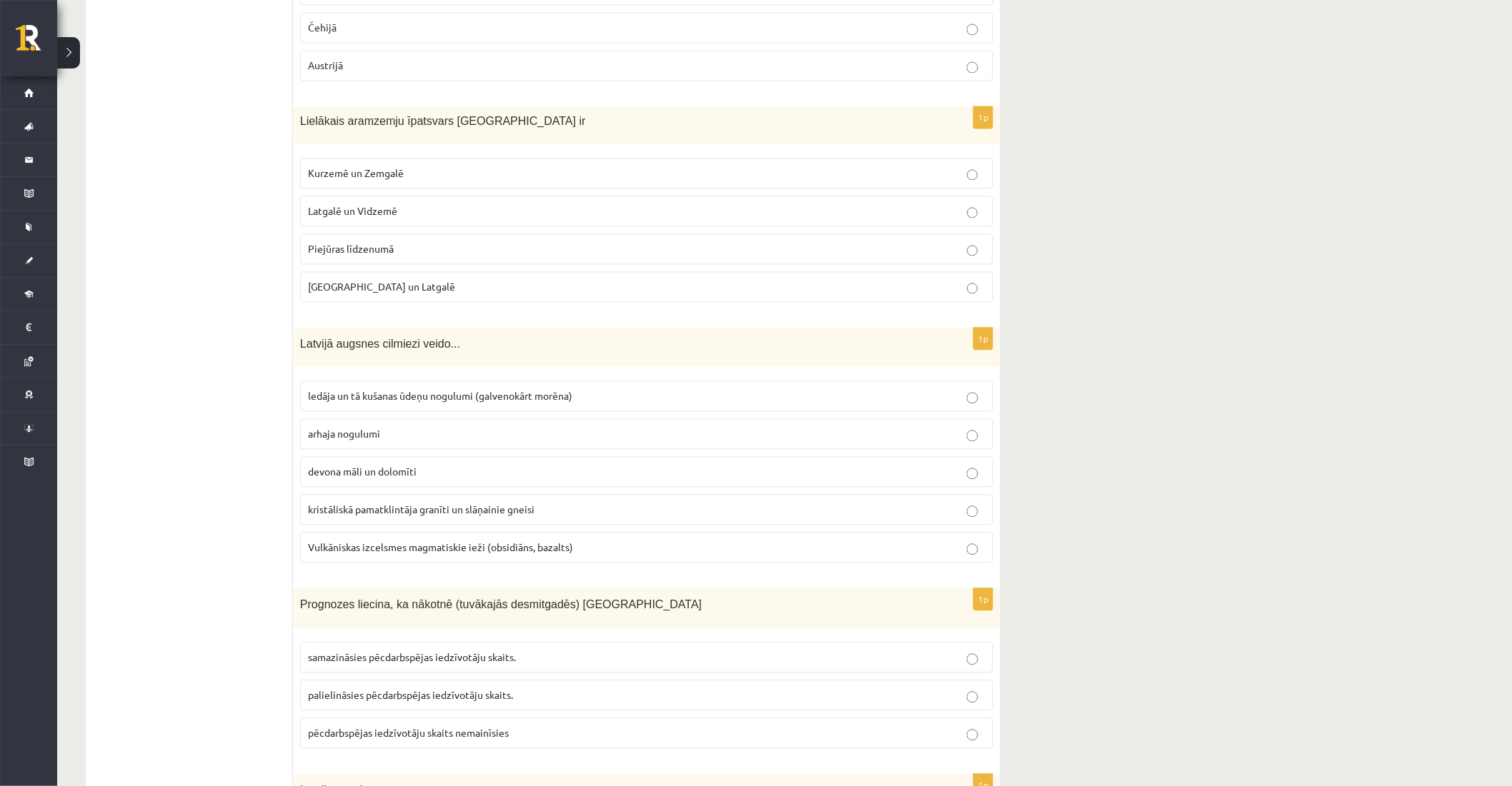
scroll to position [5673, 0]
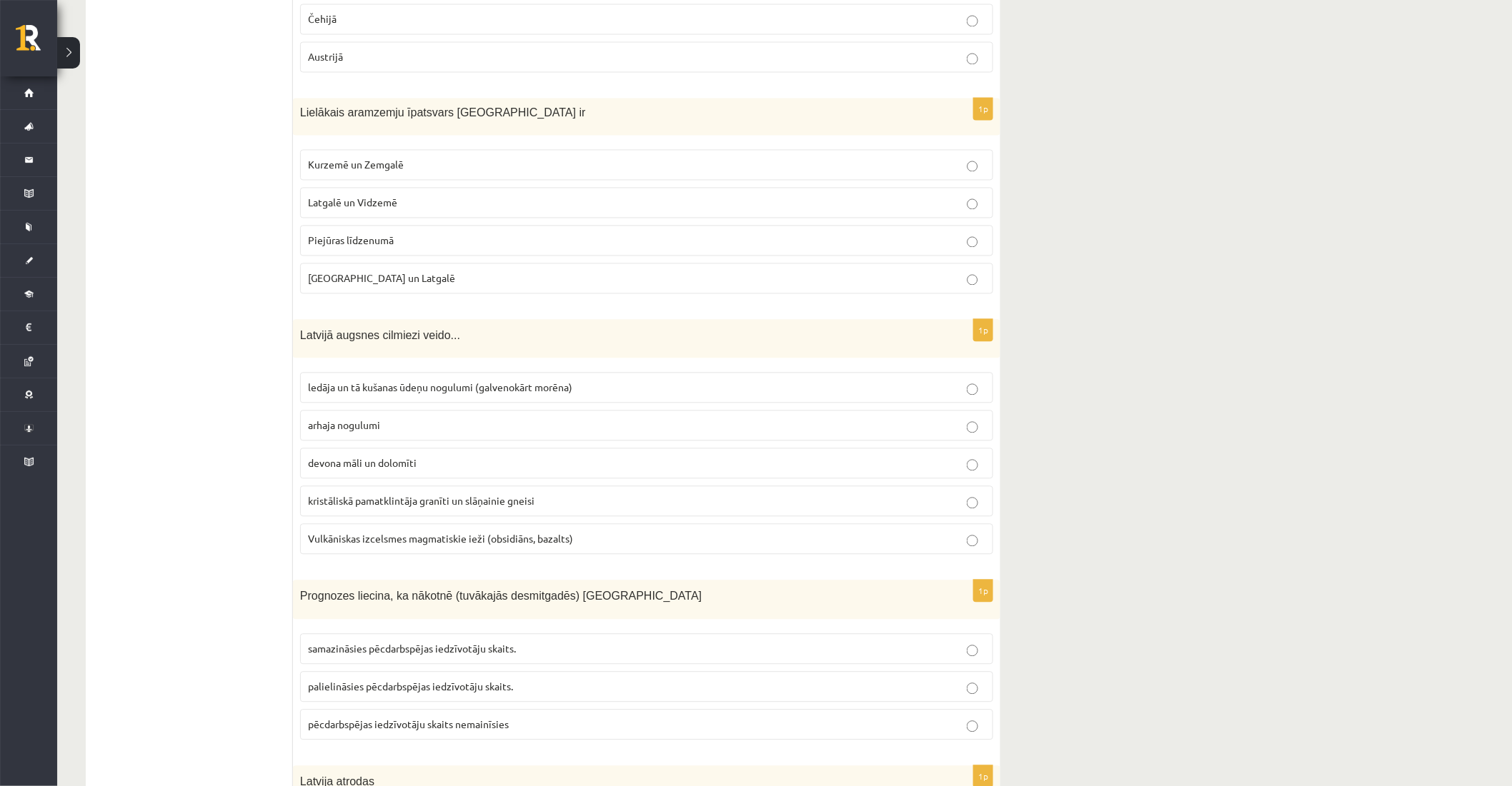
click at [364, 161] on span "Kurzemē un Zemgalē" at bounding box center [356, 164] width 96 height 13
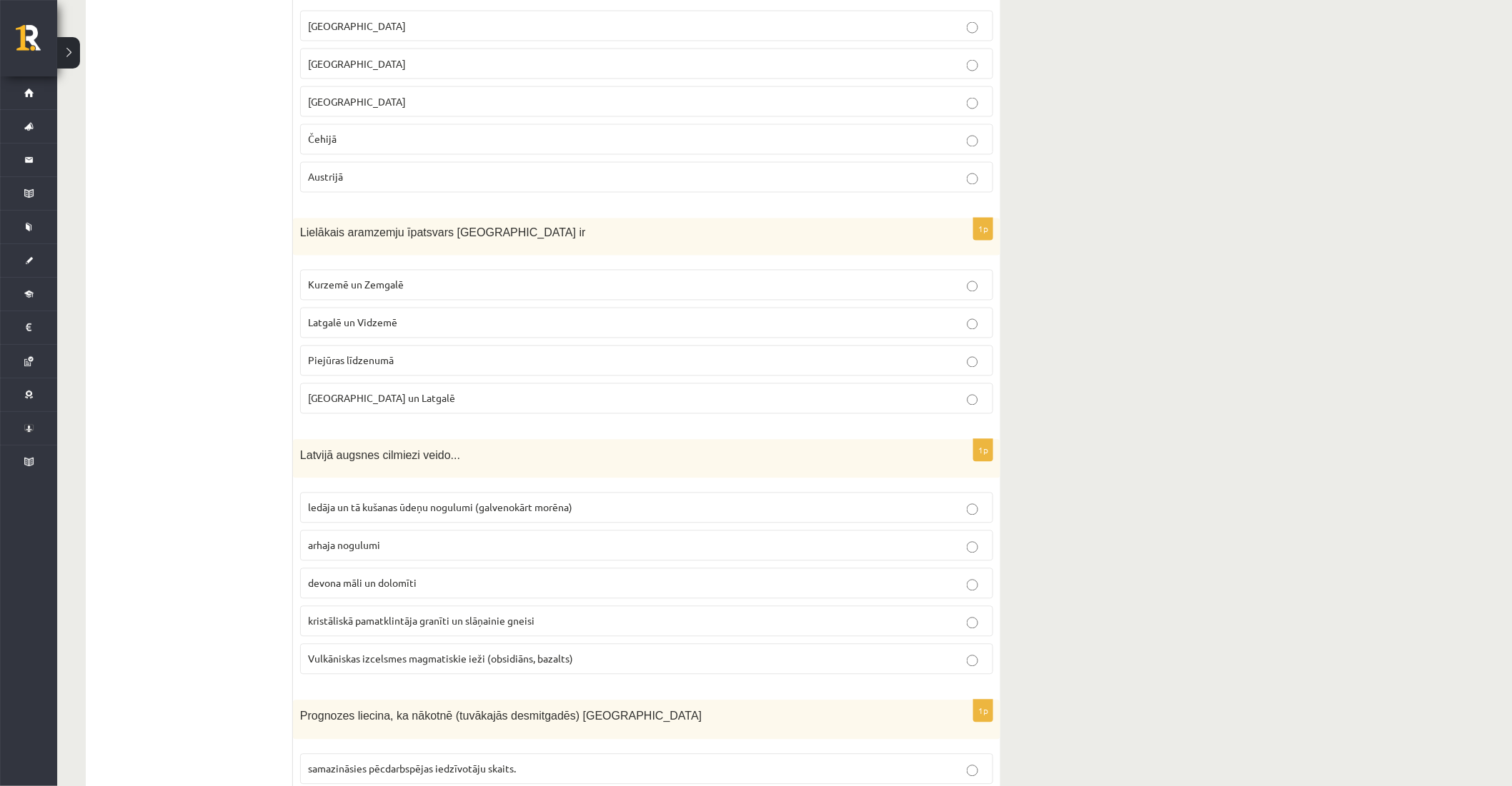
scroll to position [5515, 0]
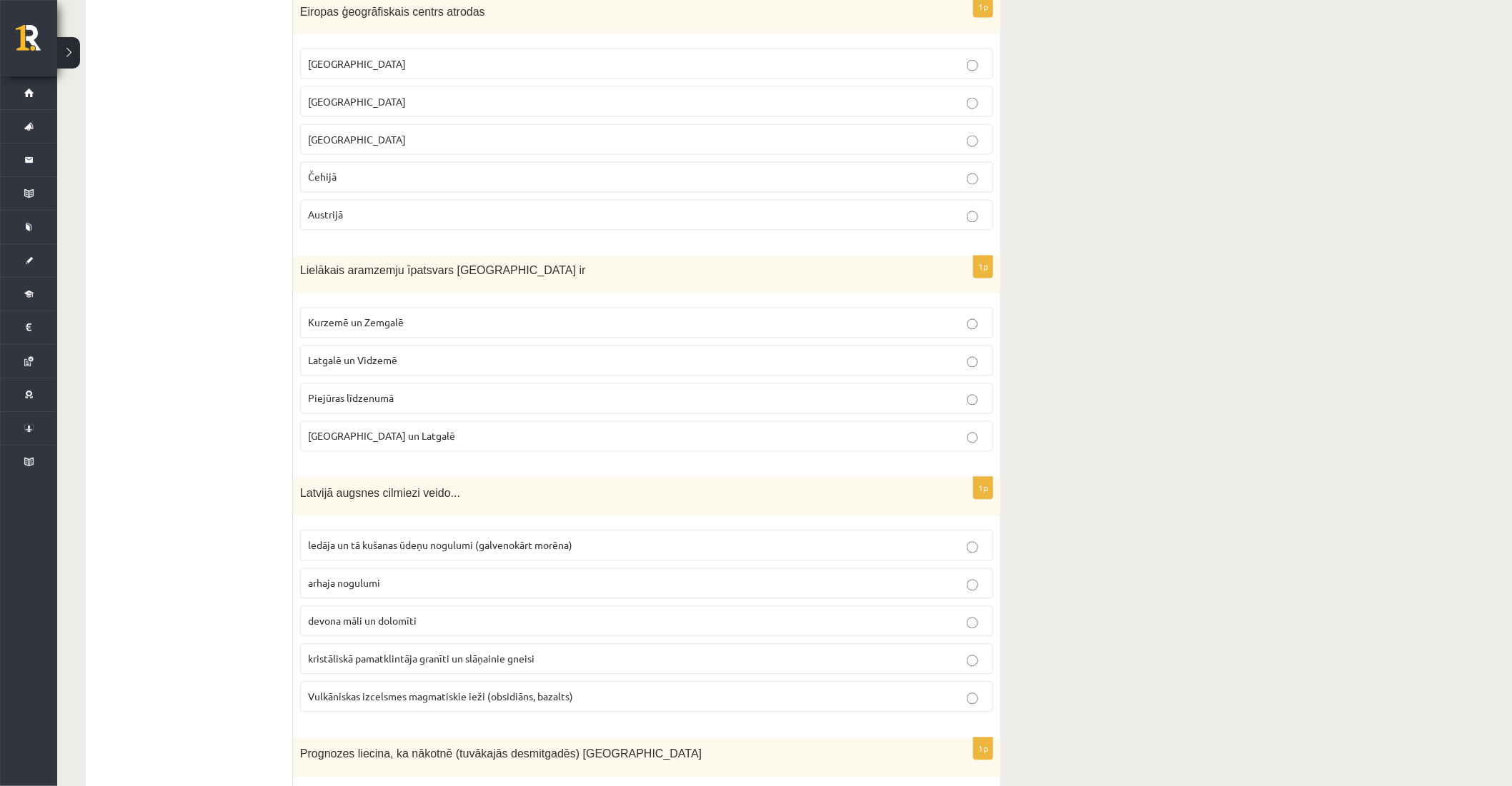
click at [353, 109] on label "Lietuvā" at bounding box center [646, 101] width 693 height 31
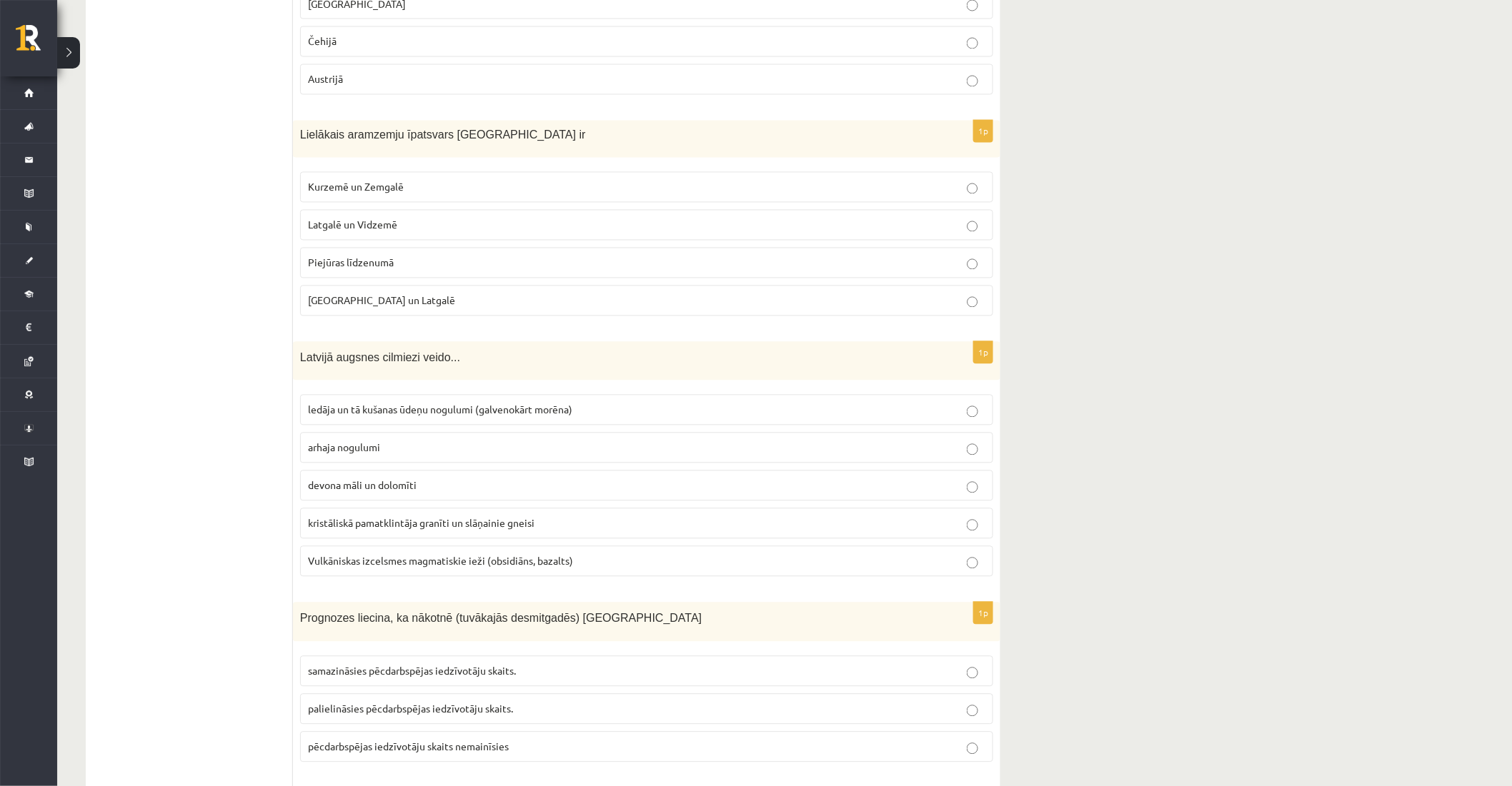
scroll to position [5673, 0]
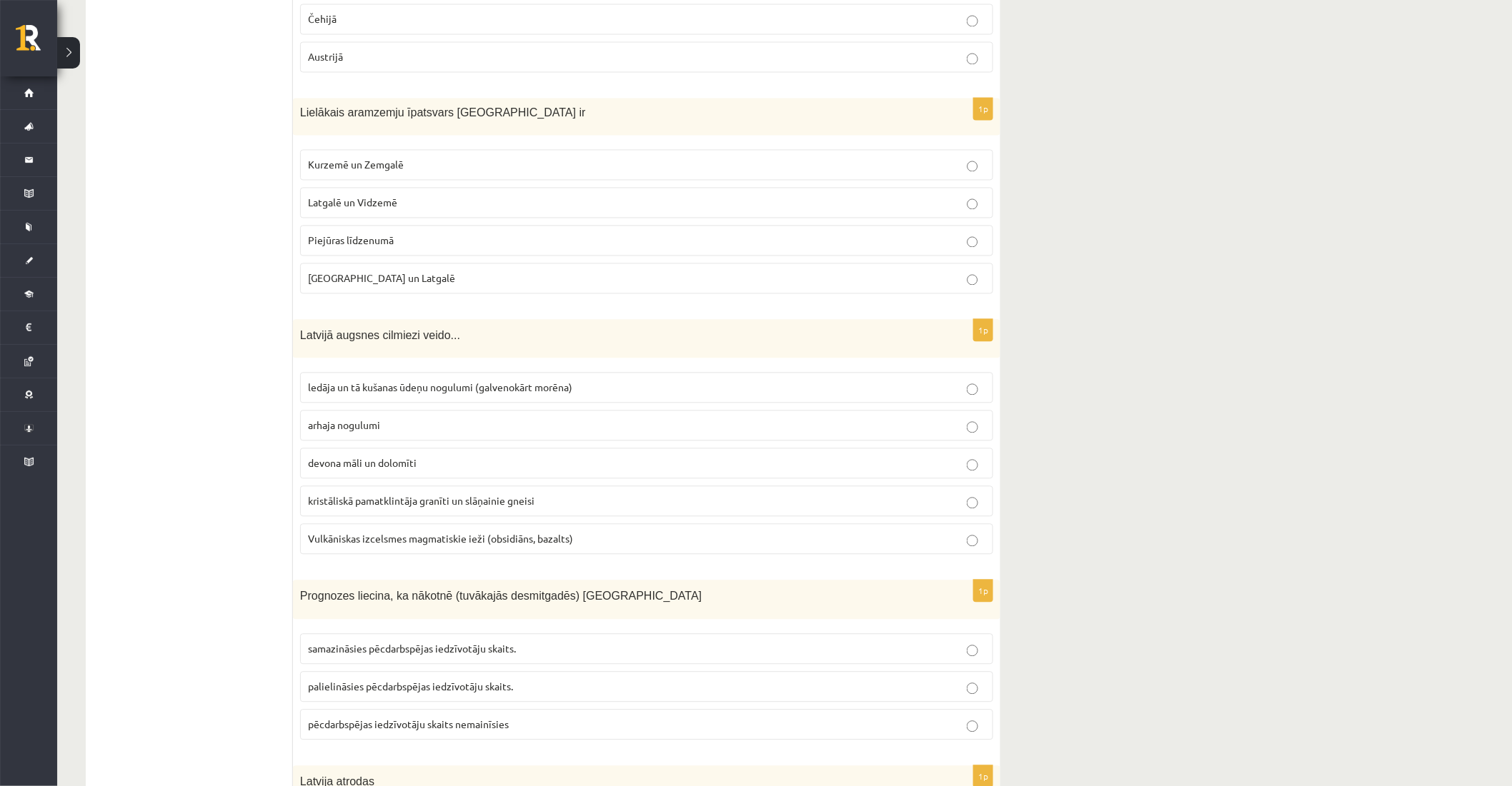
click at [337, 375] on label "ledāja un tā kušanas ūdeņu nogulumi (galvenokārt morēna)" at bounding box center [646, 387] width 693 height 31
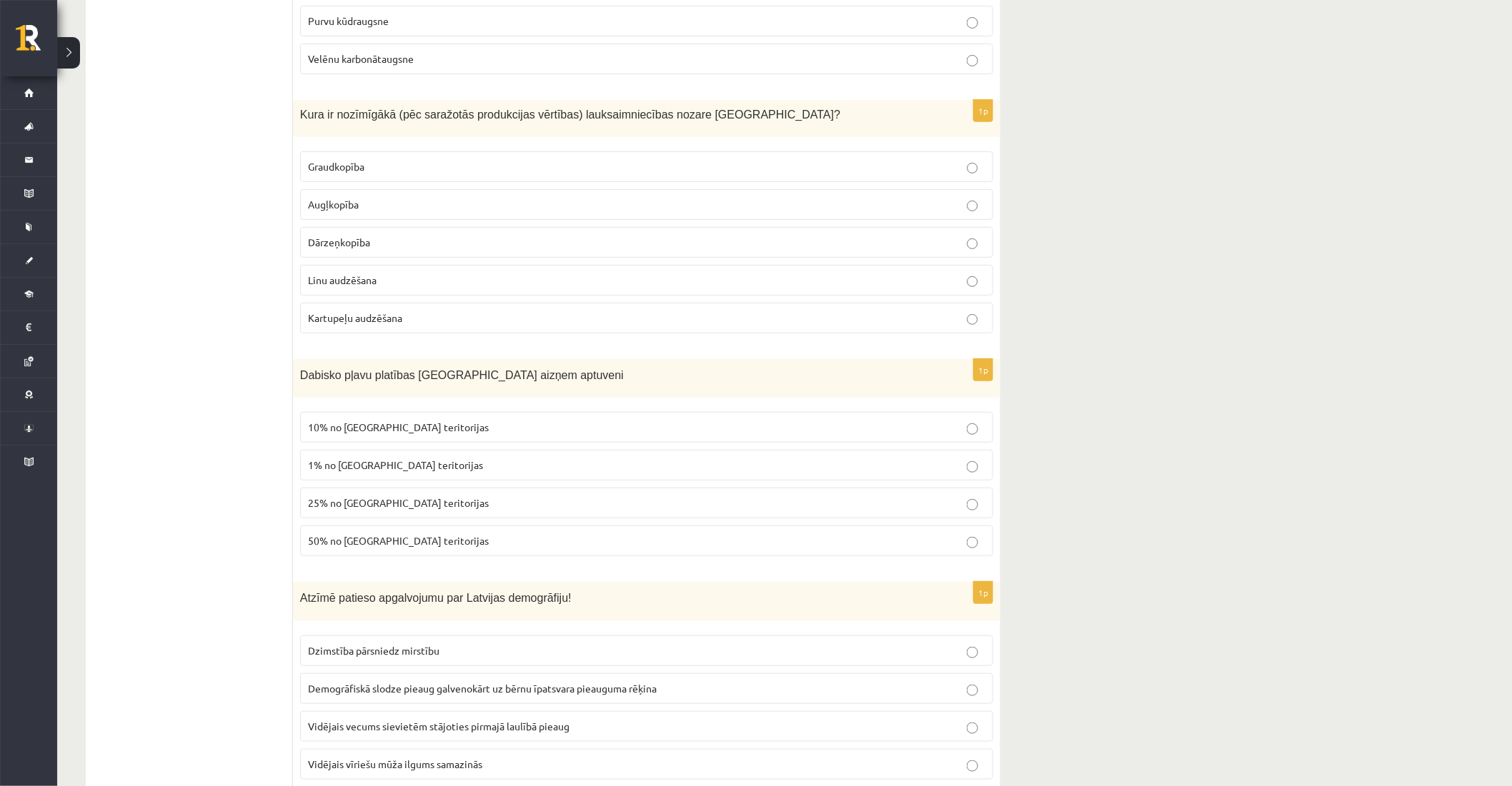
scroll to position [4721, 0]
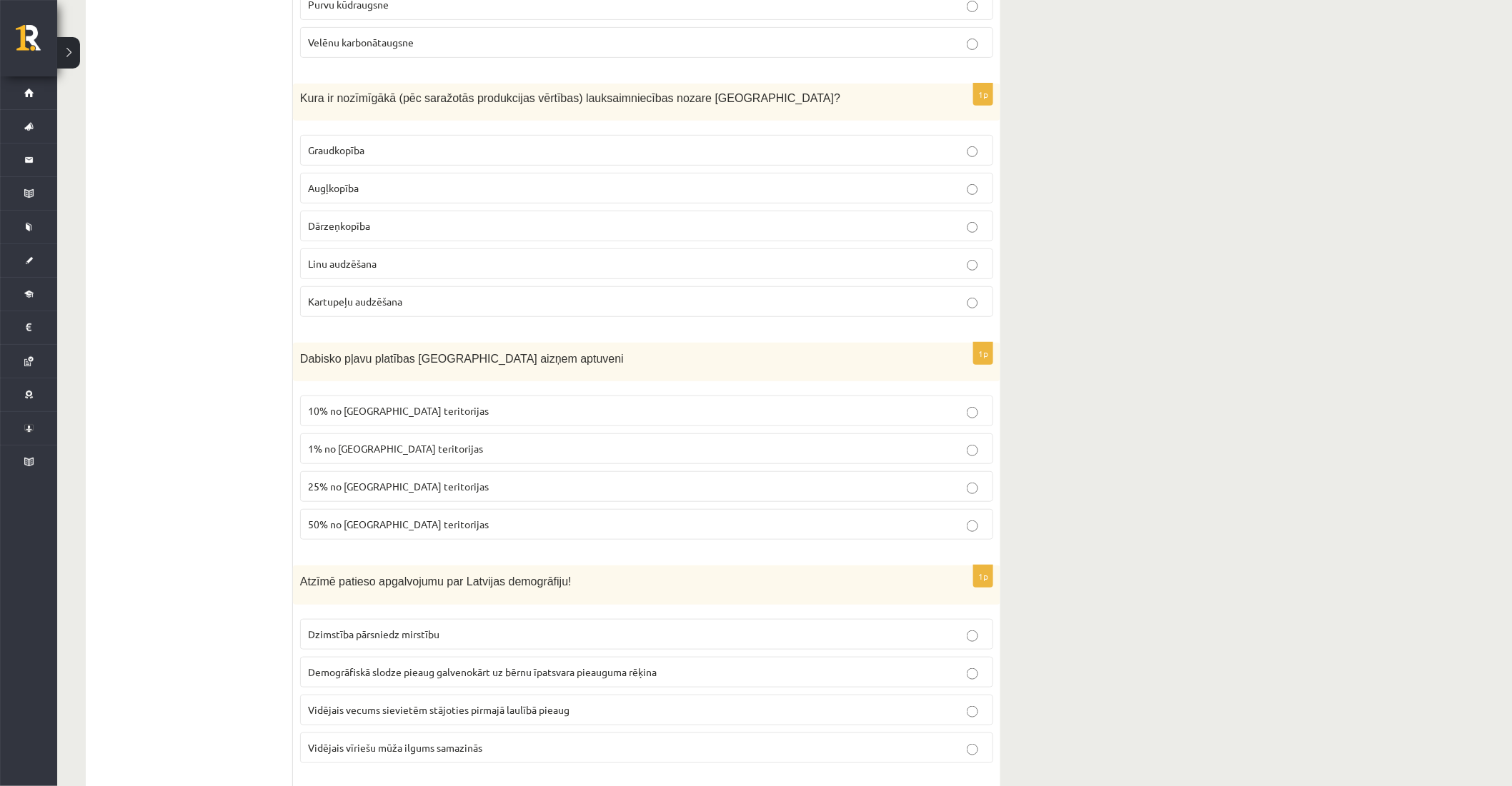
click at [489, 220] on p "Dārzeņkopība" at bounding box center [646, 226] width 678 height 15
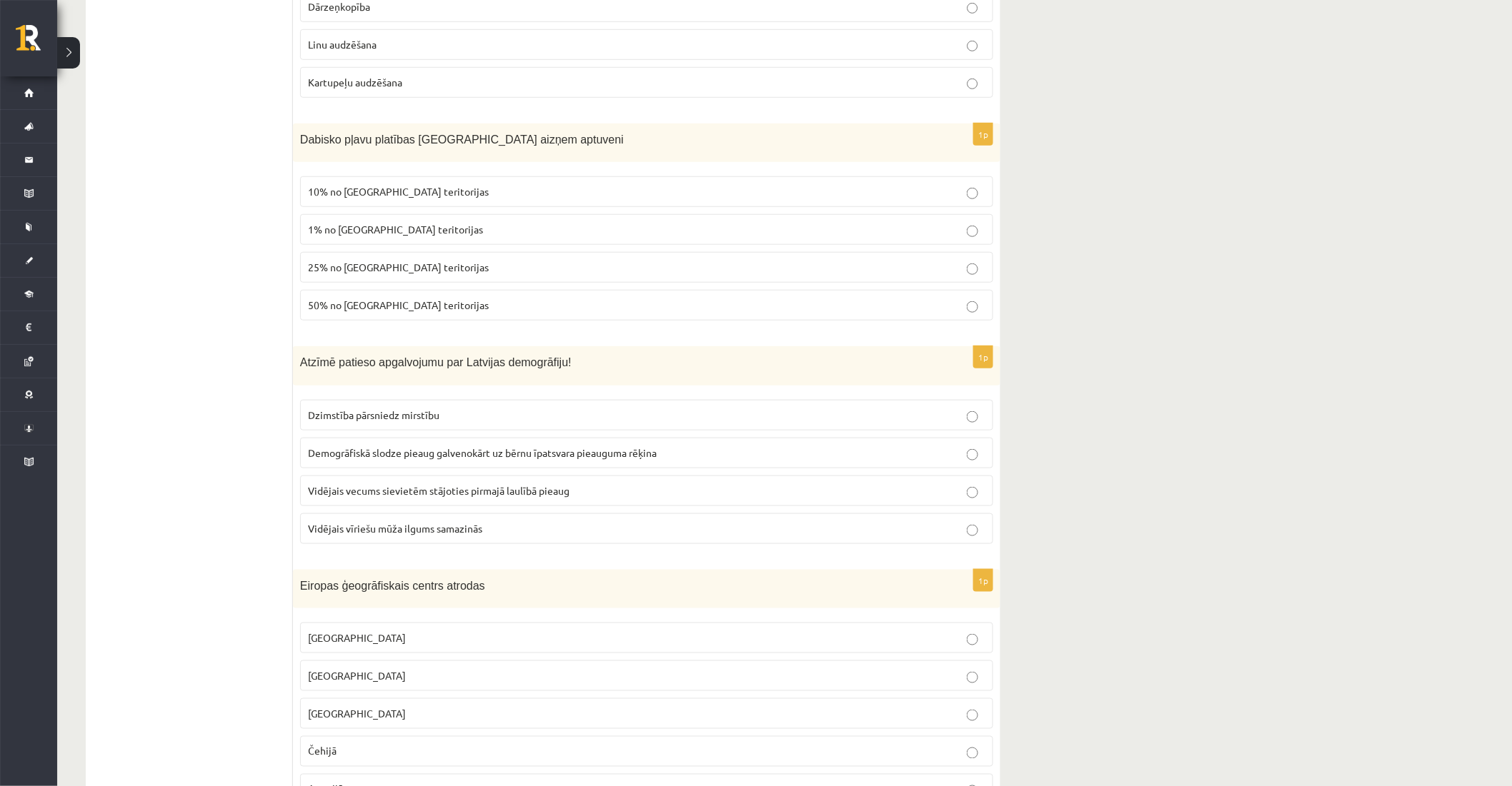
scroll to position [4958, 0]
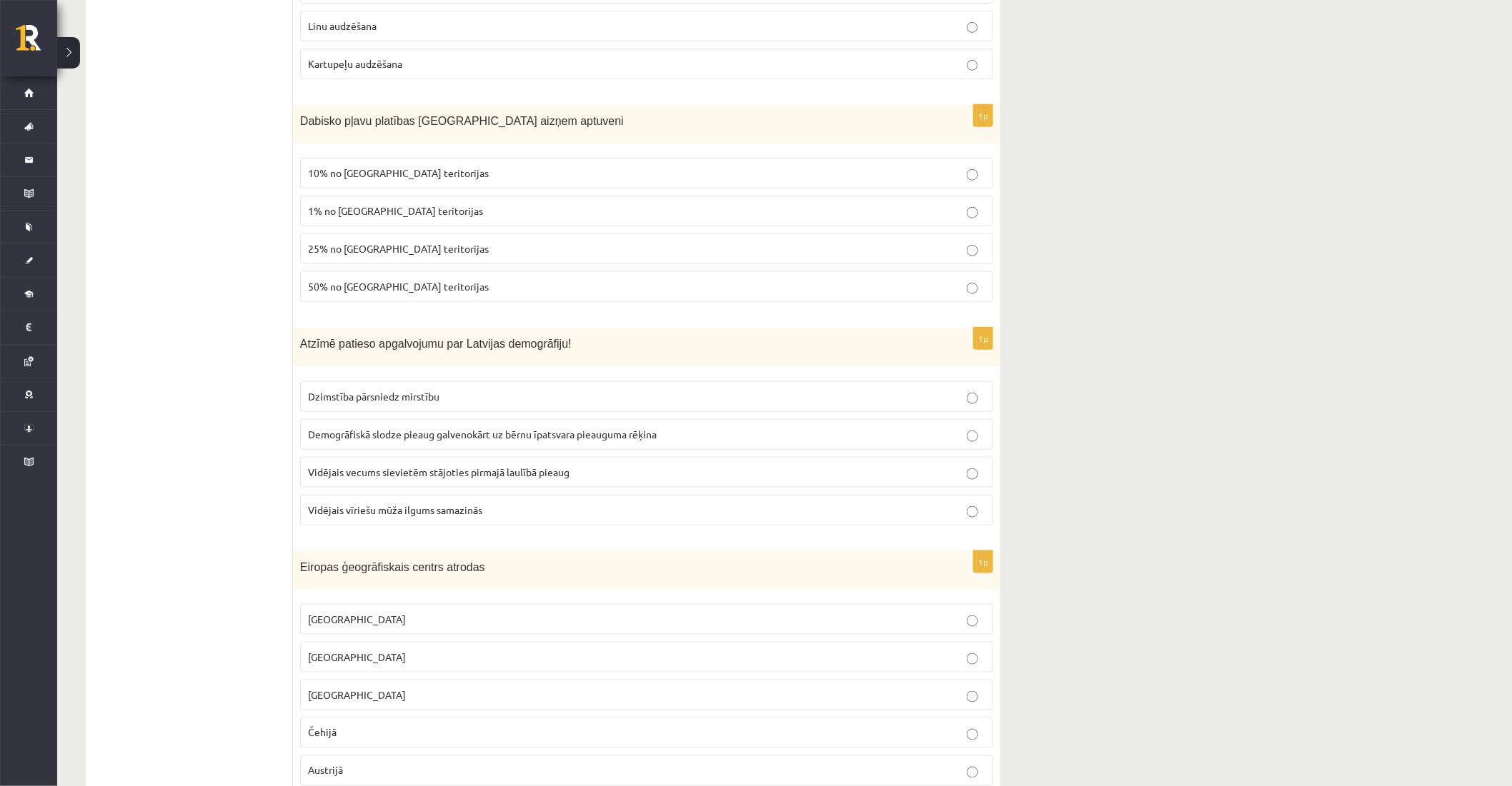
click at [358, 205] on span "1% no Latvijas teritorijas" at bounding box center [395, 211] width 175 height 13
click at [350, 474] on p "Vidējais vecums sievietēm stājoties pirmajā laulībā pieaug" at bounding box center [646, 472] width 678 height 15
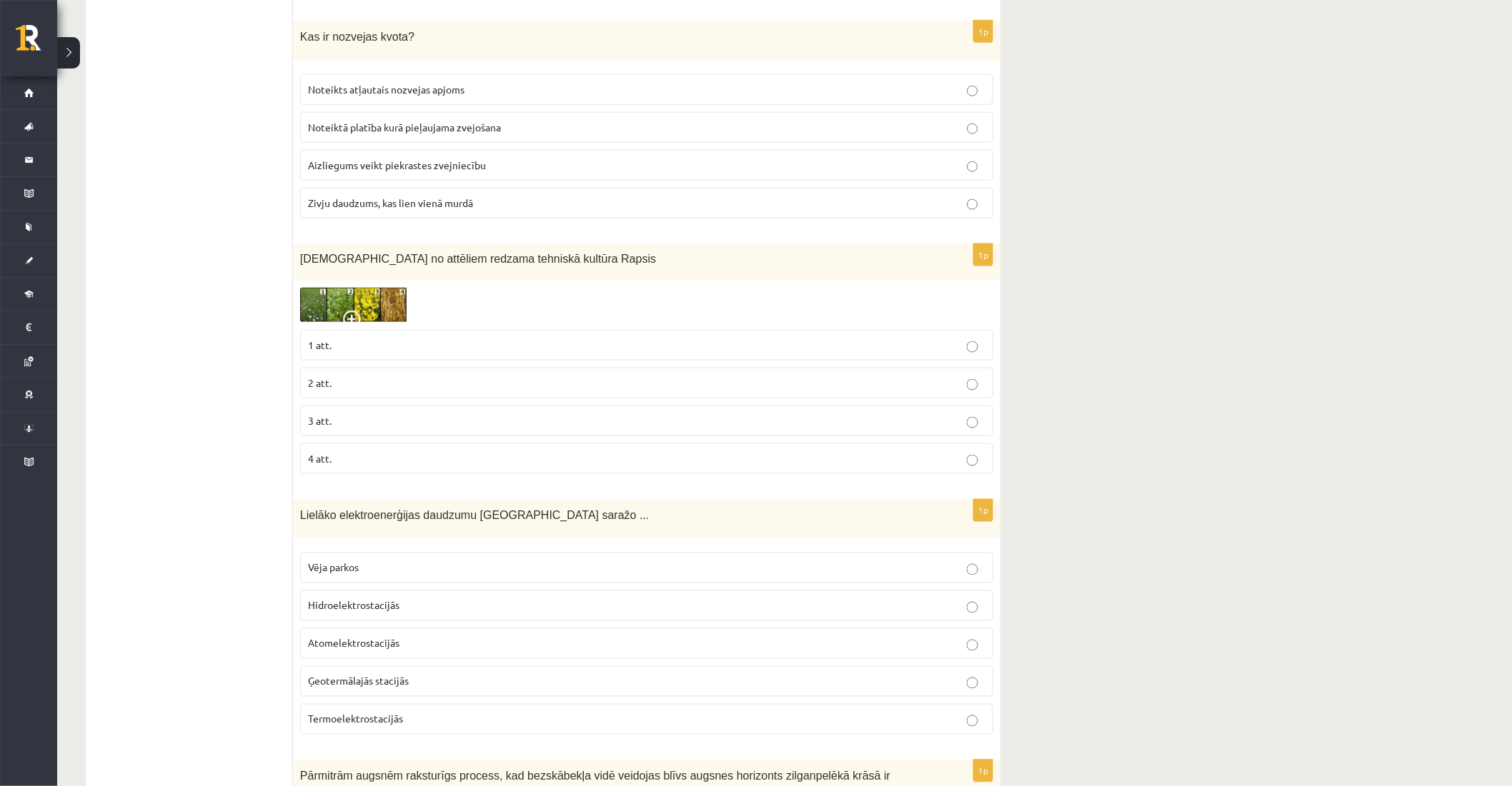
scroll to position [673, 0]
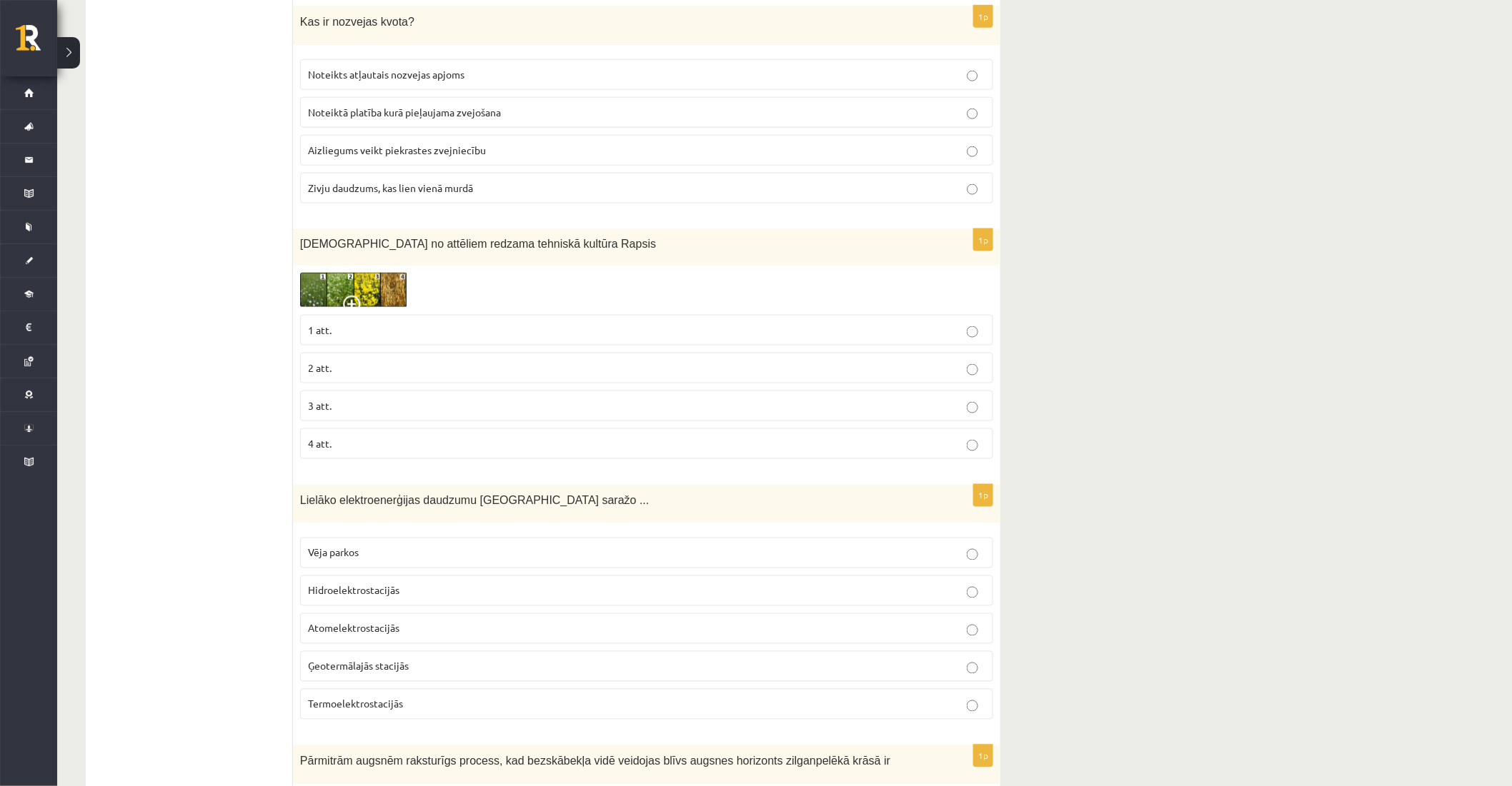
click at [345, 286] on img at bounding box center [353, 290] width 107 height 35
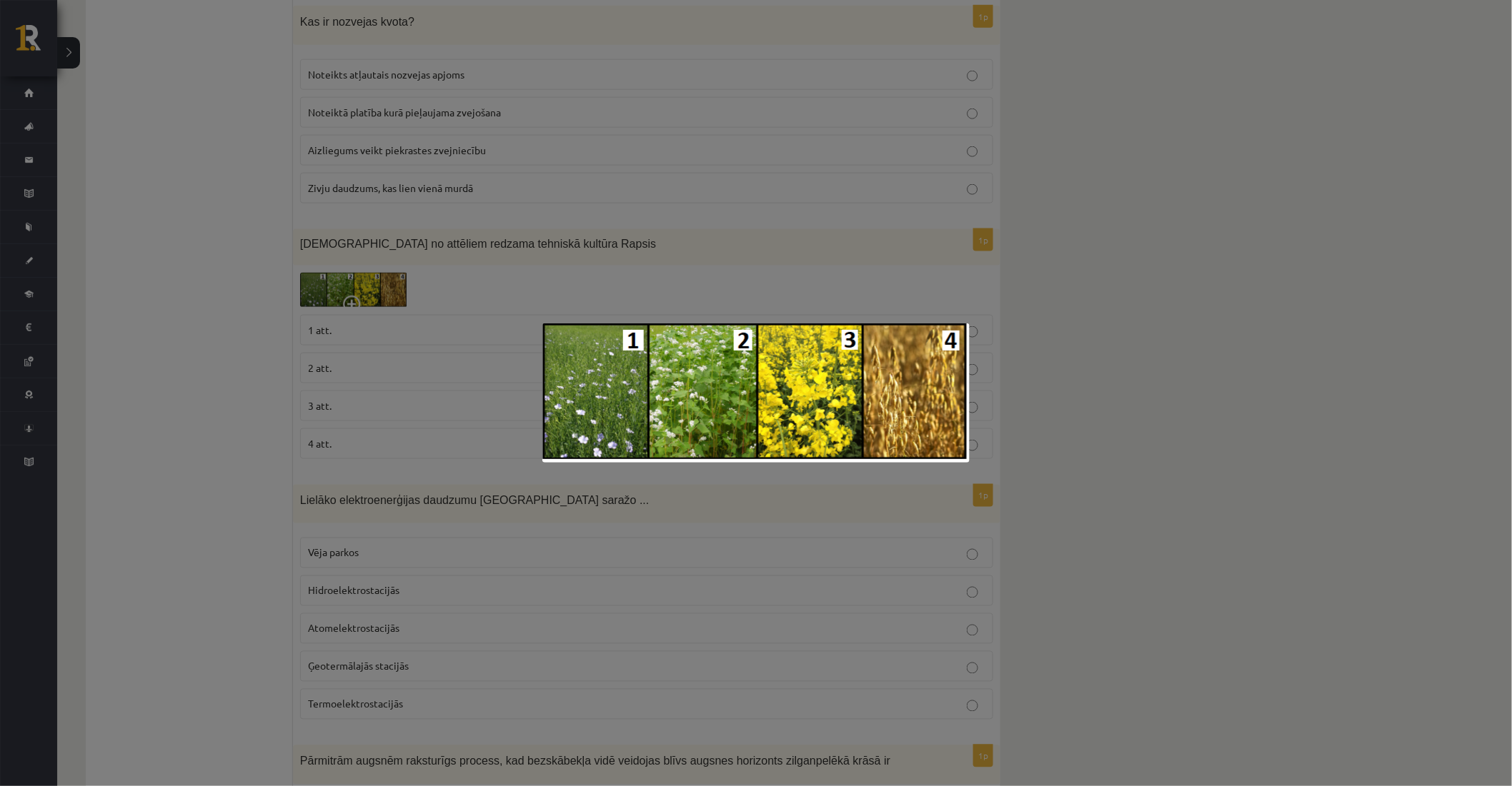
click at [268, 345] on div at bounding box center [756, 393] width 1512 height 786
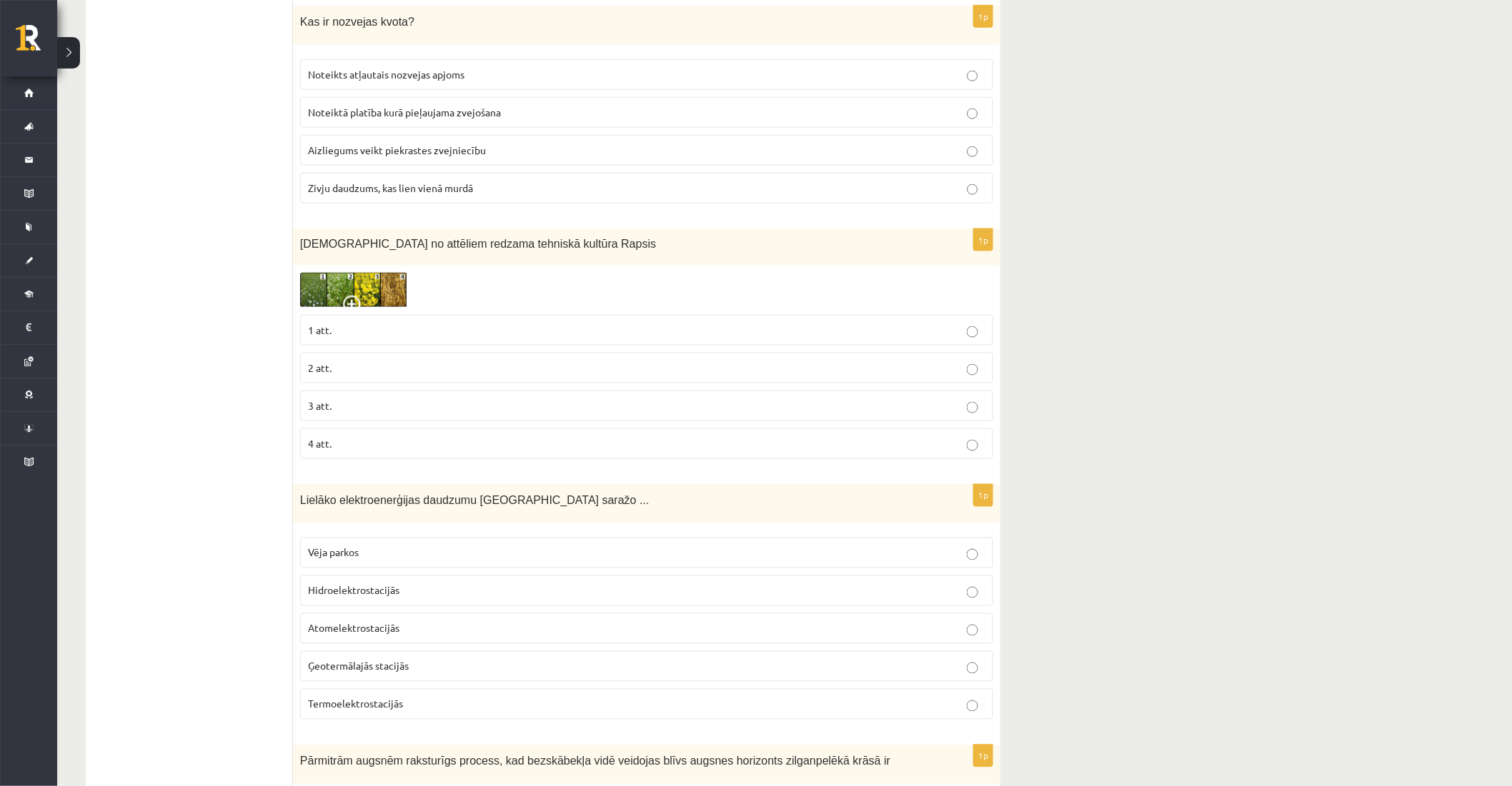
click at [326, 412] on p "3 att." at bounding box center [646, 406] width 678 height 15
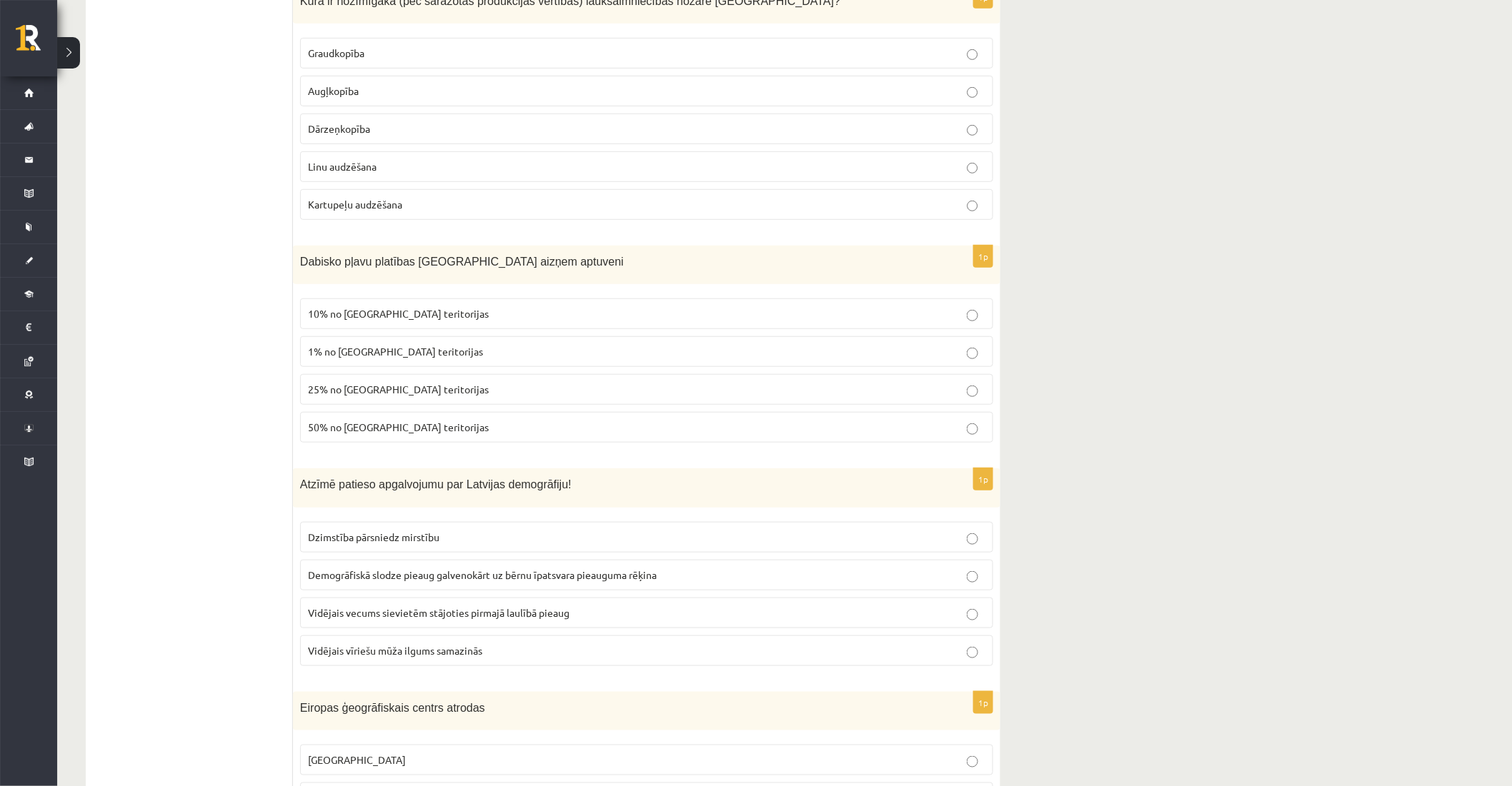
scroll to position [4800, 0]
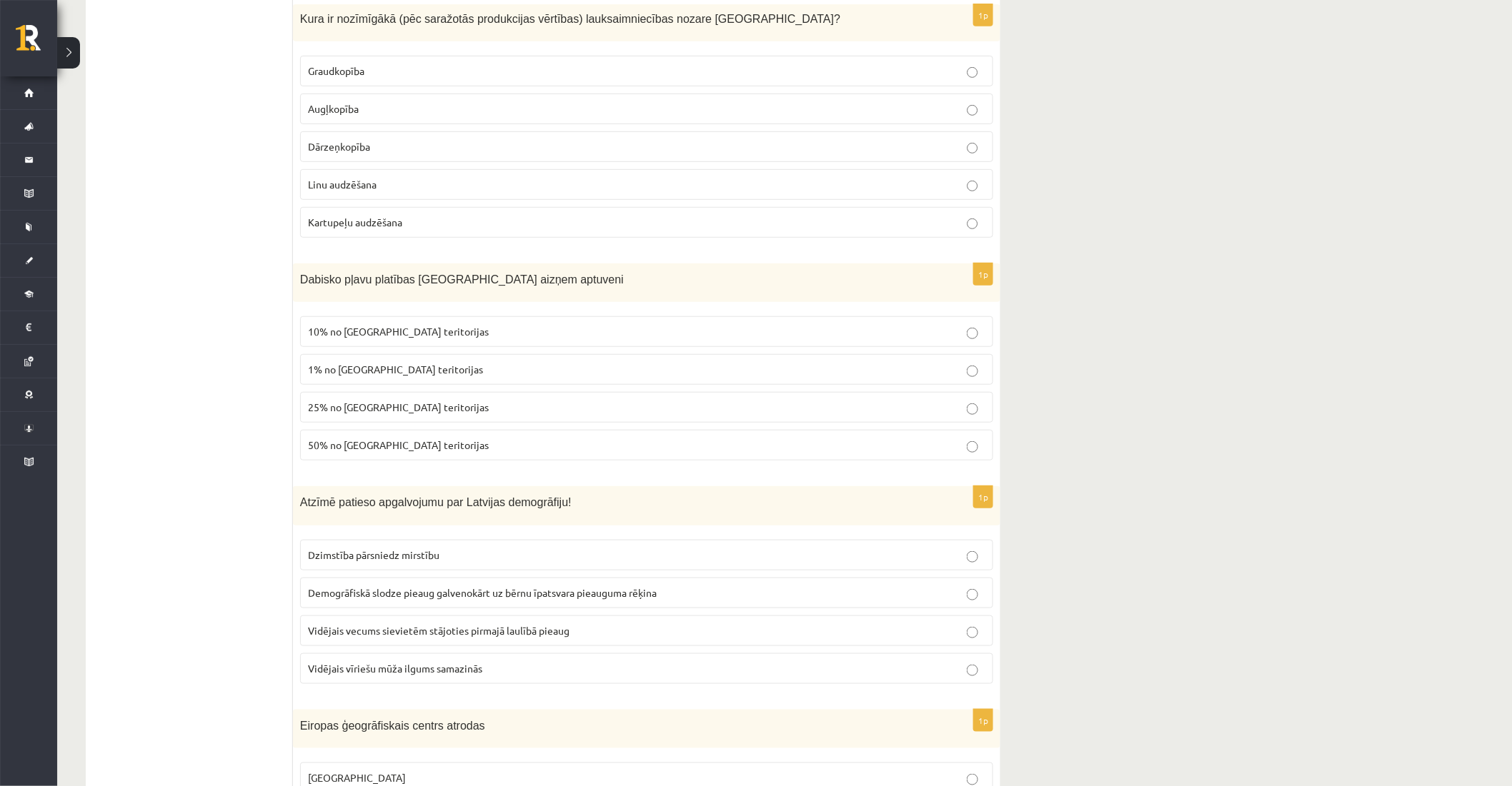
click at [629, 331] on p "10% no Latvijas teritorijas" at bounding box center [646, 331] width 678 height 15
click at [627, 362] on p "1% no Latvijas teritorijas" at bounding box center [646, 369] width 678 height 15
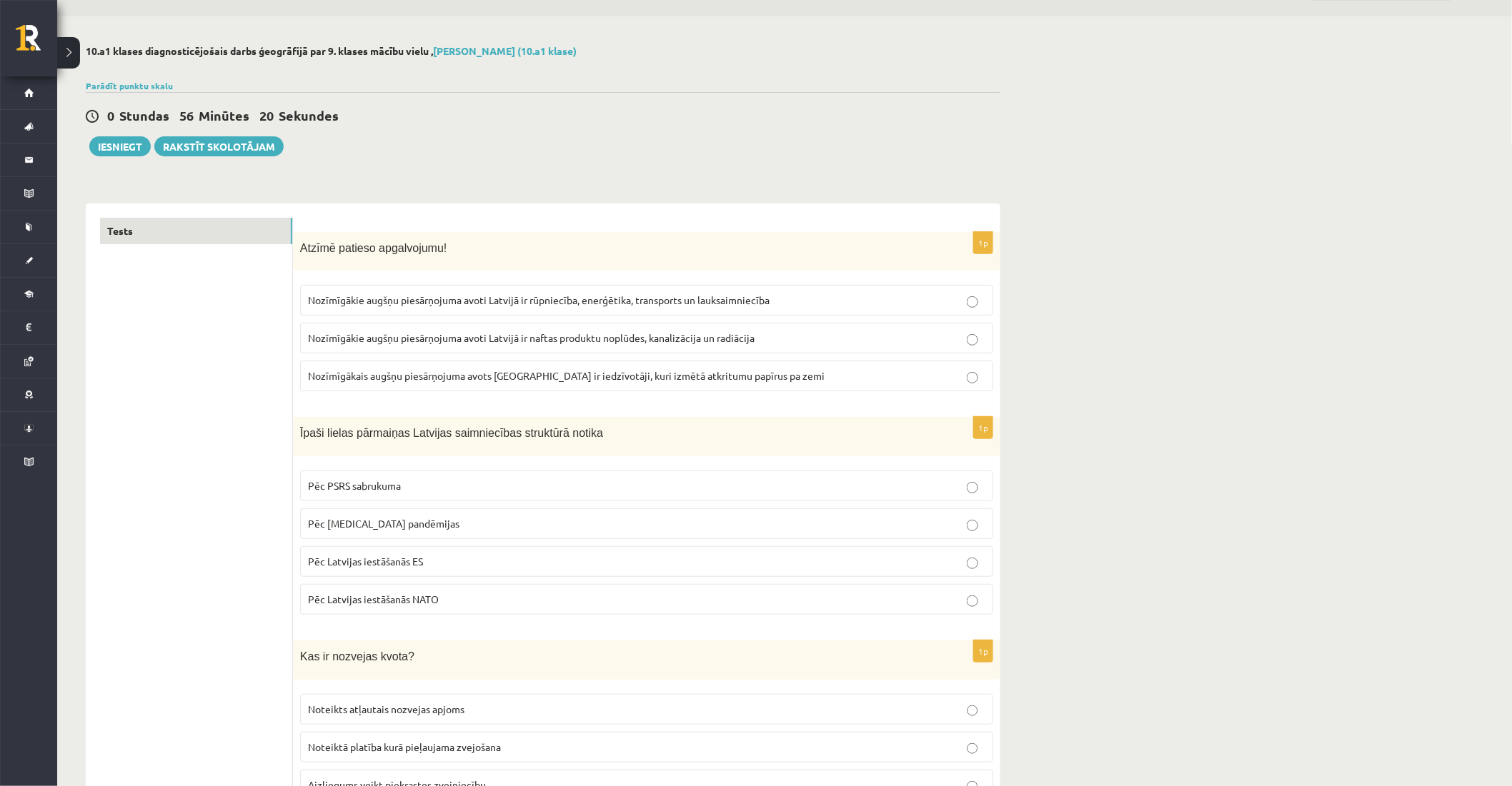
scroll to position [0, 0]
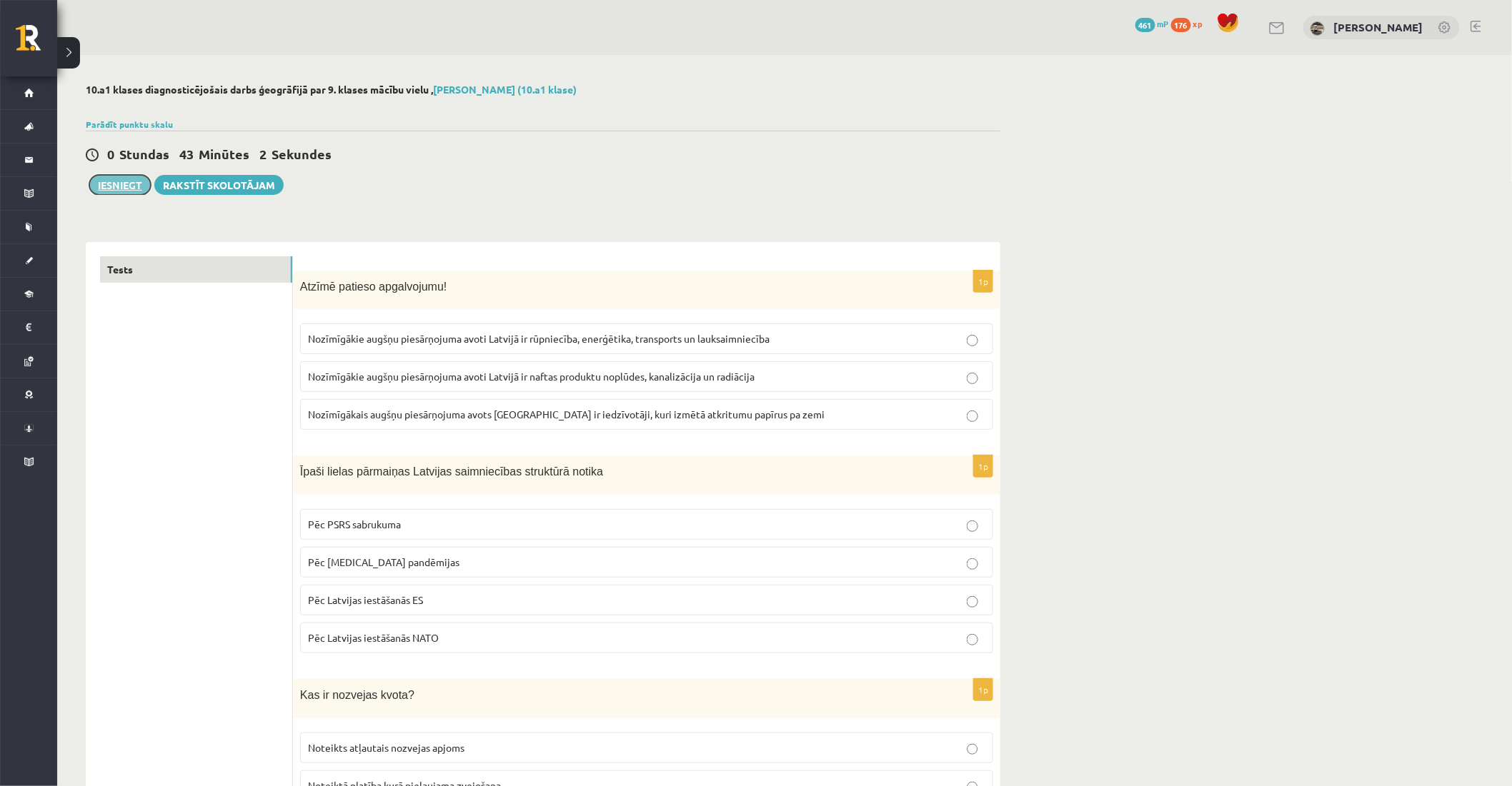
click at [120, 186] on button "Iesniegt" at bounding box center [120, 184] width 61 height 20
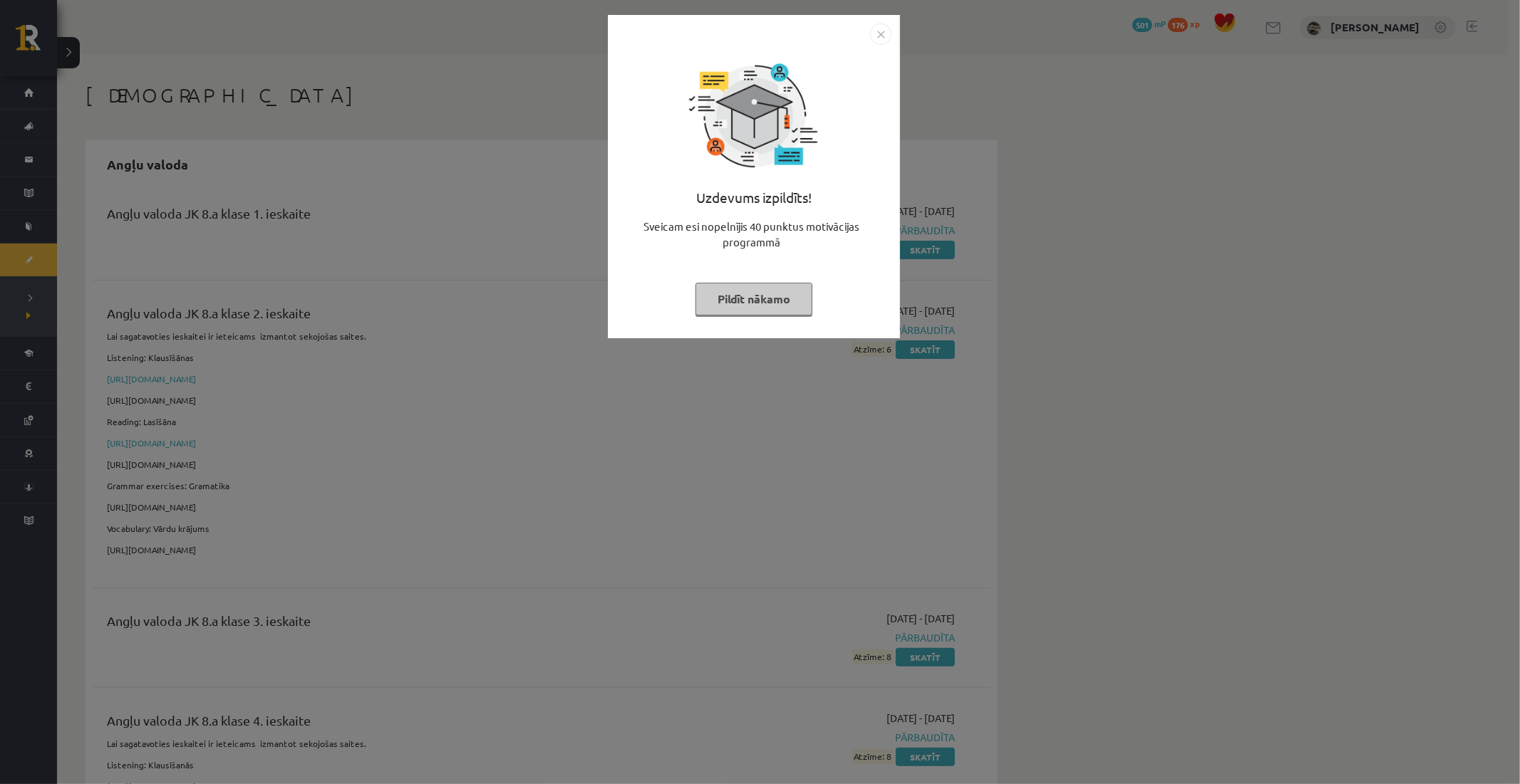
drag, startPoint x: 732, startPoint y: 295, endPoint x: 622, endPoint y: 212, distance: 137.8
click at [733, 295] on button "Pildīt nākamo" at bounding box center [754, 299] width 117 height 33
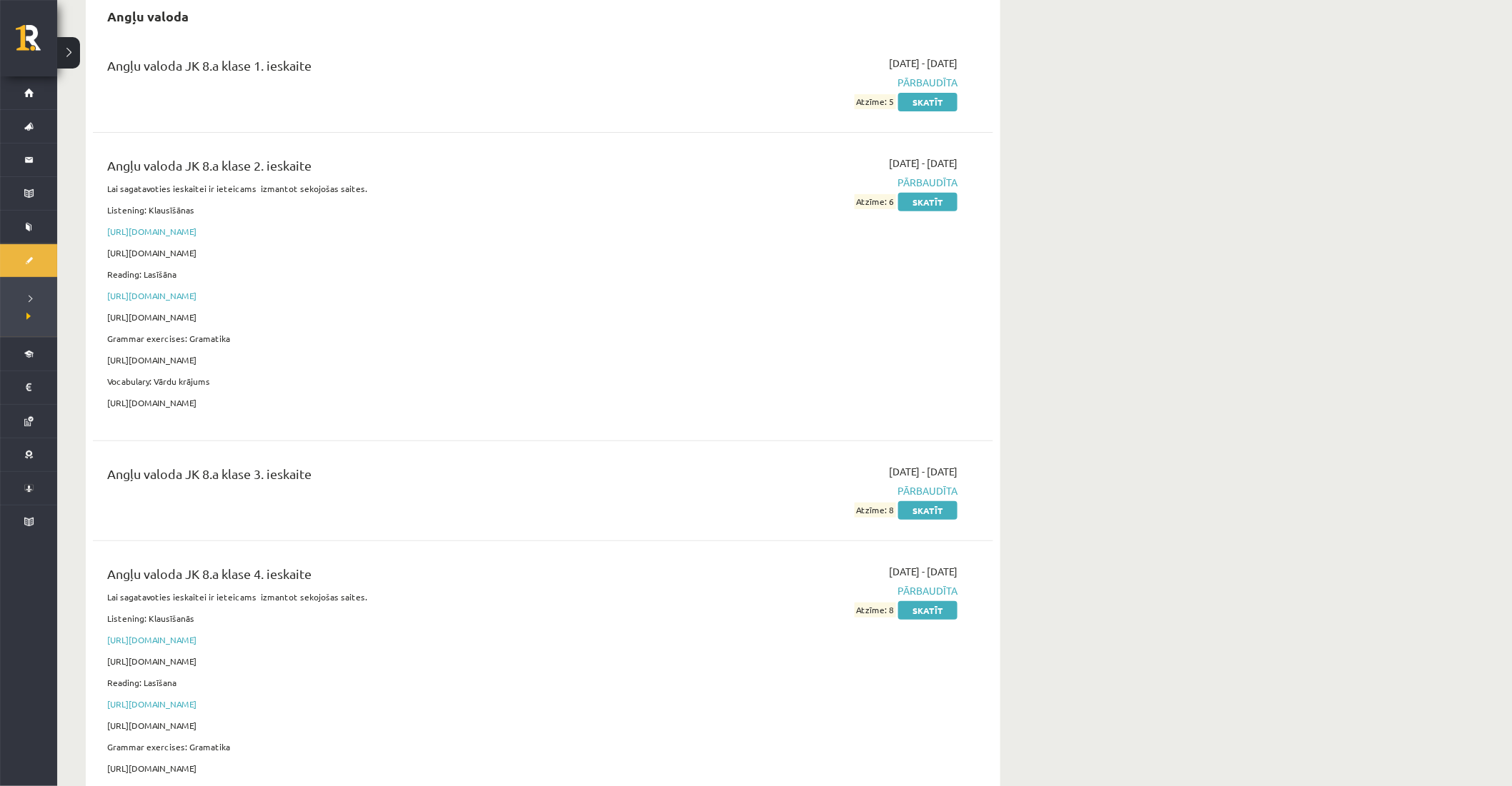
scroll to position [159, 0]
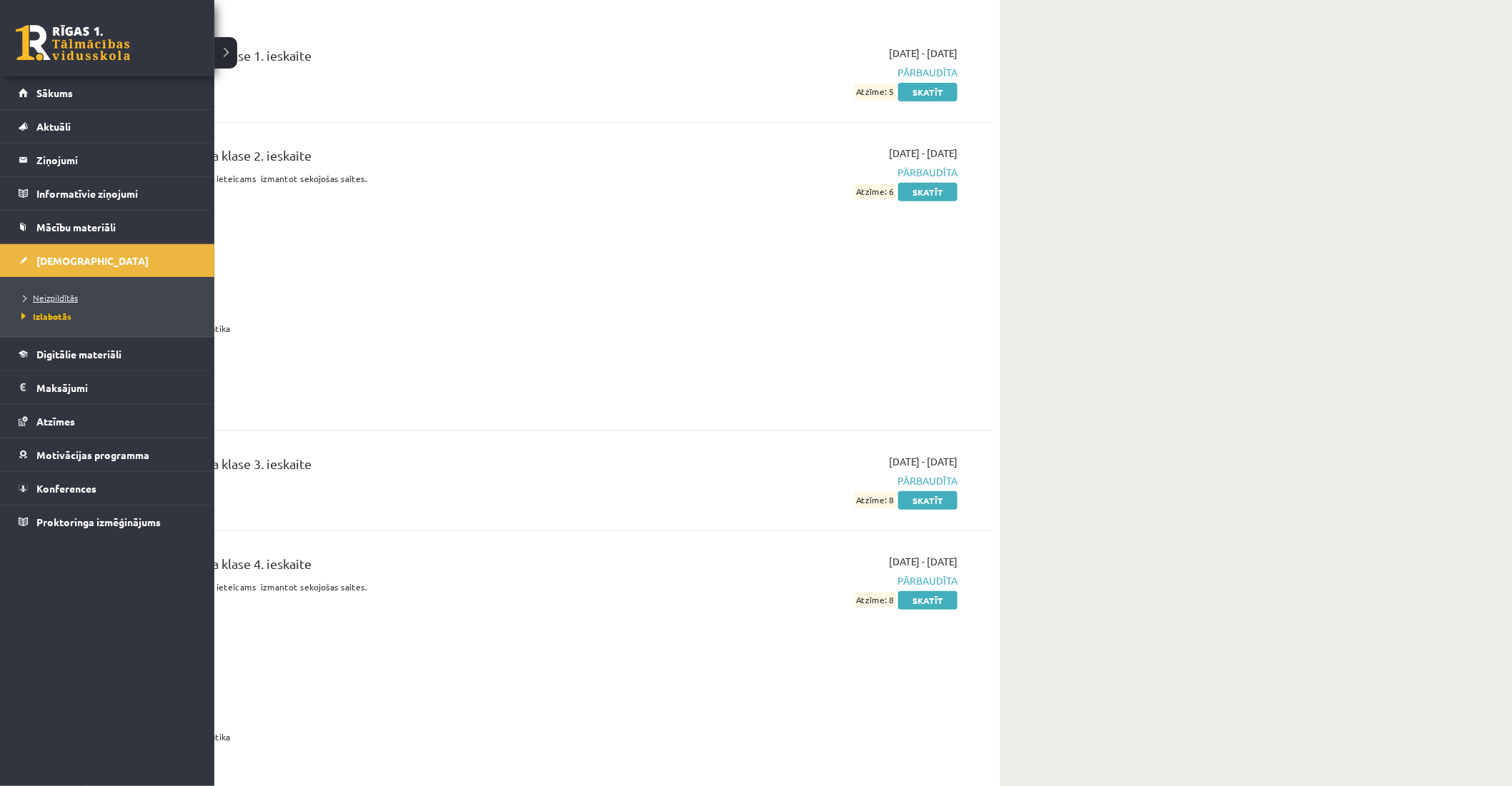
click at [43, 301] on span "Neizpildītās" at bounding box center [48, 297] width 60 height 12
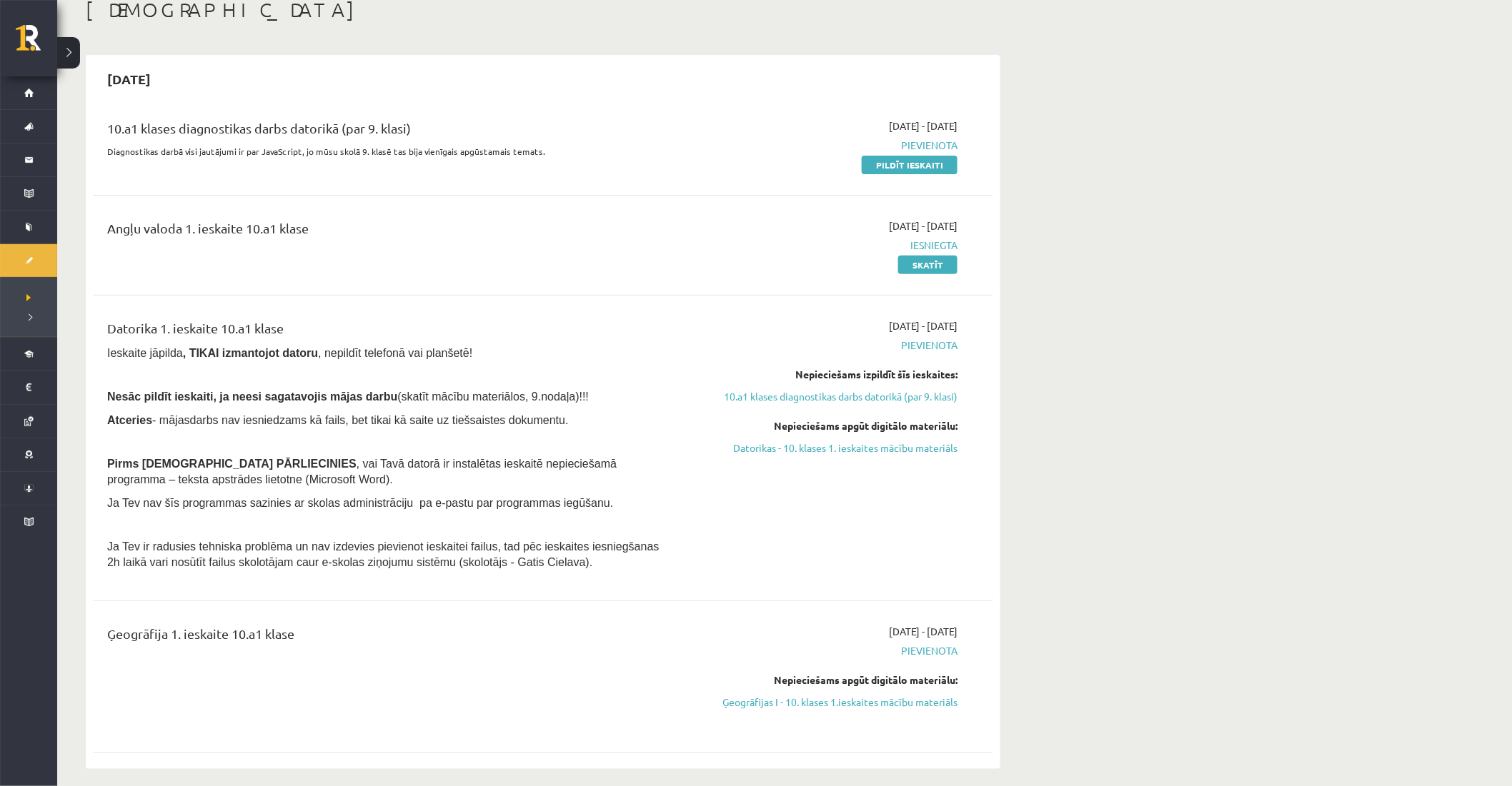
scroll to position [79, 0]
